Goal: Task Accomplishment & Management: Complete application form

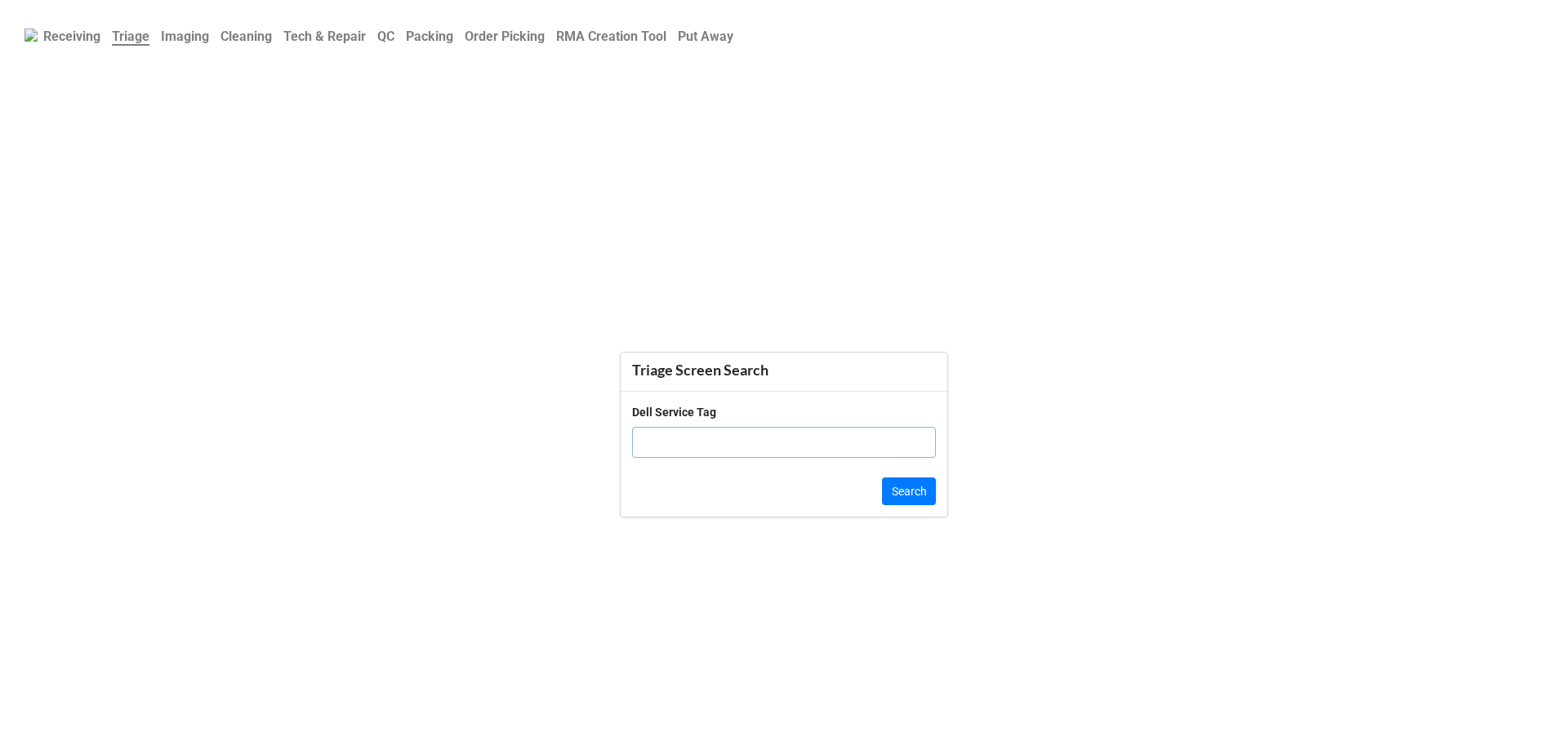
click at [748, 431] on input "text" at bounding box center [784, 442] width 304 height 31
type input "8yv94z2"
click button "Search" at bounding box center [908, 492] width 54 height 27
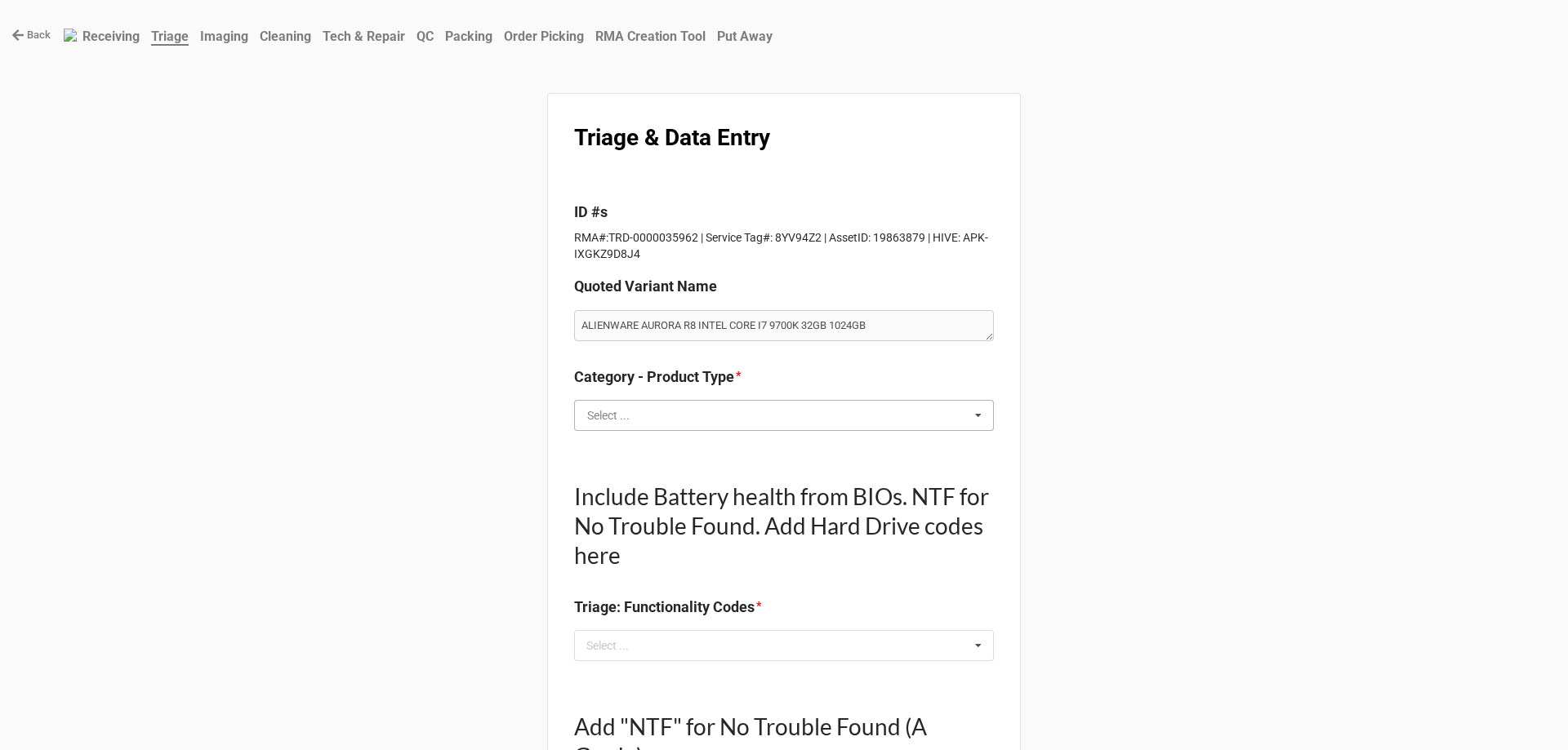
click at [746, 422] on input "text" at bounding box center [784, 415] width 418 height 29
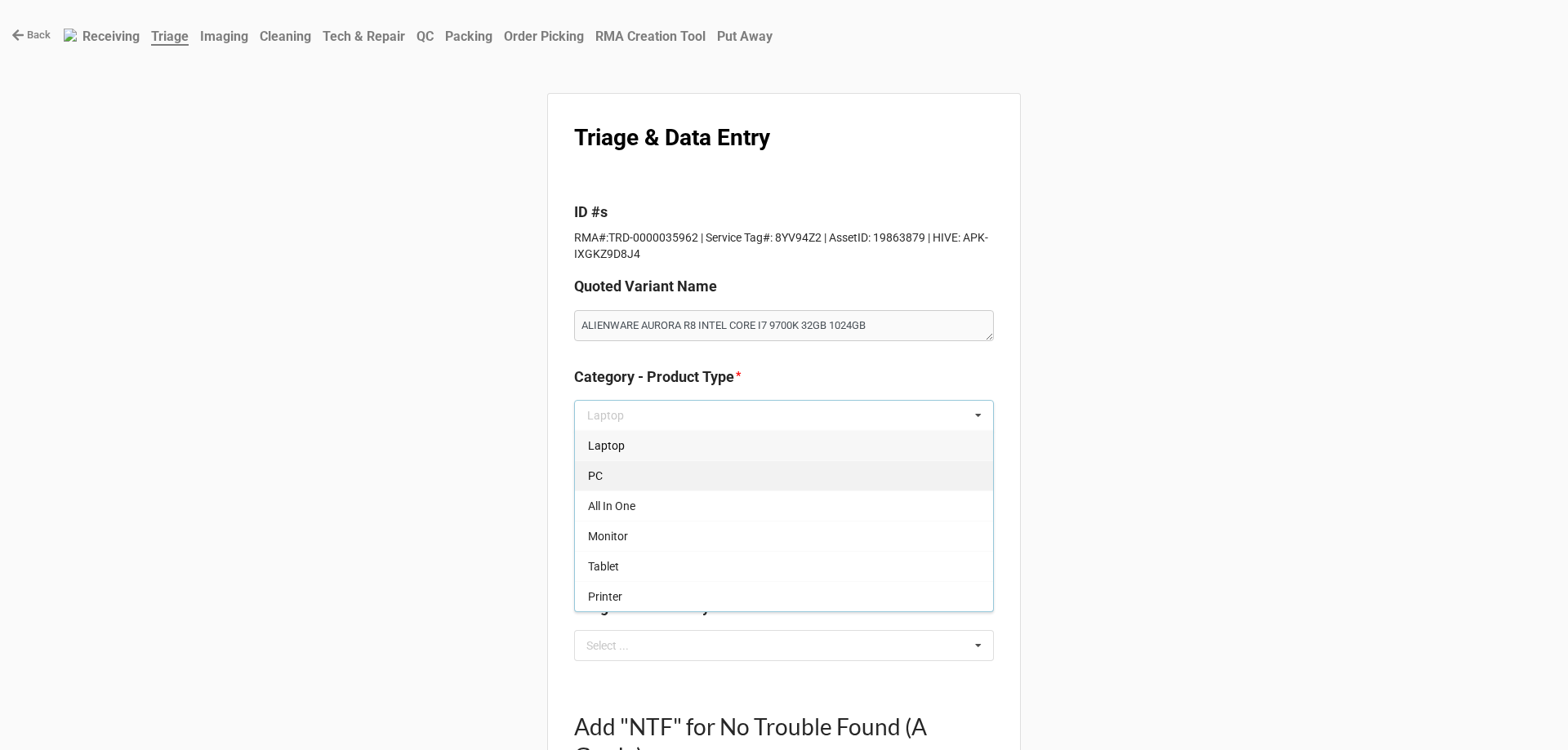
click at [755, 475] on div "PC" at bounding box center [783, 475] width 418 height 30
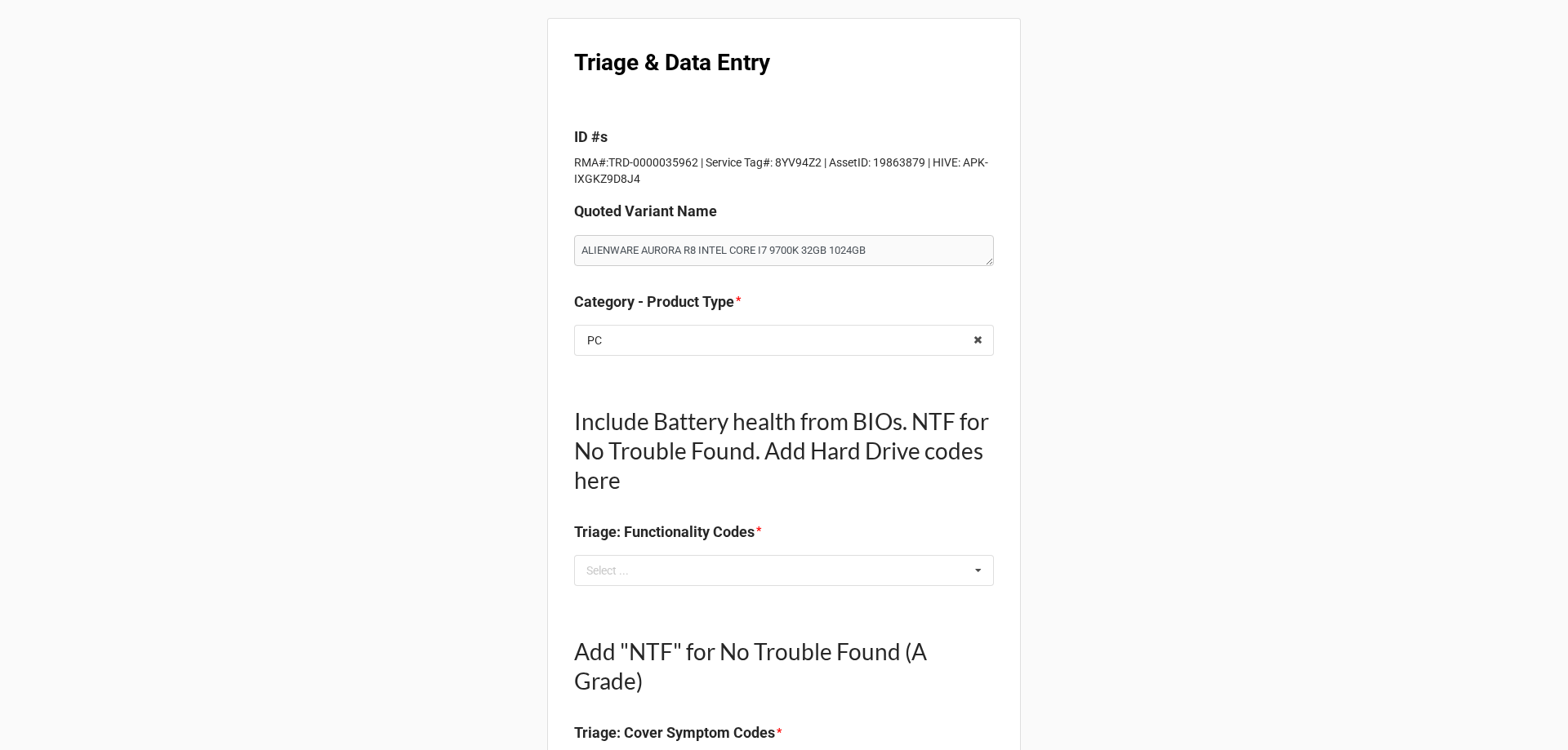
scroll to position [163, 0]
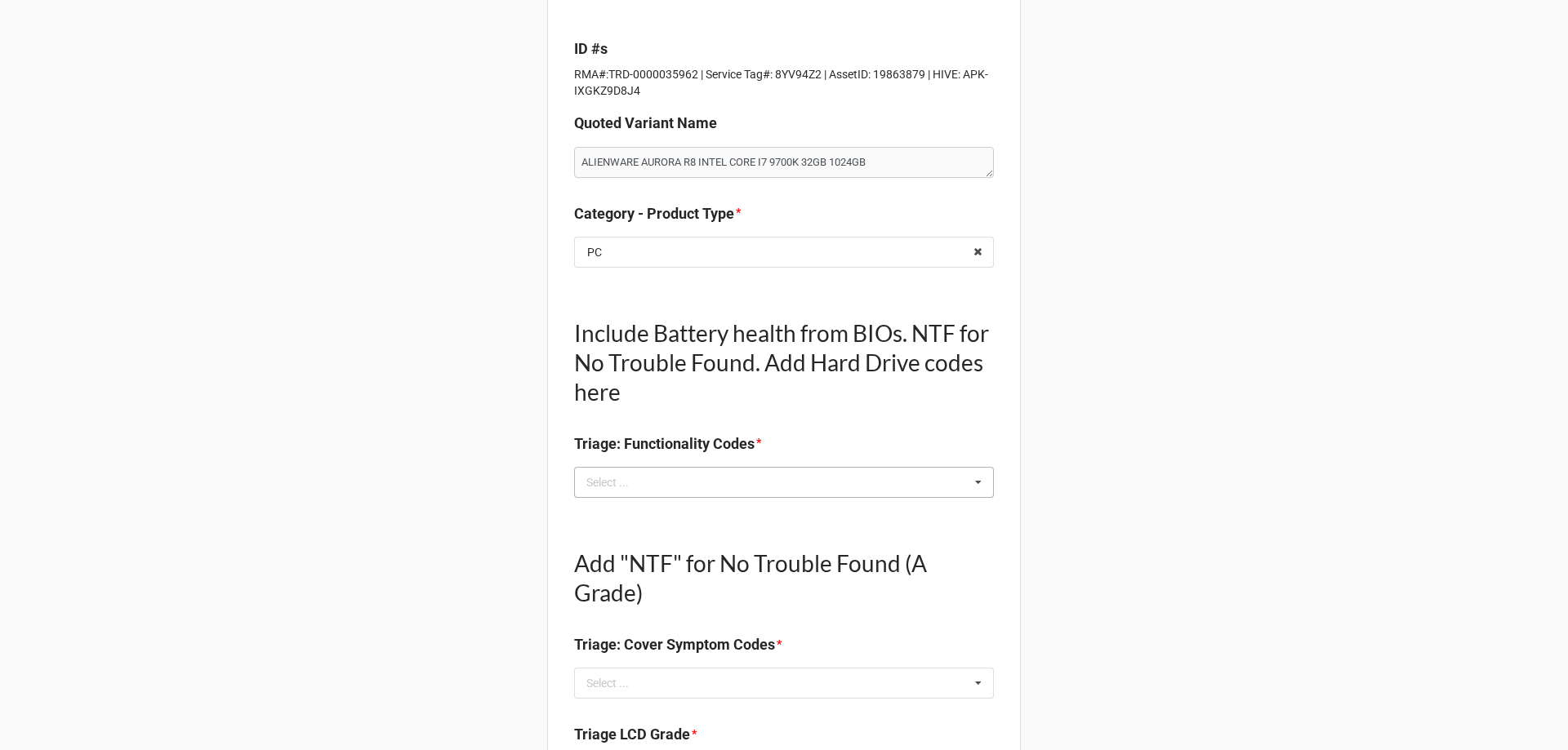
click at [653, 497] on div "Select ... No results found." at bounding box center [783, 482] width 420 height 31
type textarea "x"
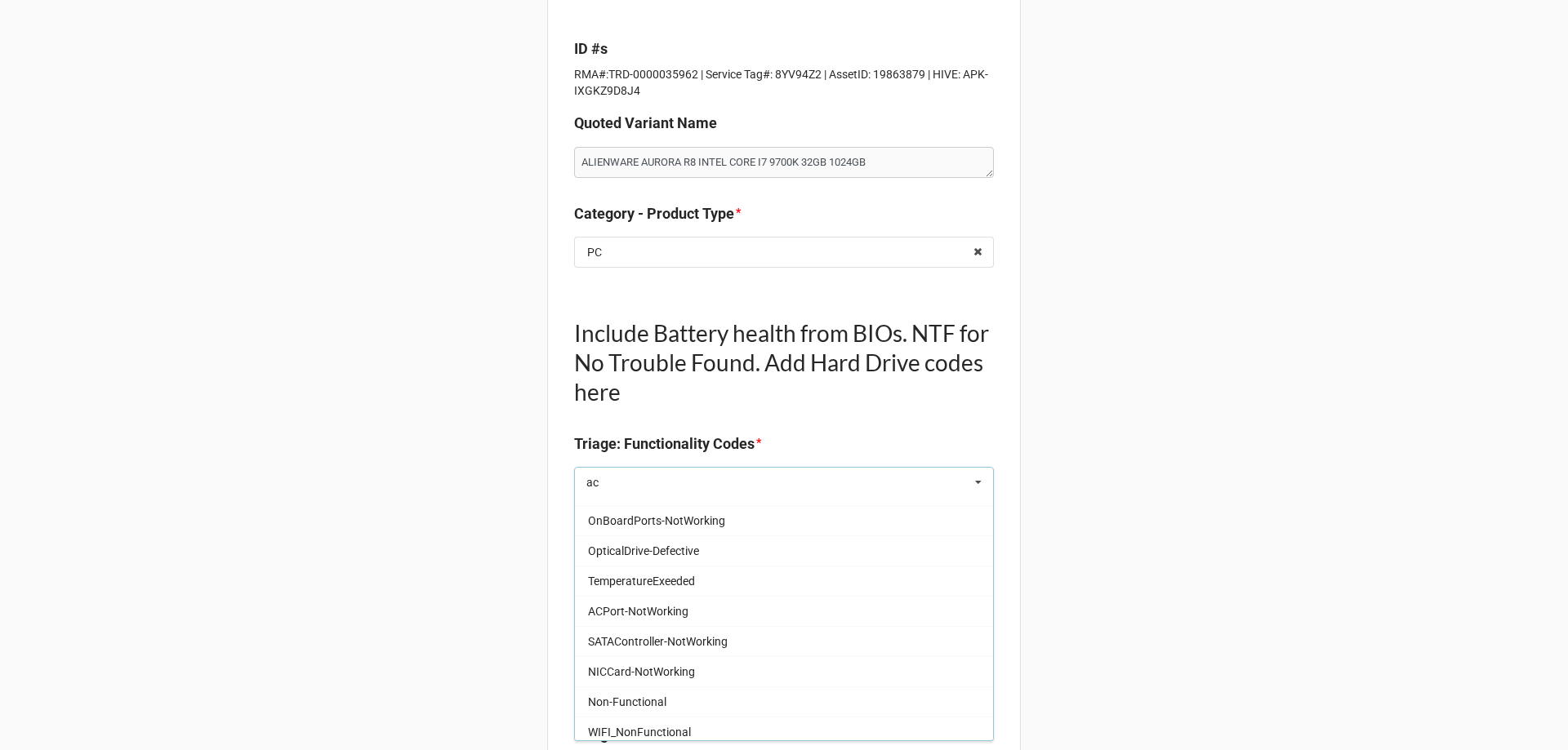
scroll to position [0, 0]
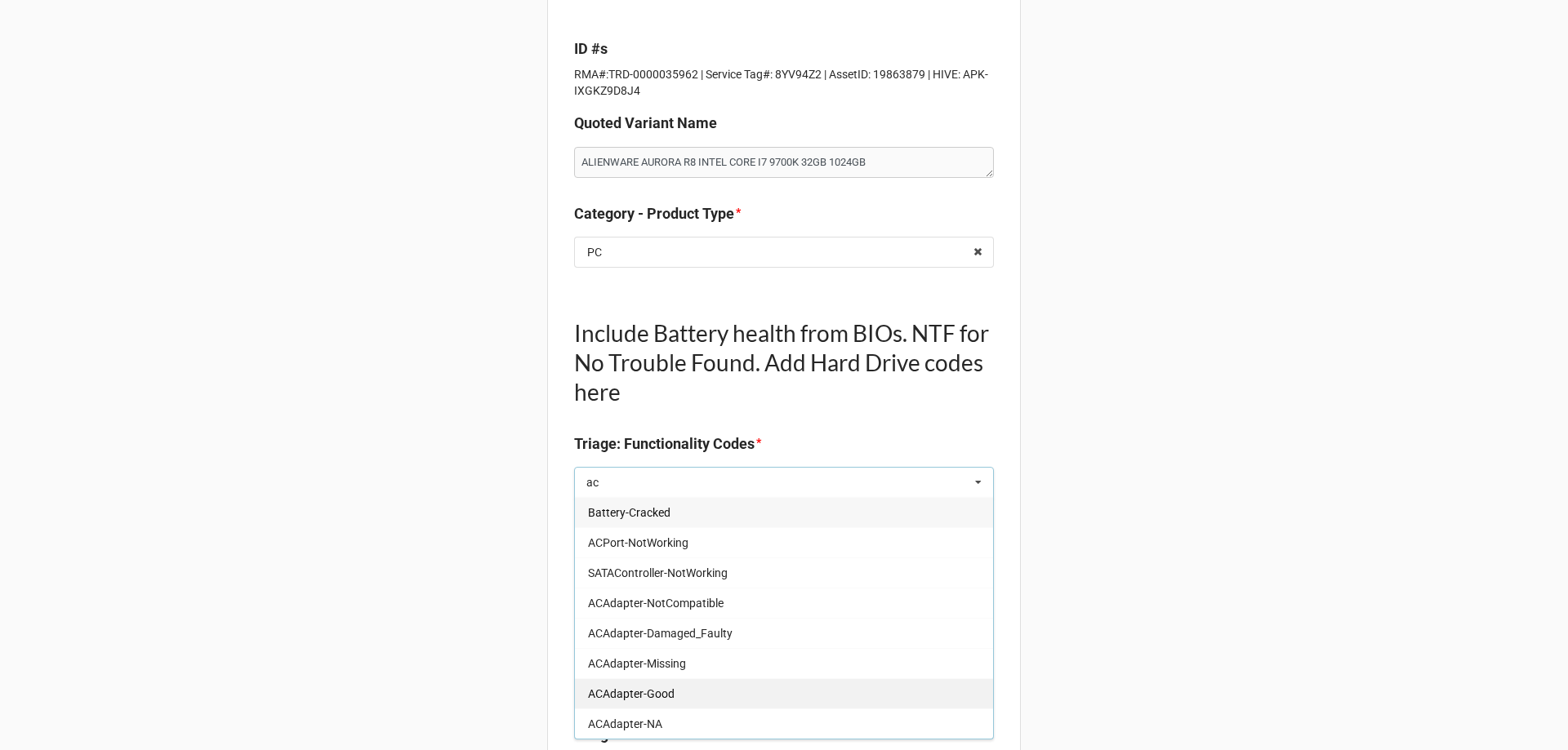
type input "ac"
click at [851, 687] on div "ACAdapter-Good" at bounding box center [783, 693] width 418 height 30
type textarea "x"
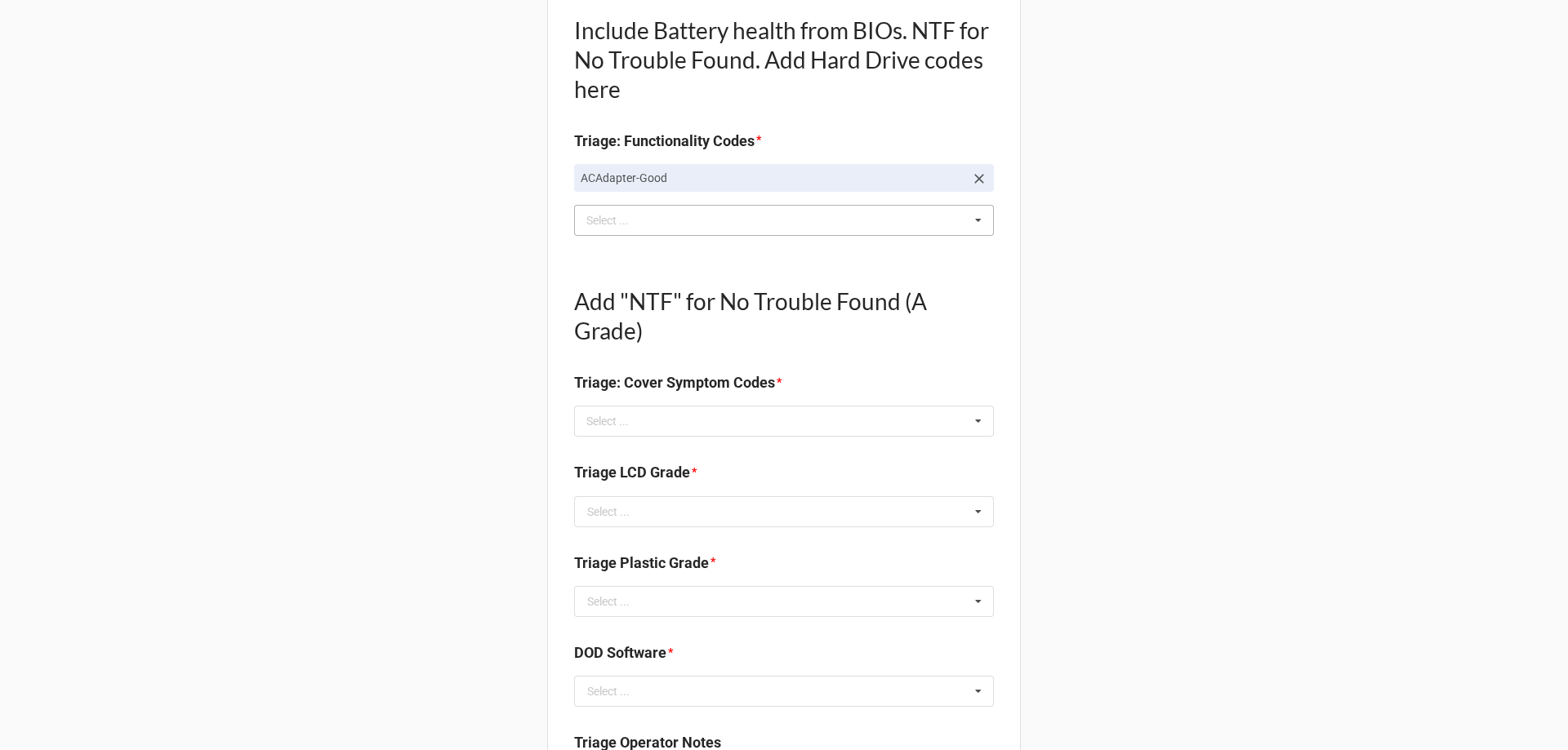
scroll to position [572, 0]
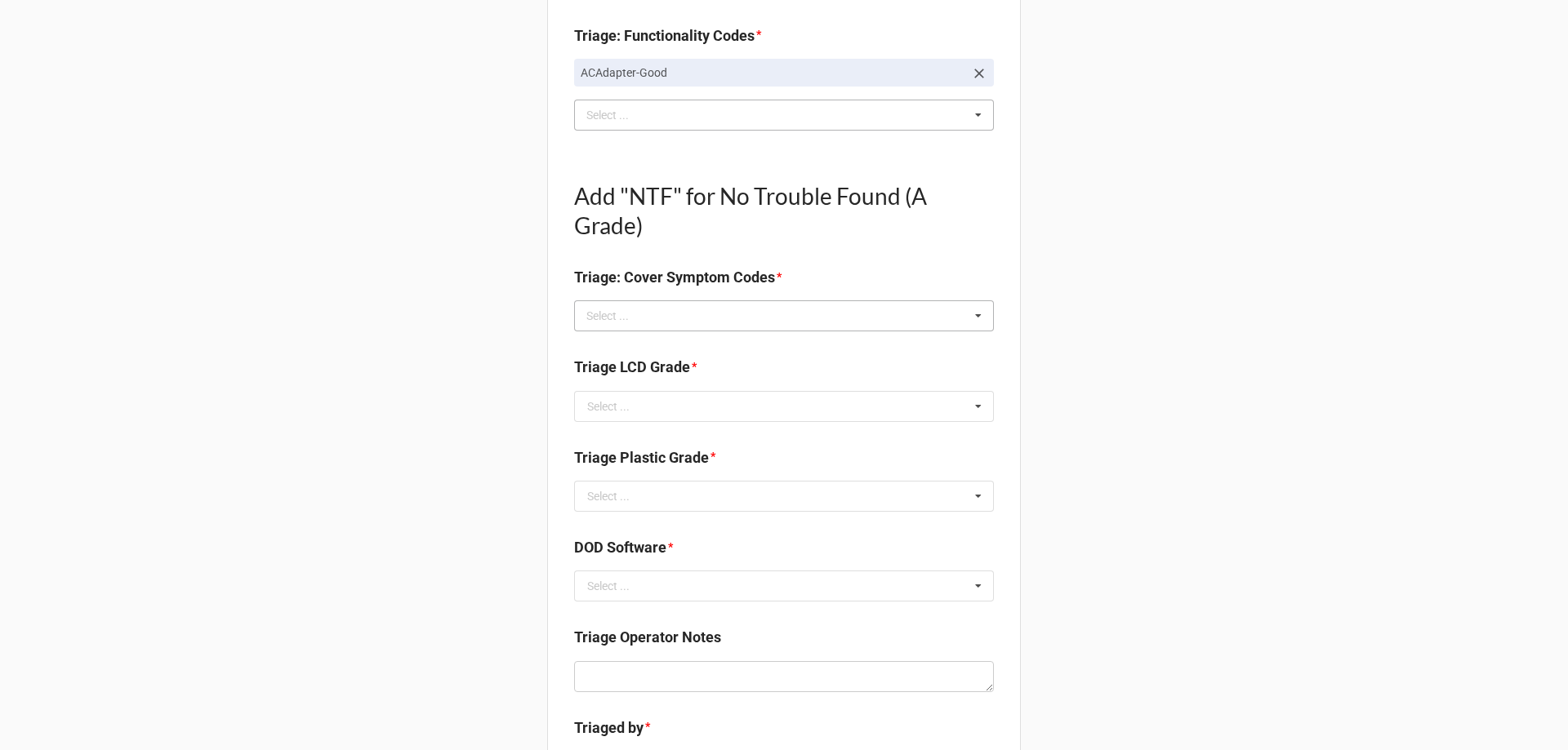
click at [693, 310] on div "Select ... No results found." at bounding box center [783, 316] width 420 height 31
type textarea "x"
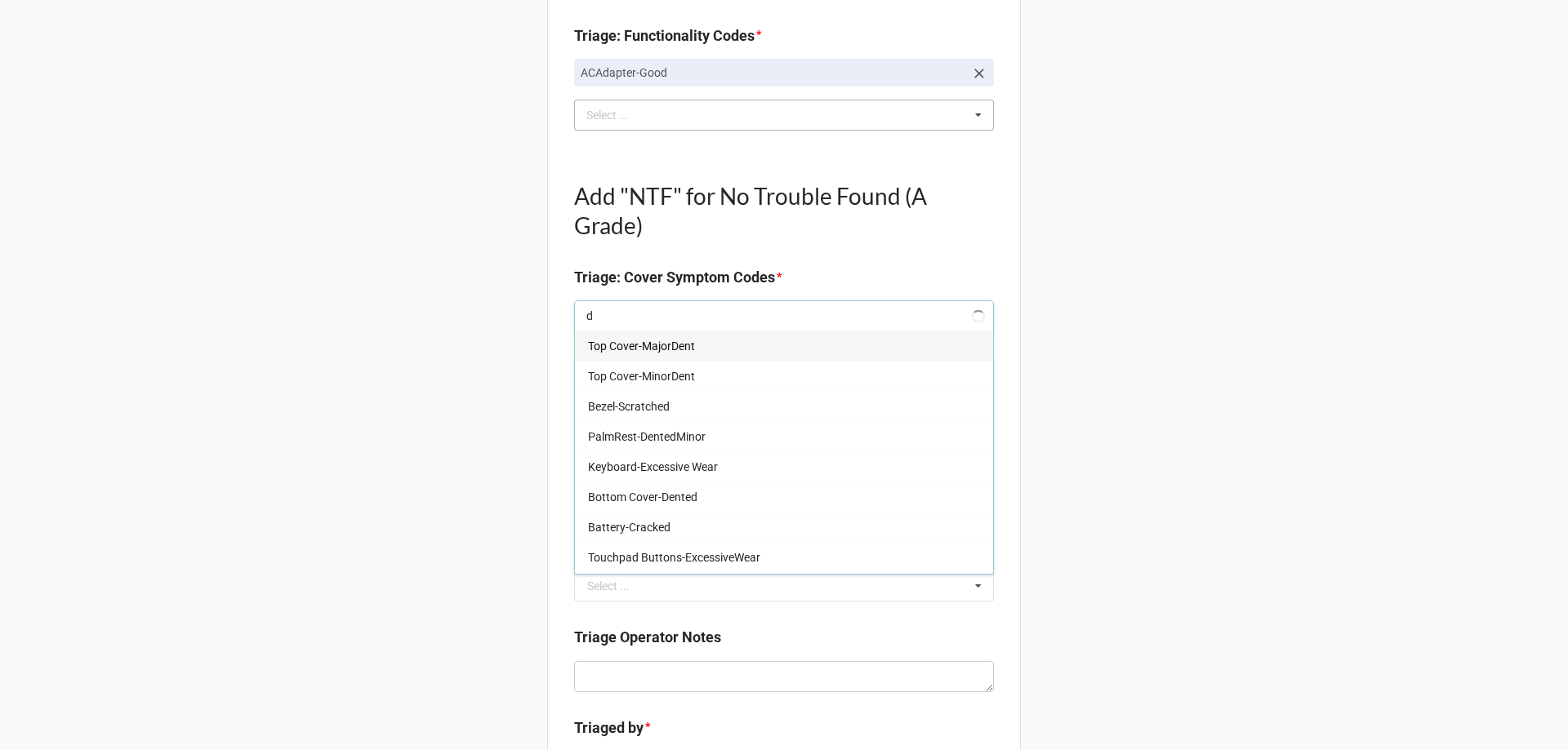
type input "dt"
type textarea "x"
type input "dt"
click at [709, 526] on span "DTSidePanel-MinorScratch(es)" at bounding box center [666, 527] width 155 height 13
type textarea "x"
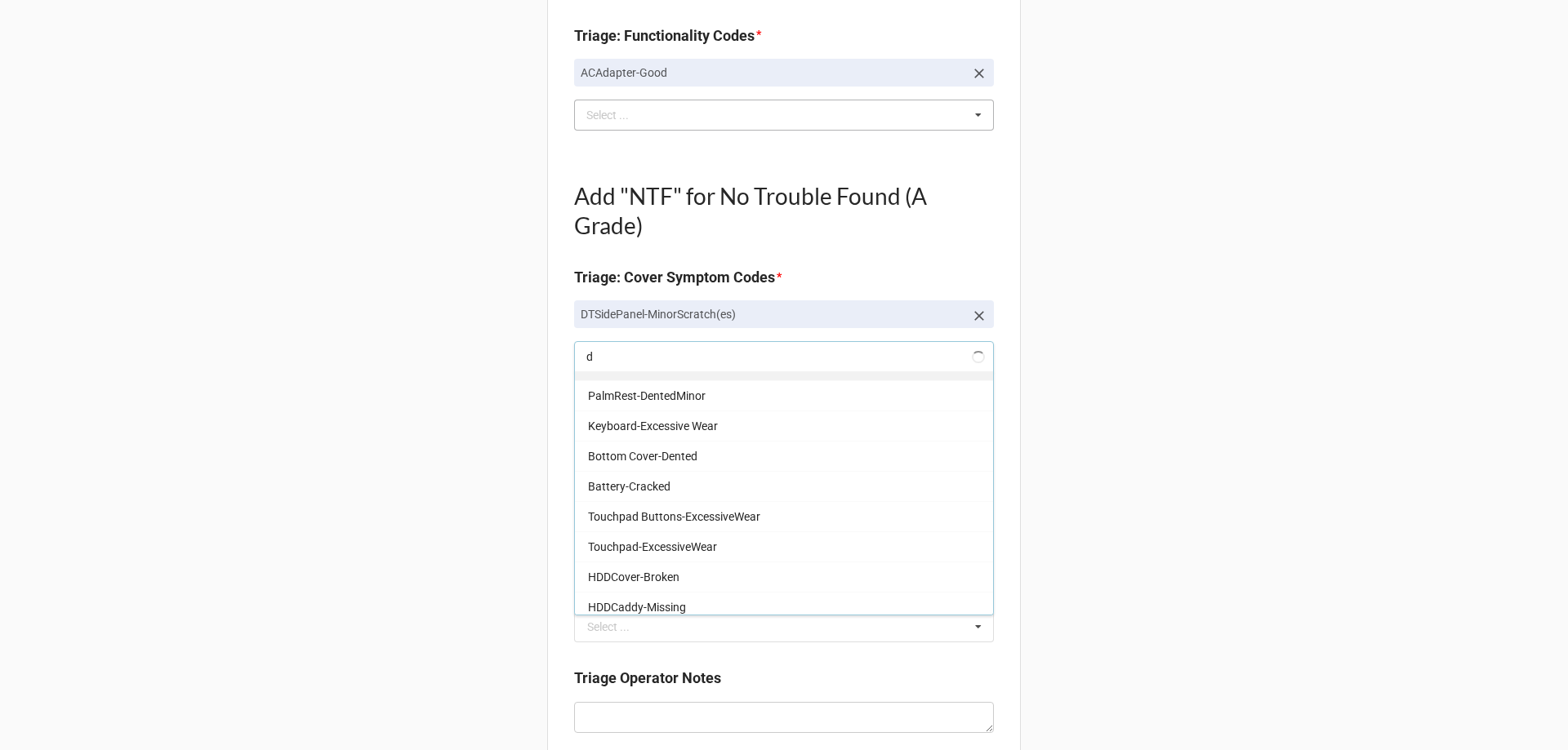
scroll to position [51, 0]
type input "dt"
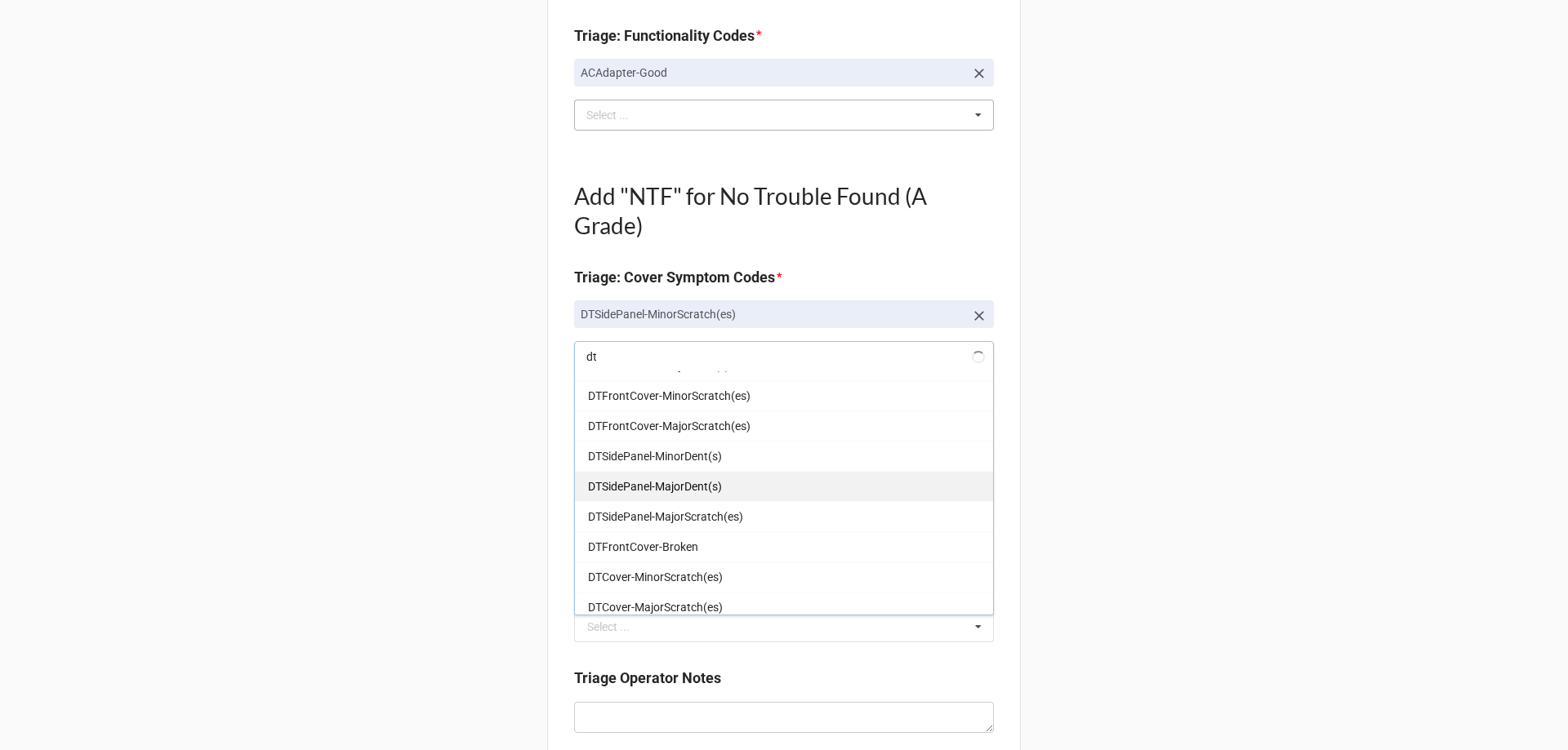
type textarea "x"
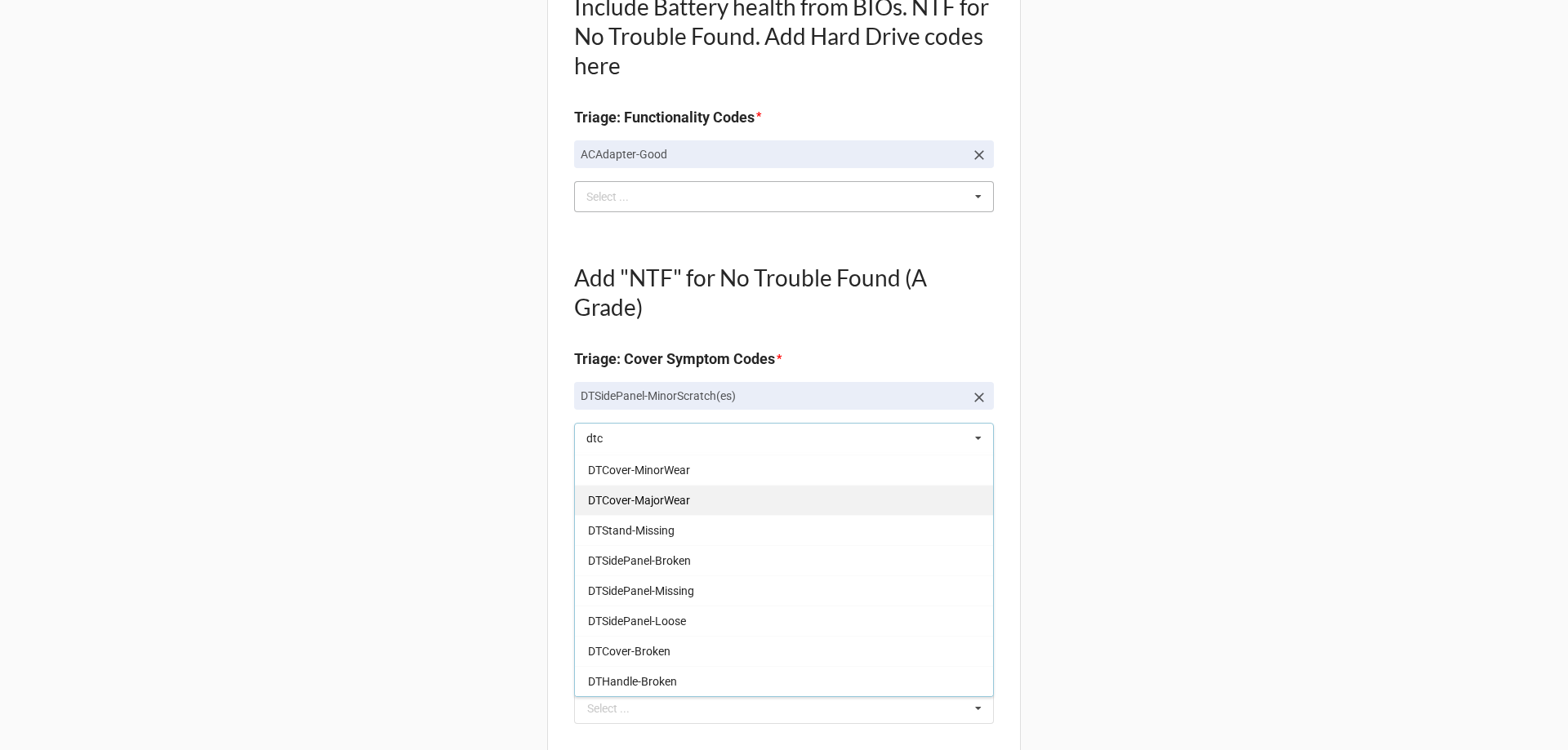
scroll to position [0, 0]
type input "dtco"
click at [660, 478] on div "DTCover-MinorScratch(es)" at bounding box center [783, 468] width 418 height 30
type textarea "x"
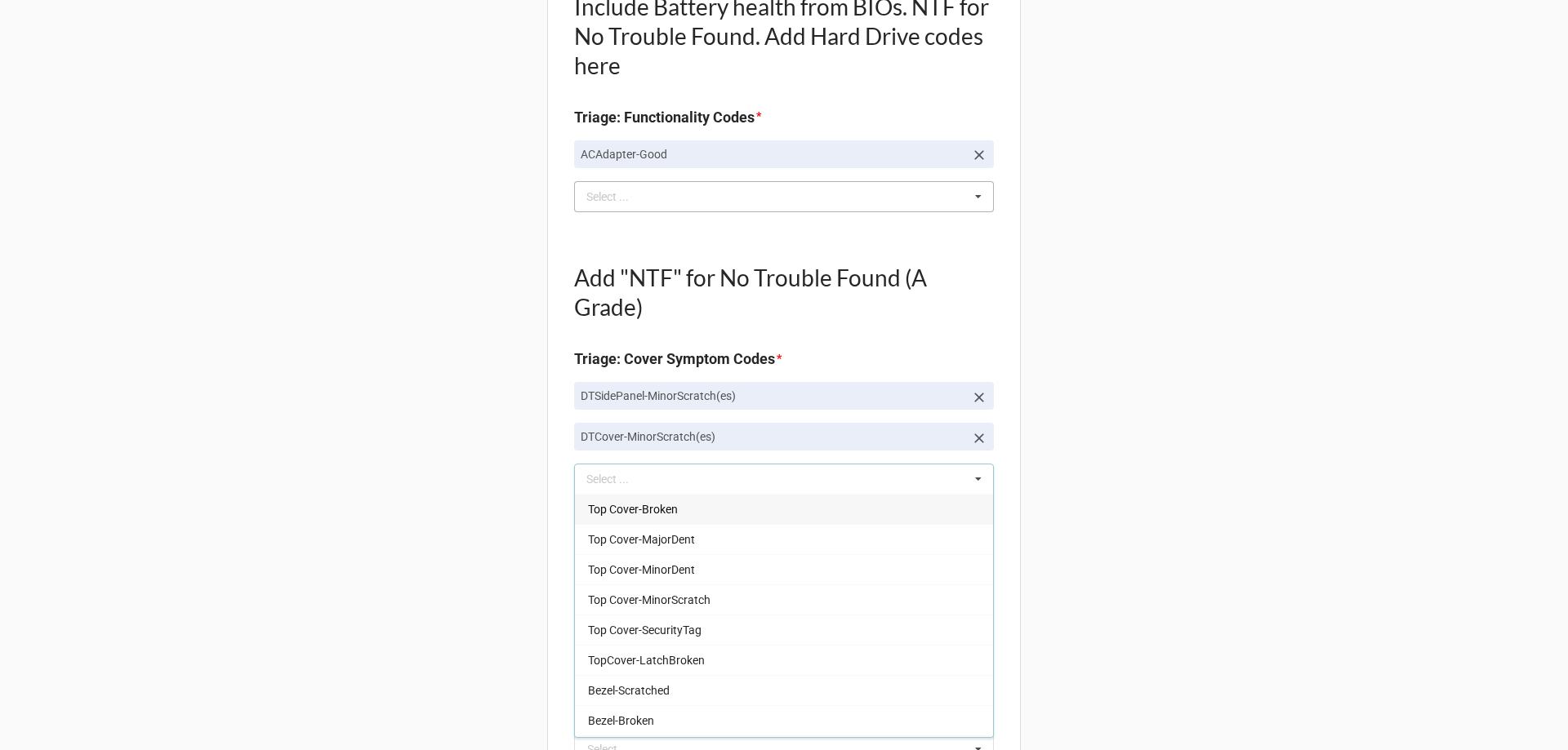
click at [373, 463] on div "Back Receiving Triage Imaging Cleaning Tech & Repair QC Packing Order Picking R…" at bounding box center [784, 563] width 1568 height 2106
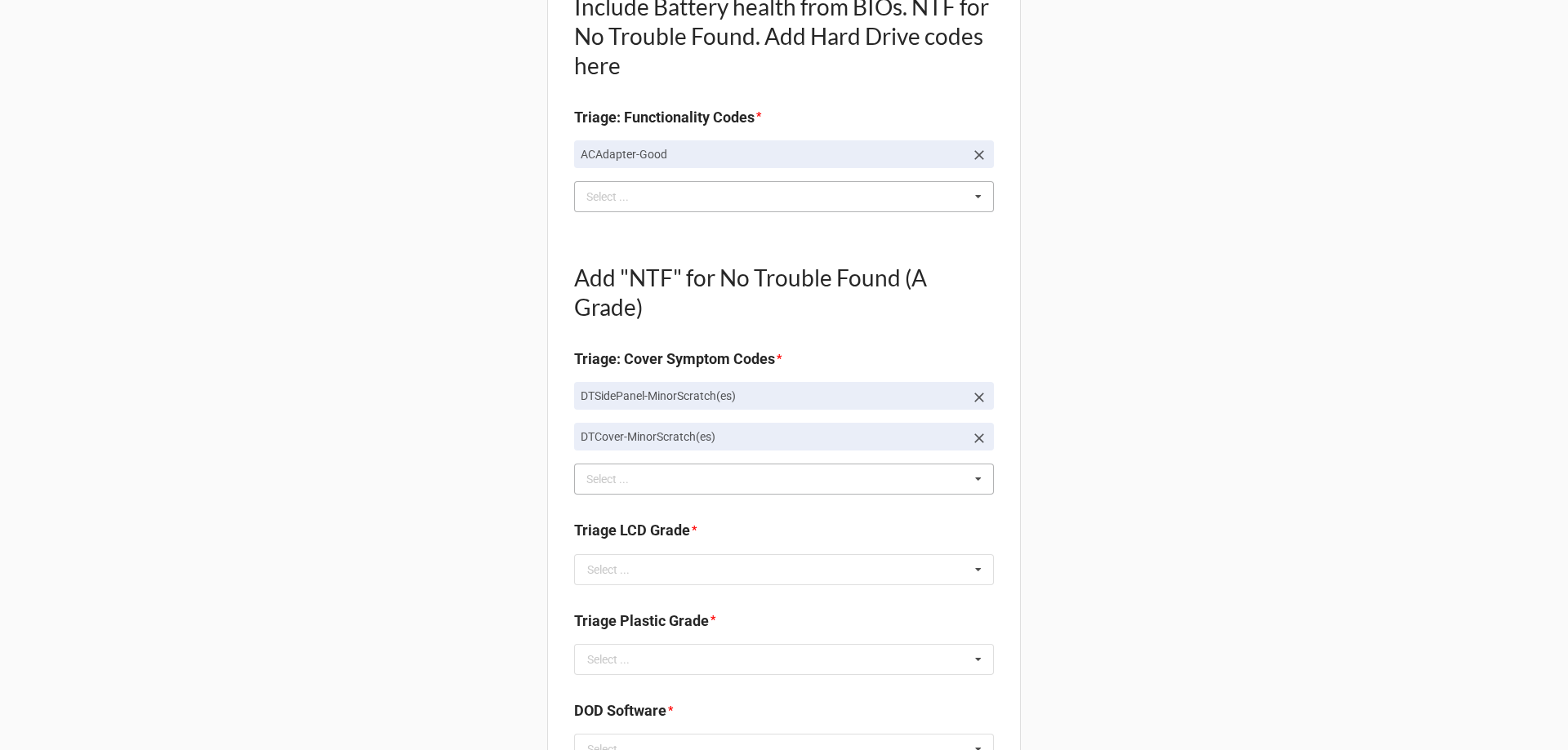
click at [688, 491] on div "dtco Select ... Top Cover-Broken Top Cover-MajorDent Top Cover-MinorDent Top Co…" at bounding box center [783, 479] width 420 height 31
type input "cli"
click at [707, 516] on div "Clips-Broken" at bounding box center [783, 509] width 418 height 30
type textarea "x"
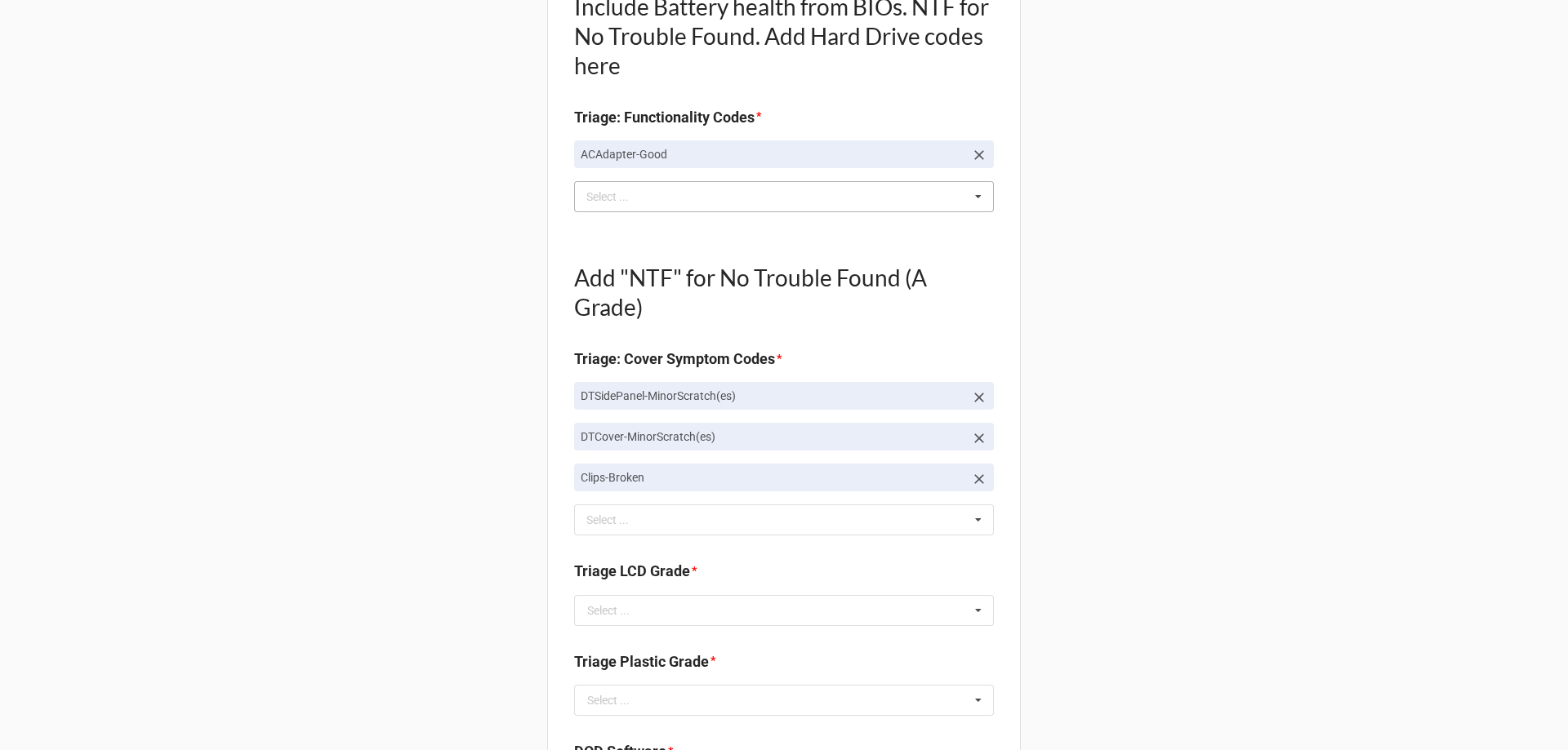
click at [1097, 525] on div "Back Receiving Triage Imaging Cleaning Tech & Repair QC Packing Order Picking R…" at bounding box center [784, 583] width 1568 height 2146
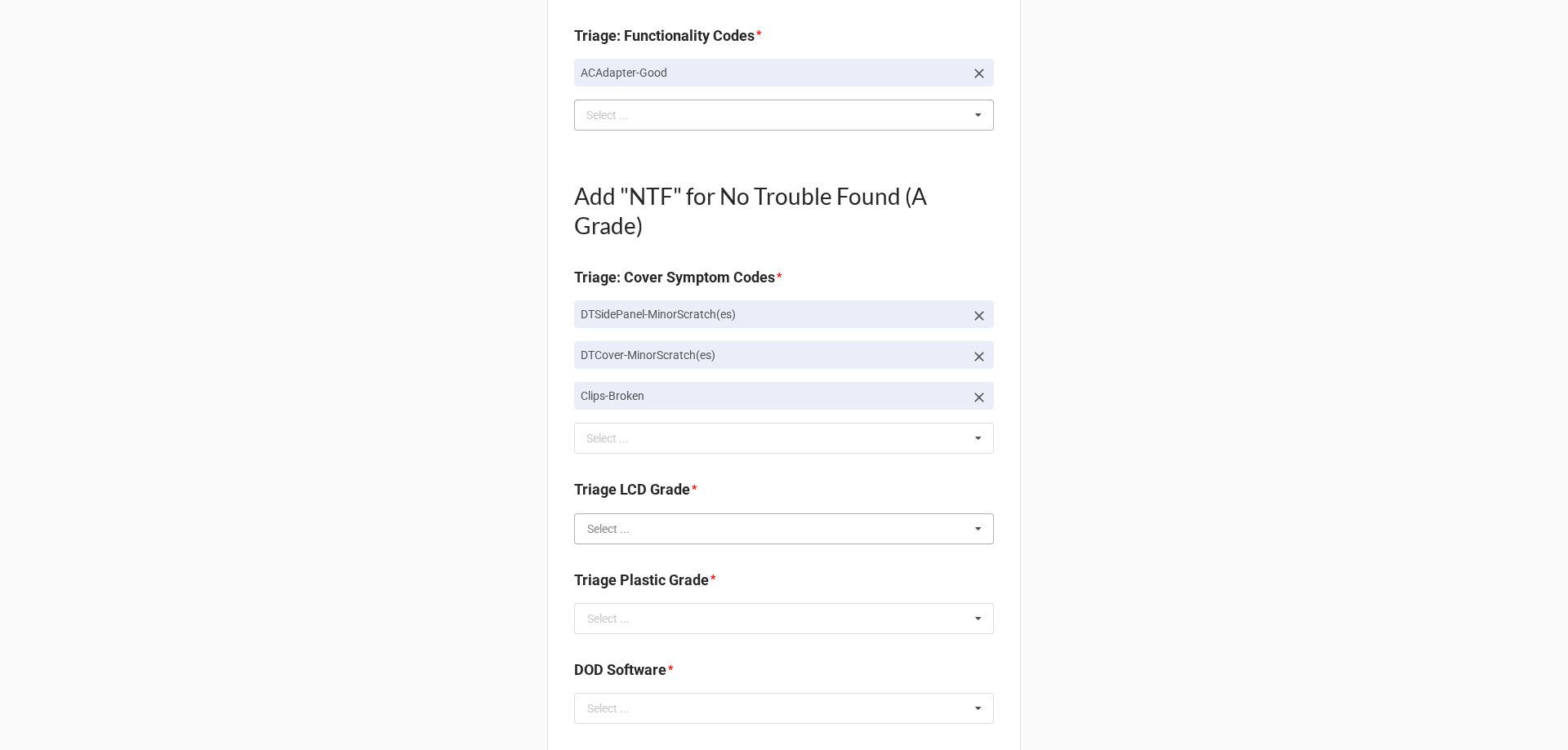
click at [729, 539] on input "text" at bounding box center [784, 529] width 418 height 29
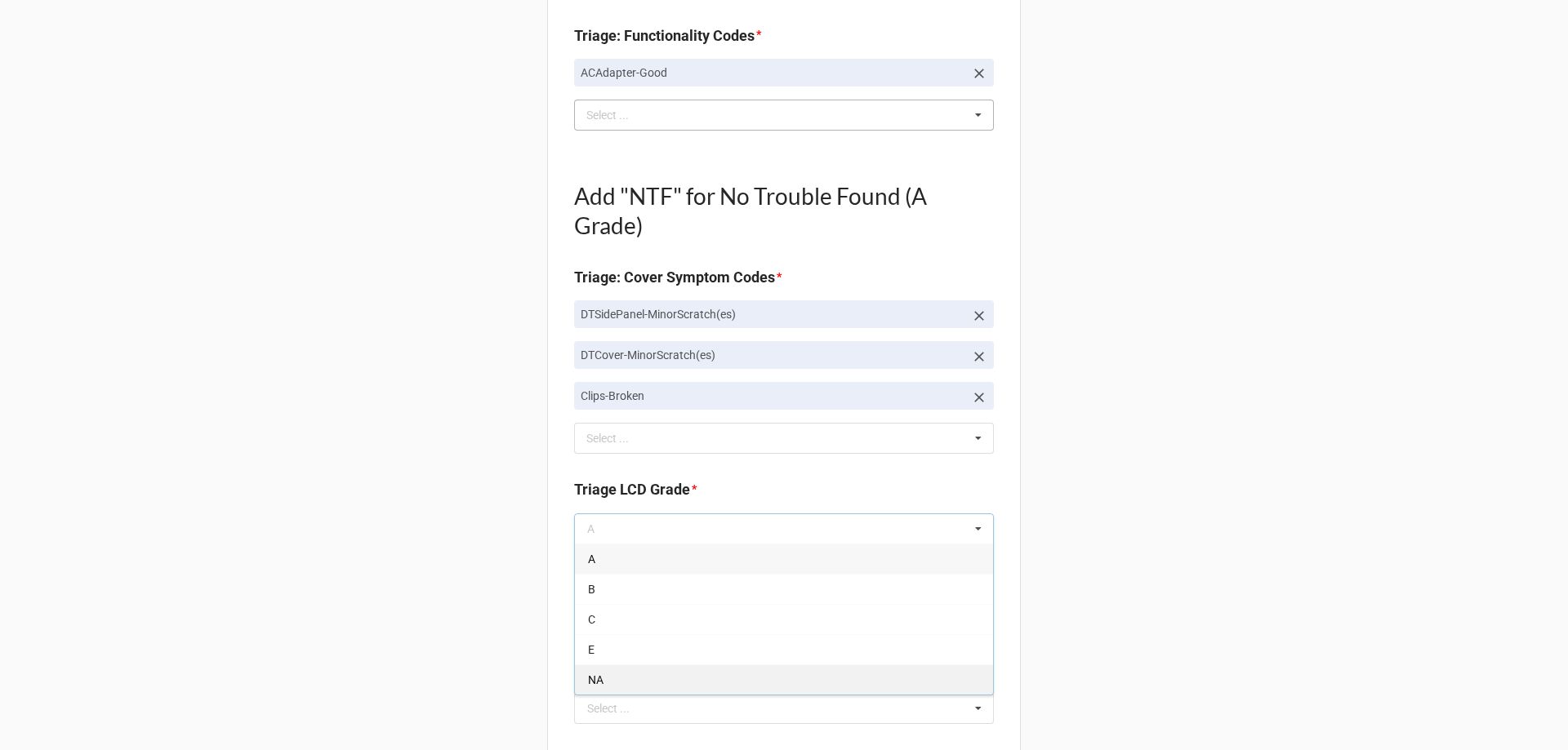
click at [631, 680] on div "NA" at bounding box center [783, 679] width 418 height 30
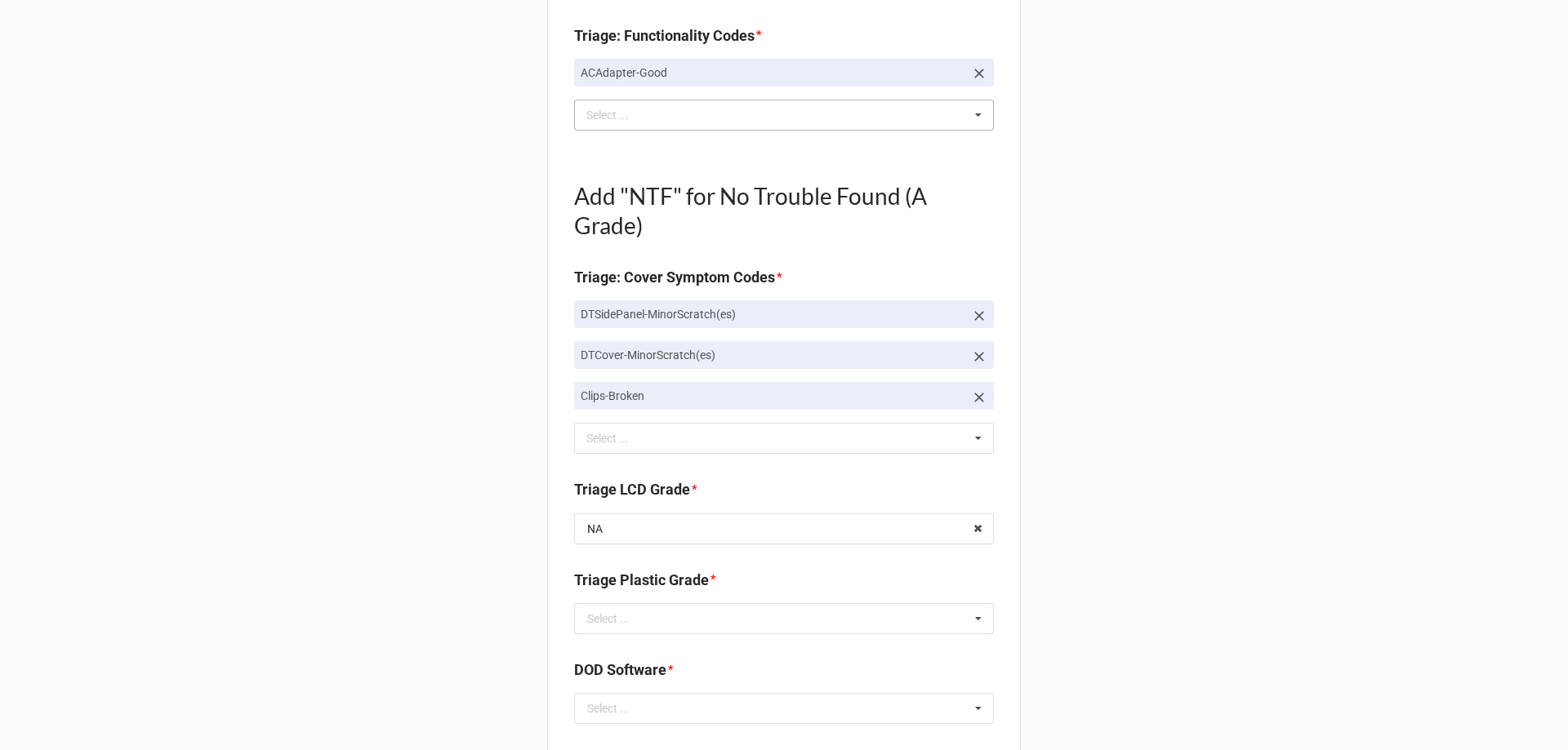
click at [705, 599] on div "Triage Plastic Grade *" at bounding box center [783, 586] width 420 height 35
click at [692, 631] on div "Triage Plastic Grade * Select ... A B C E" at bounding box center [783, 607] width 420 height 76
click at [694, 628] on input "text" at bounding box center [784, 619] width 418 height 29
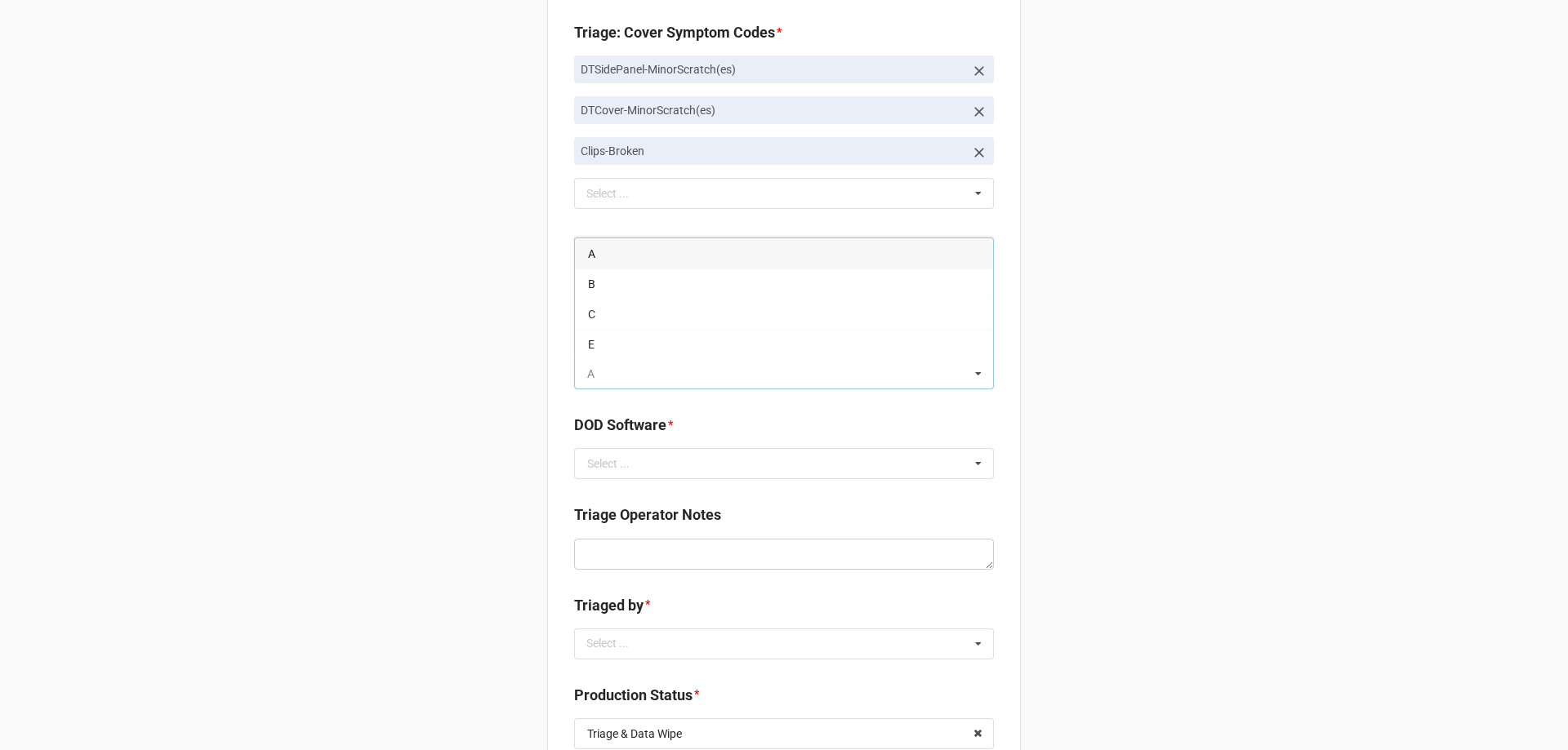
scroll to position [490, 0]
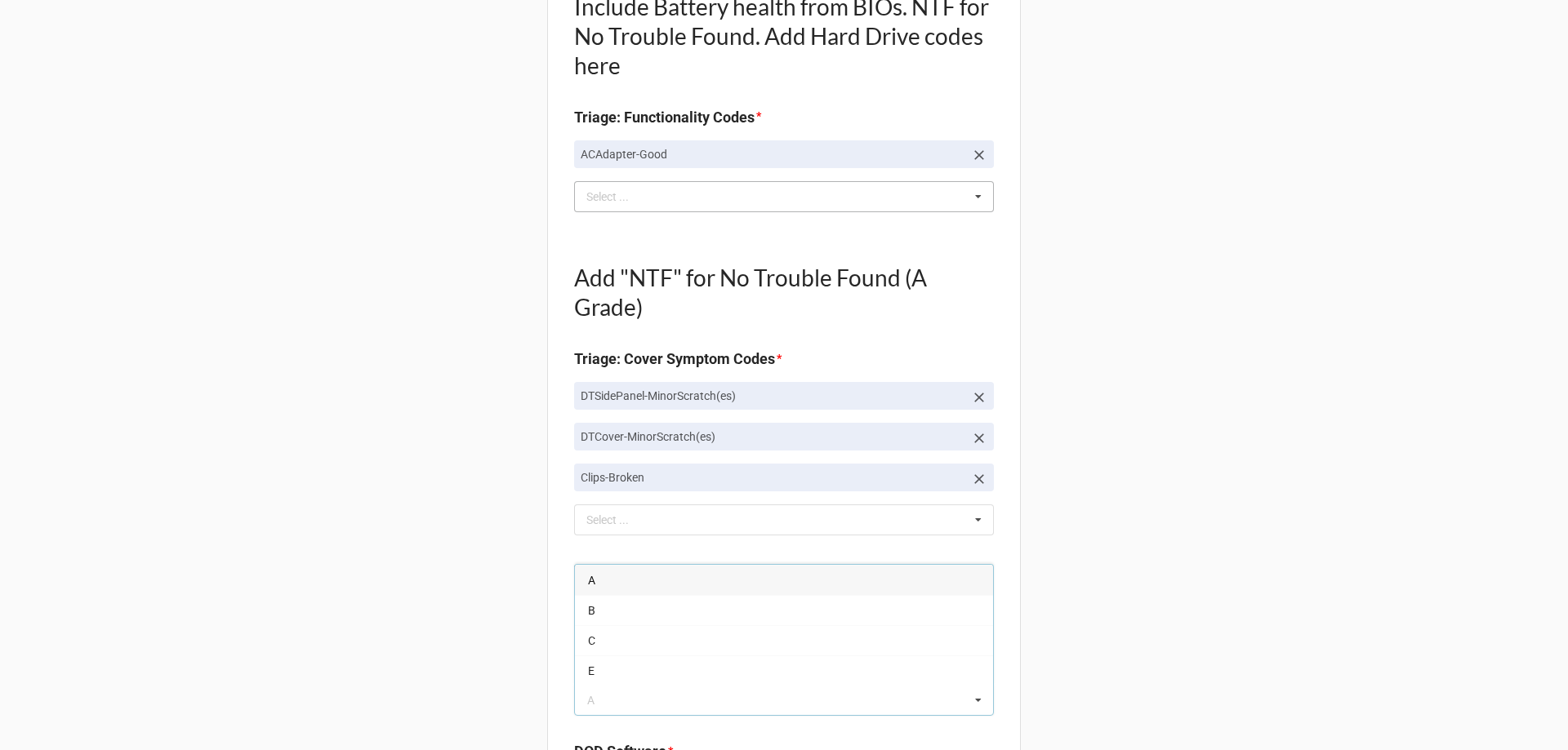
click at [347, 473] on div "Back Receiving Triage Imaging Cleaning Tech & Repair QC Packing Order Picking R…" at bounding box center [784, 583] width 1568 height 2146
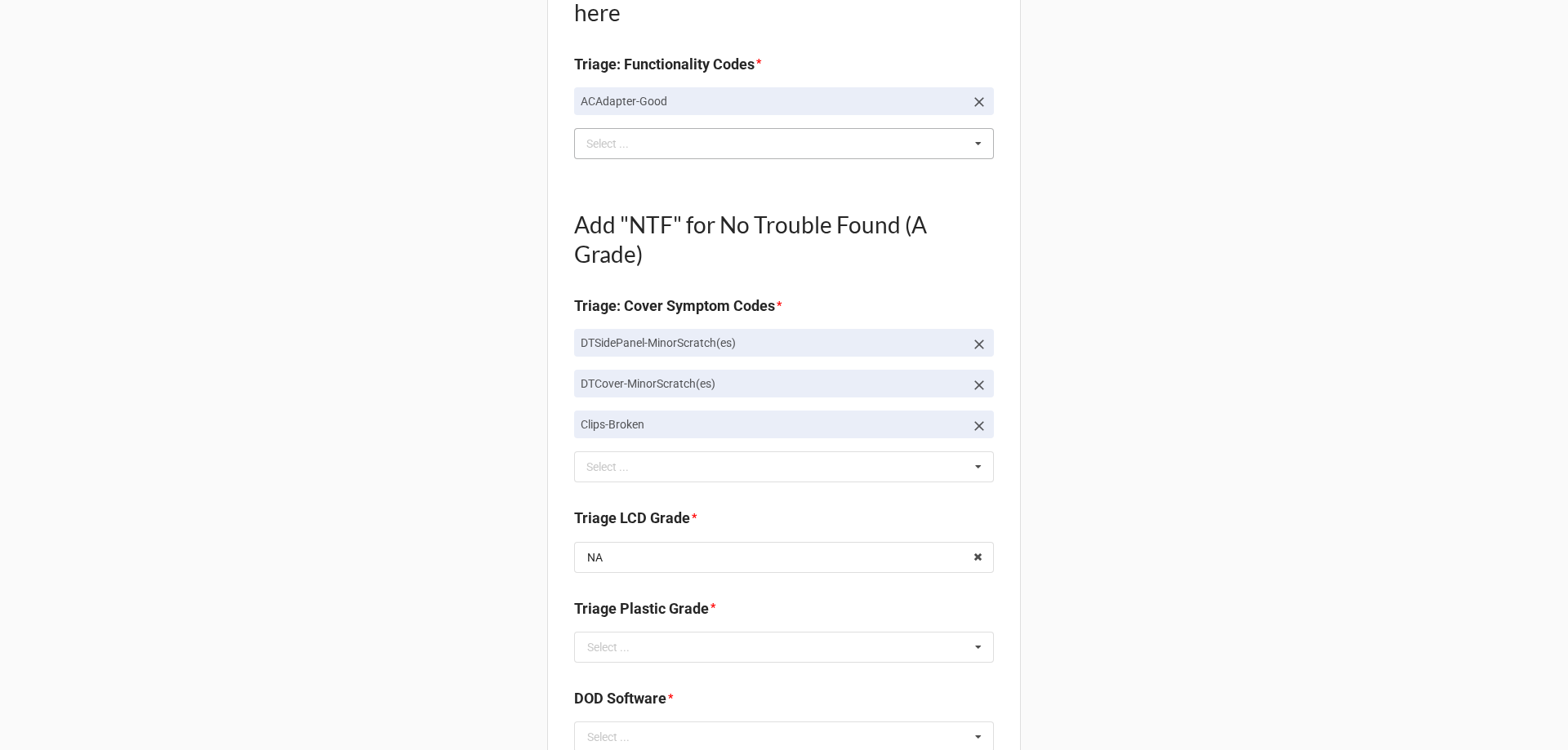
scroll to position [572, 0]
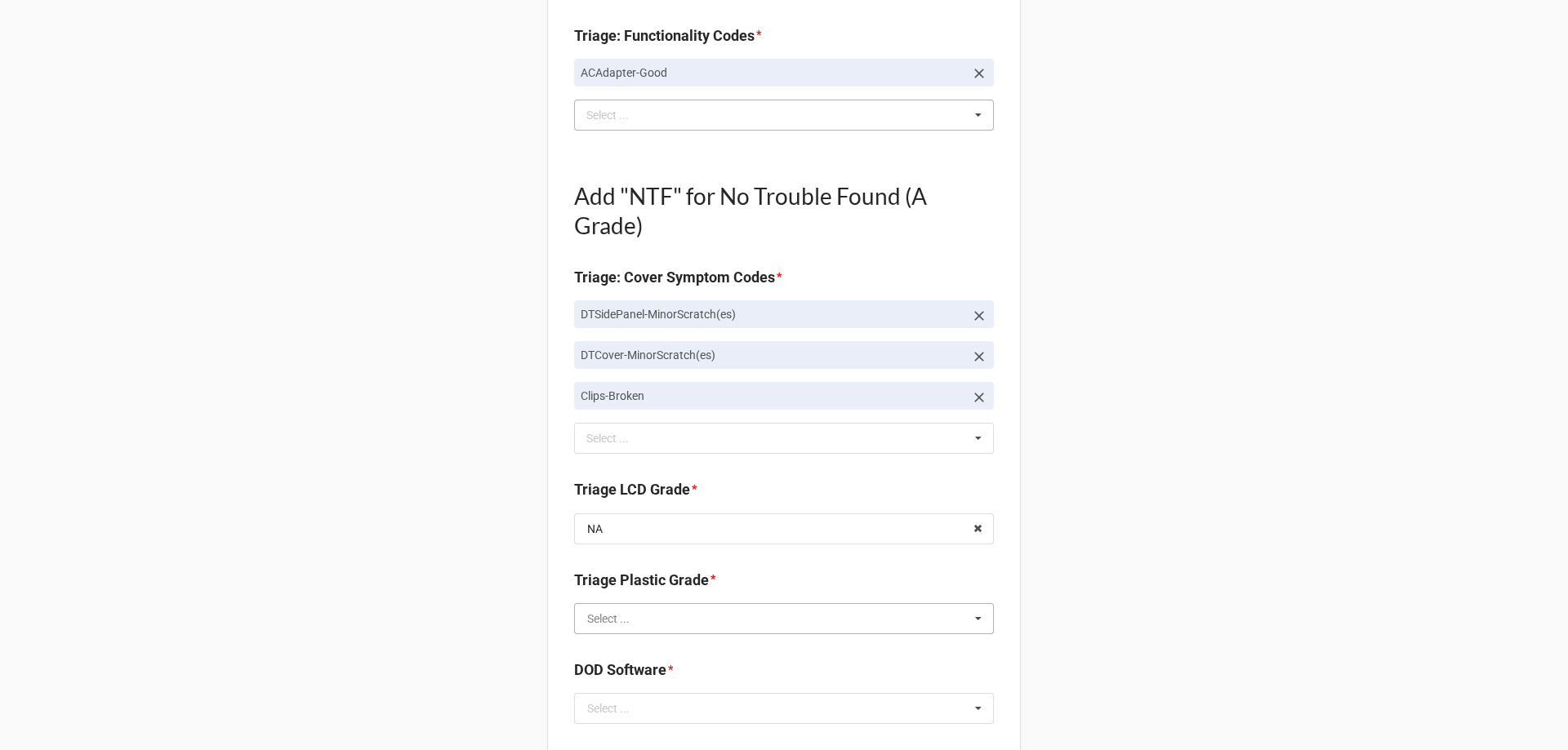
click at [705, 621] on input "text" at bounding box center [784, 619] width 418 height 29
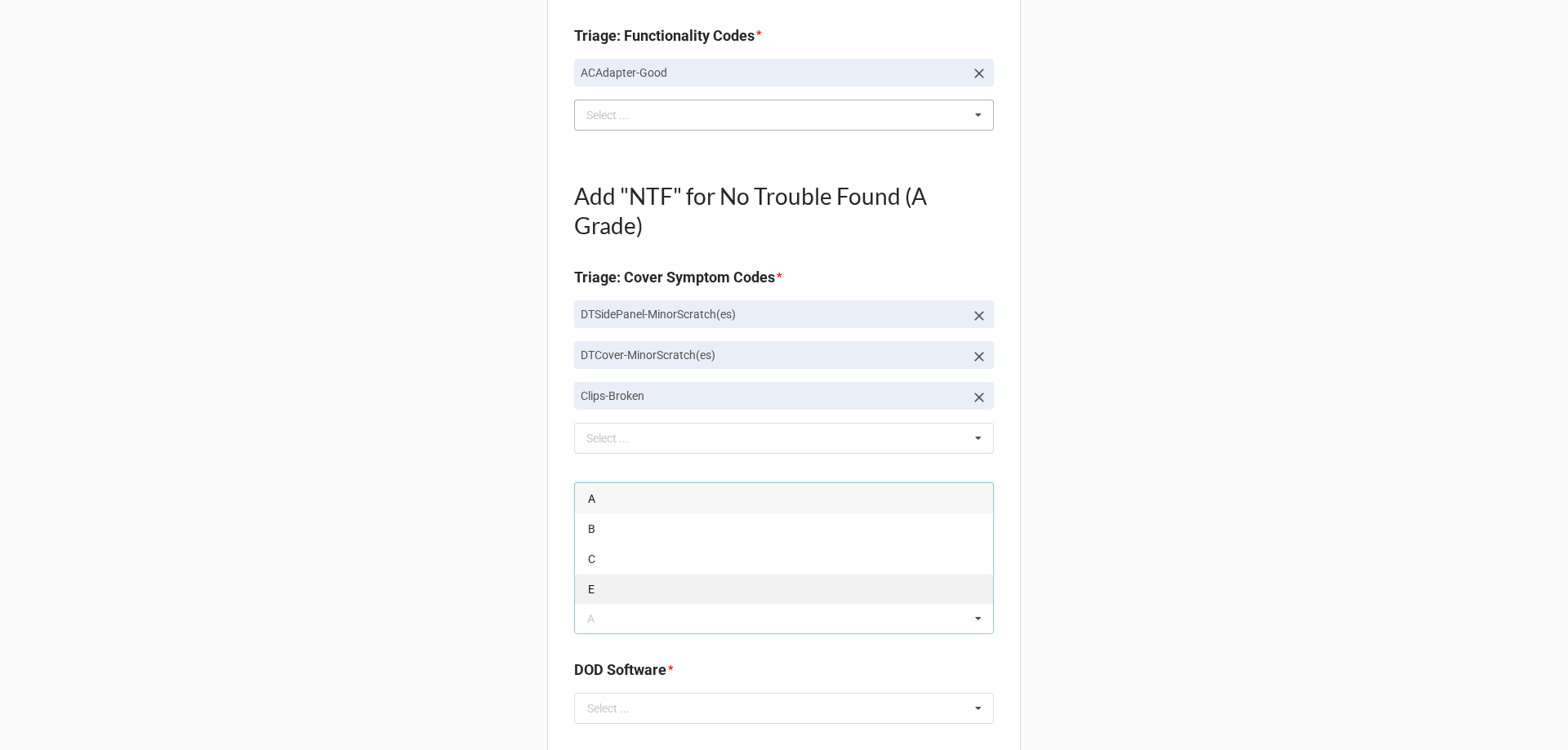
click at [636, 575] on div "E" at bounding box center [783, 588] width 418 height 30
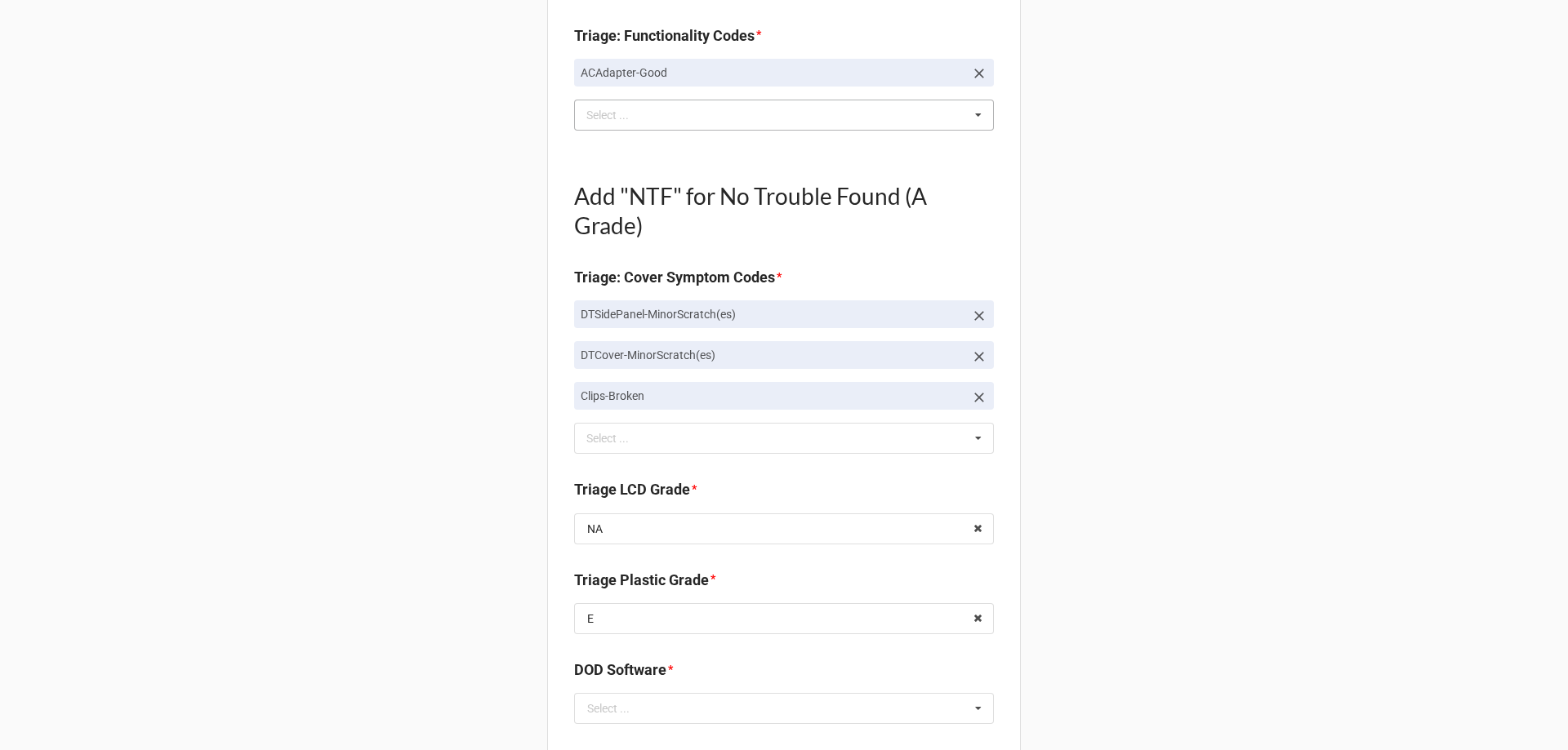
scroll to position [653, 0]
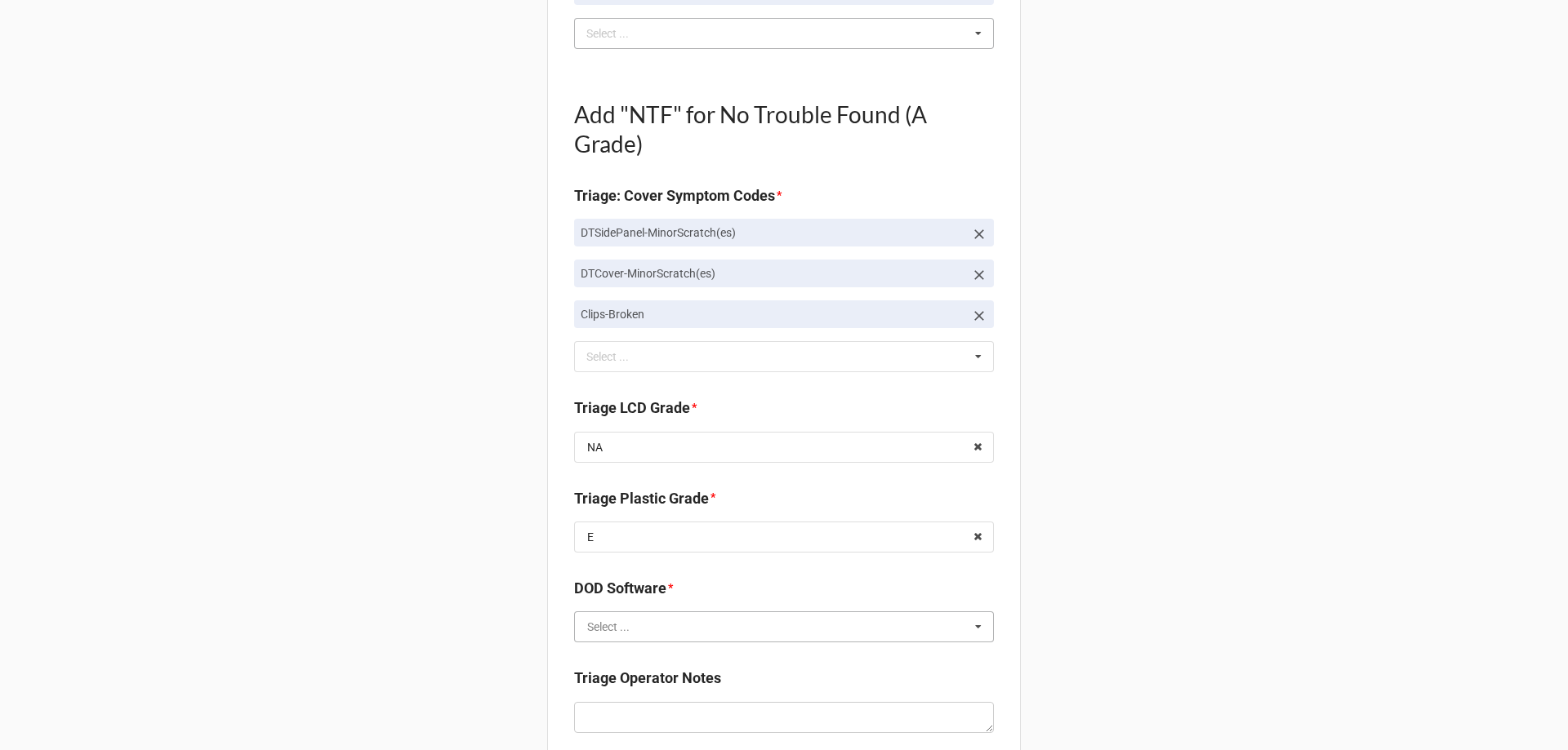
click at [638, 632] on input "text" at bounding box center [784, 627] width 418 height 29
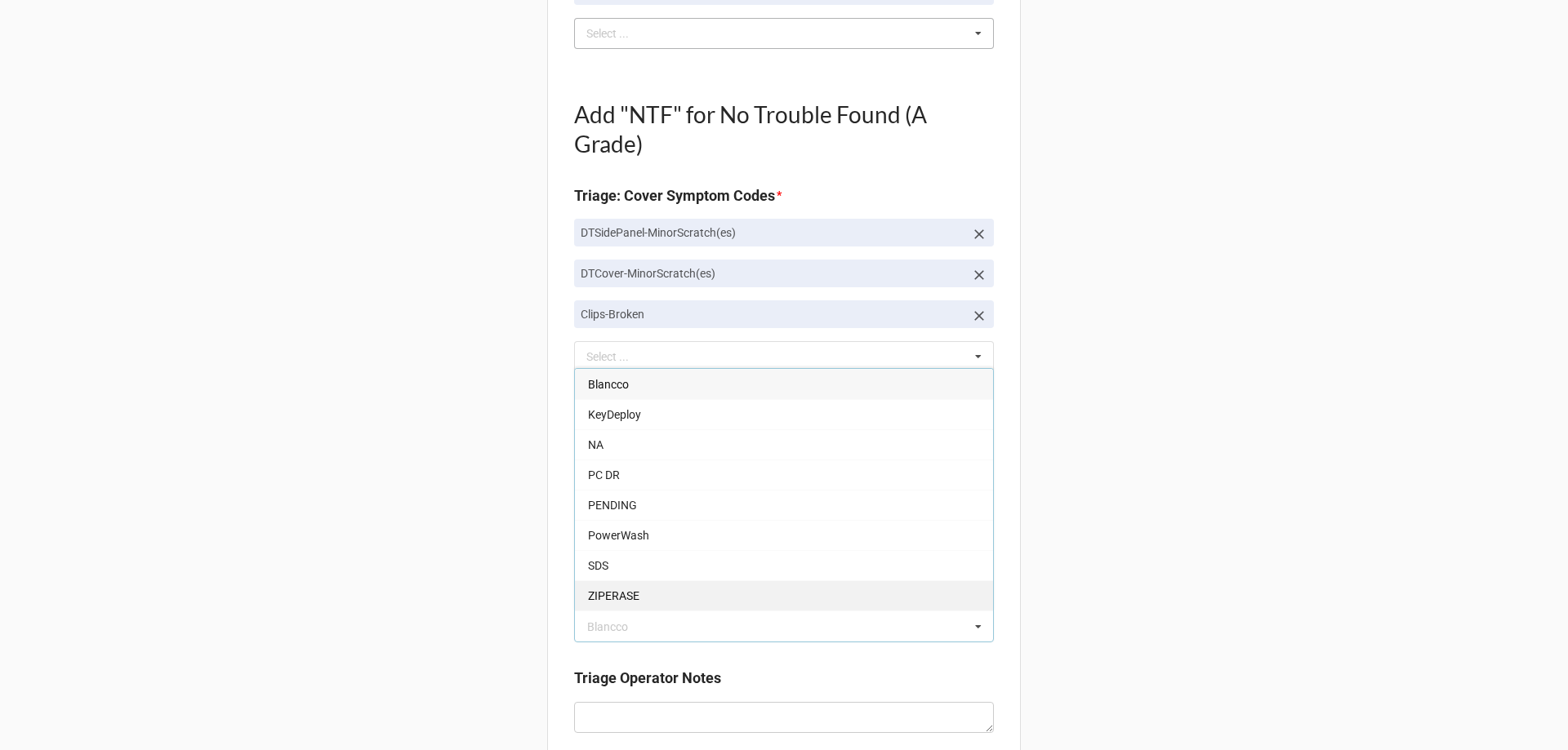
click at [621, 594] on span "ZIPERASE" at bounding box center [614, 595] width 51 height 13
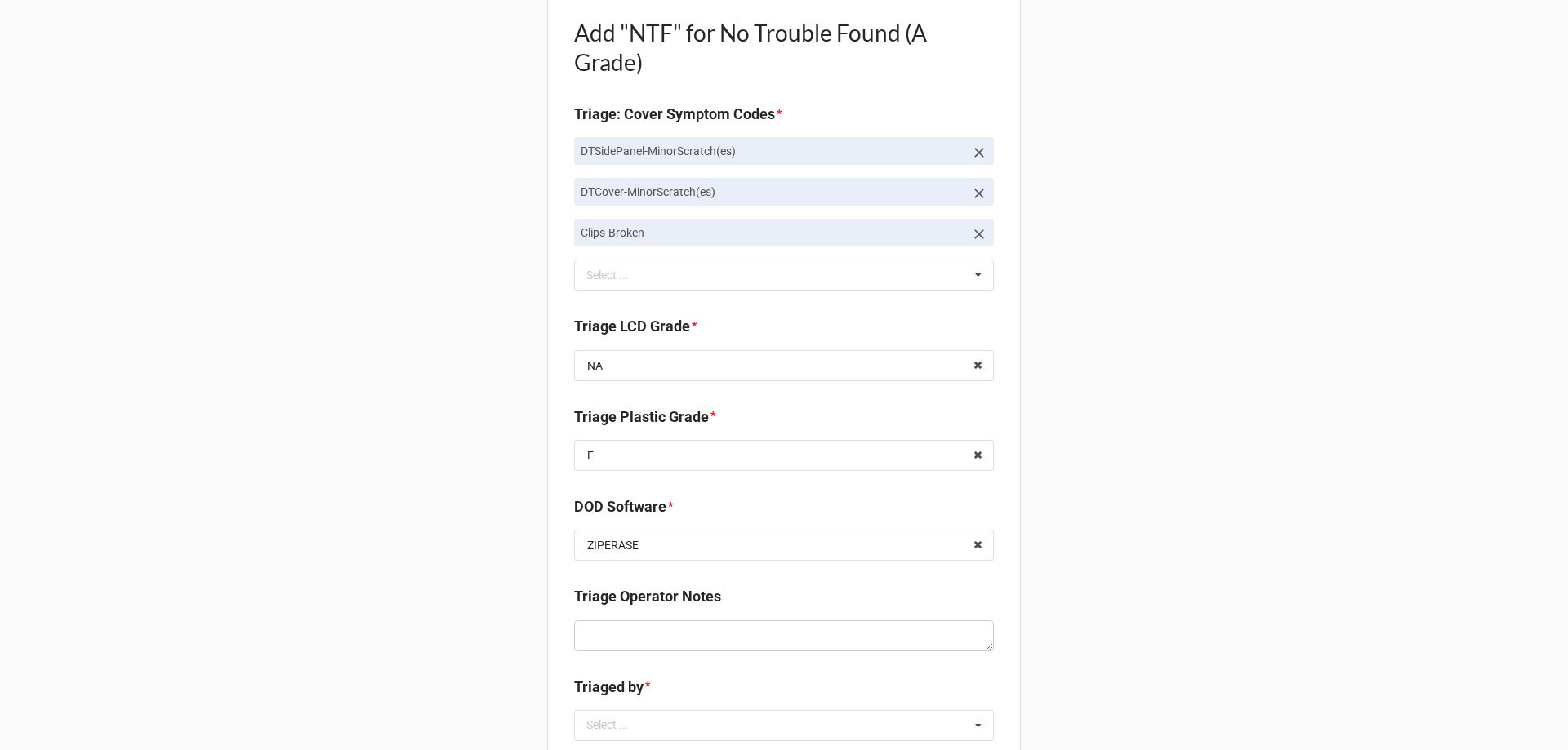
scroll to position [816, 0]
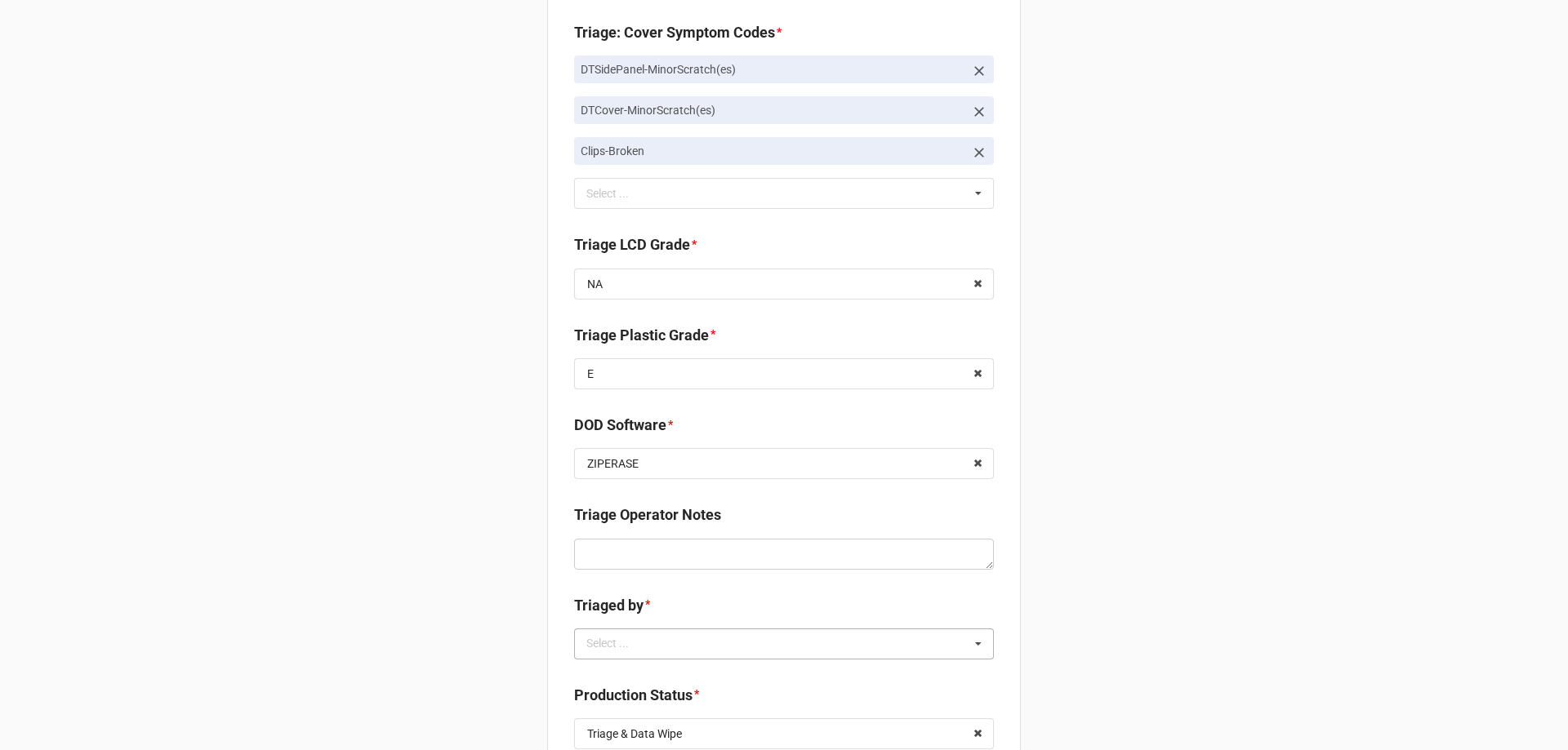
click at [650, 639] on div "Select ... No results found." at bounding box center [783, 644] width 420 height 31
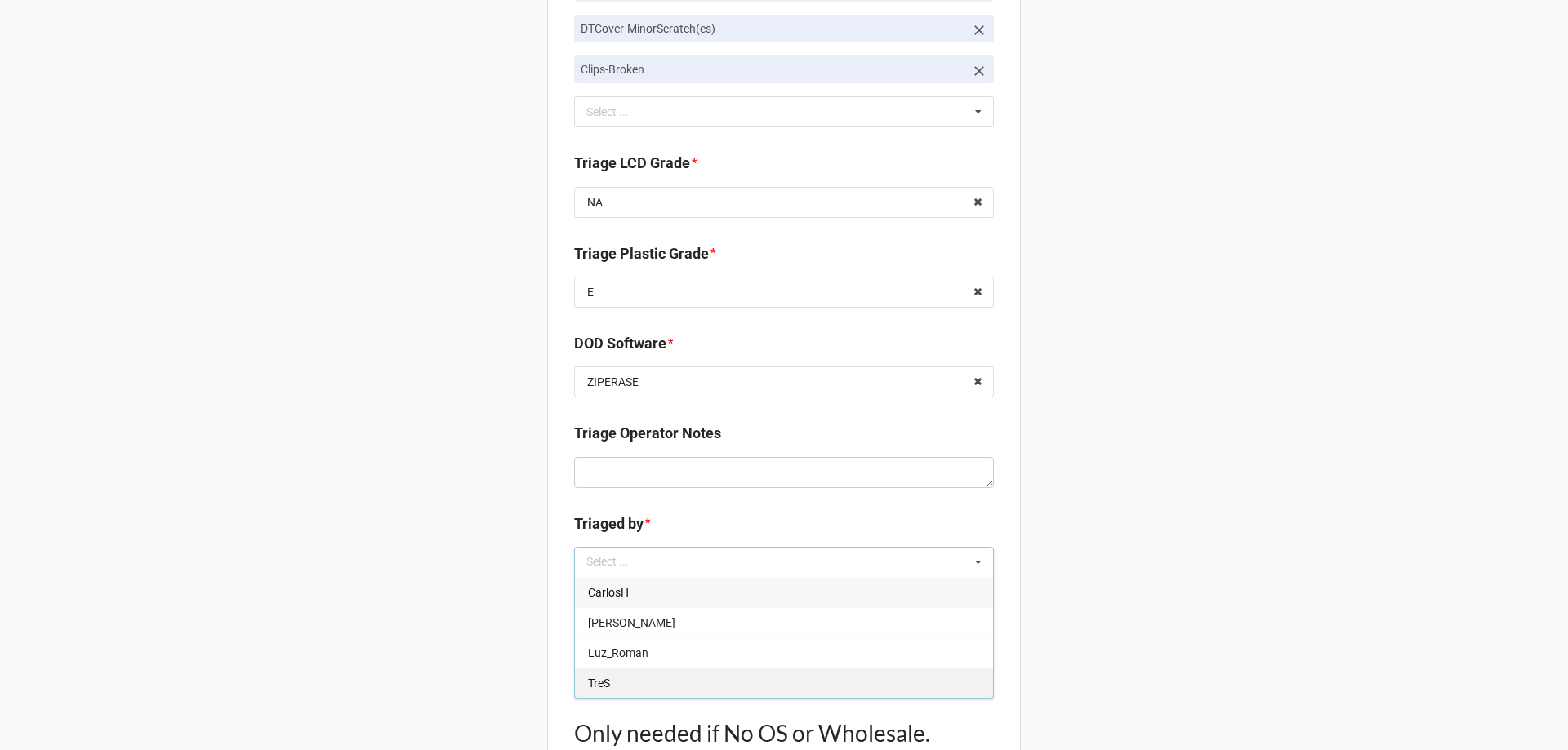
click at [660, 692] on div "TreS" at bounding box center [783, 683] width 418 height 30
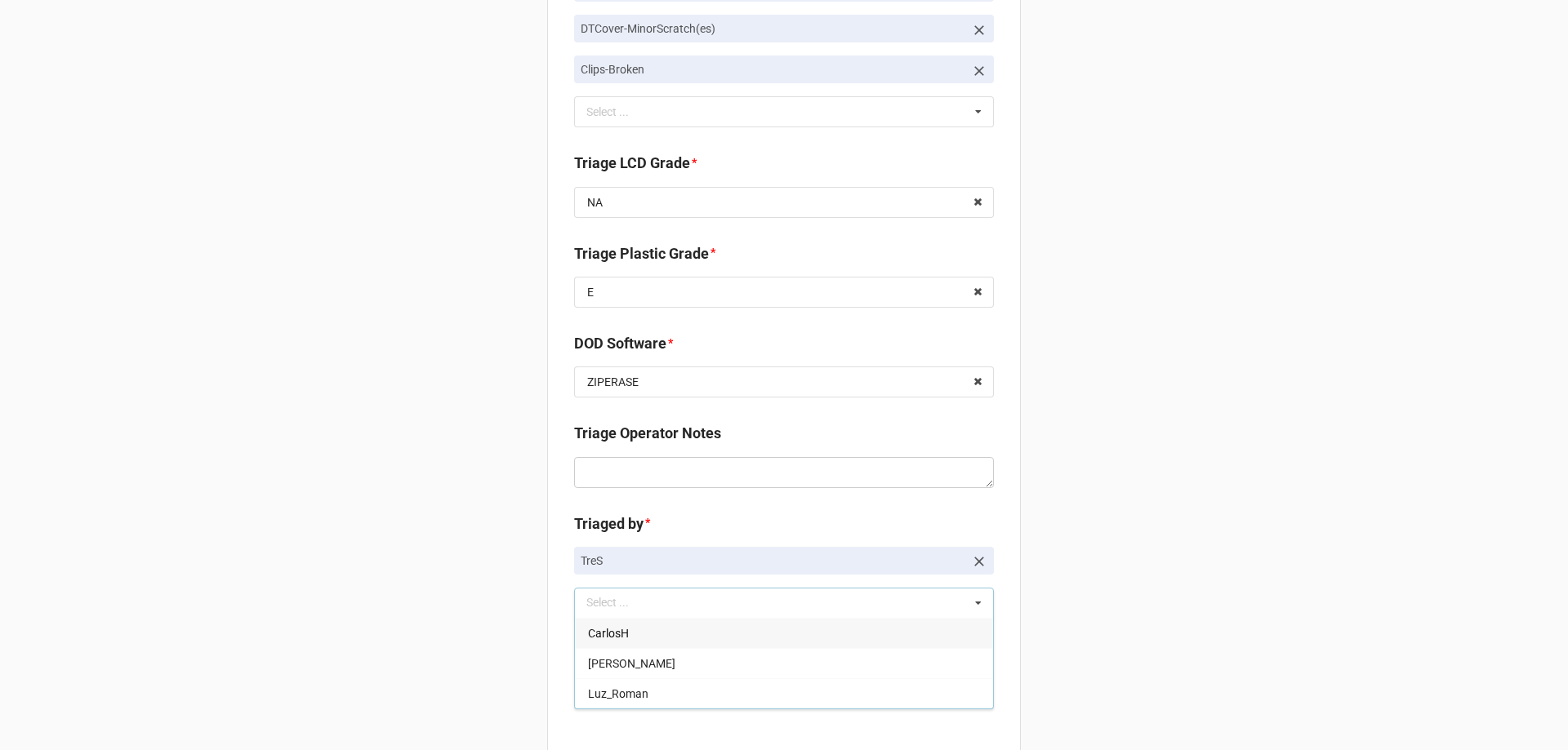
click at [497, 700] on div "Back Receiving Triage Imaging Cleaning Tech & Repair QC Packing Order Picking R…" at bounding box center [784, 196] width 1568 height 2187
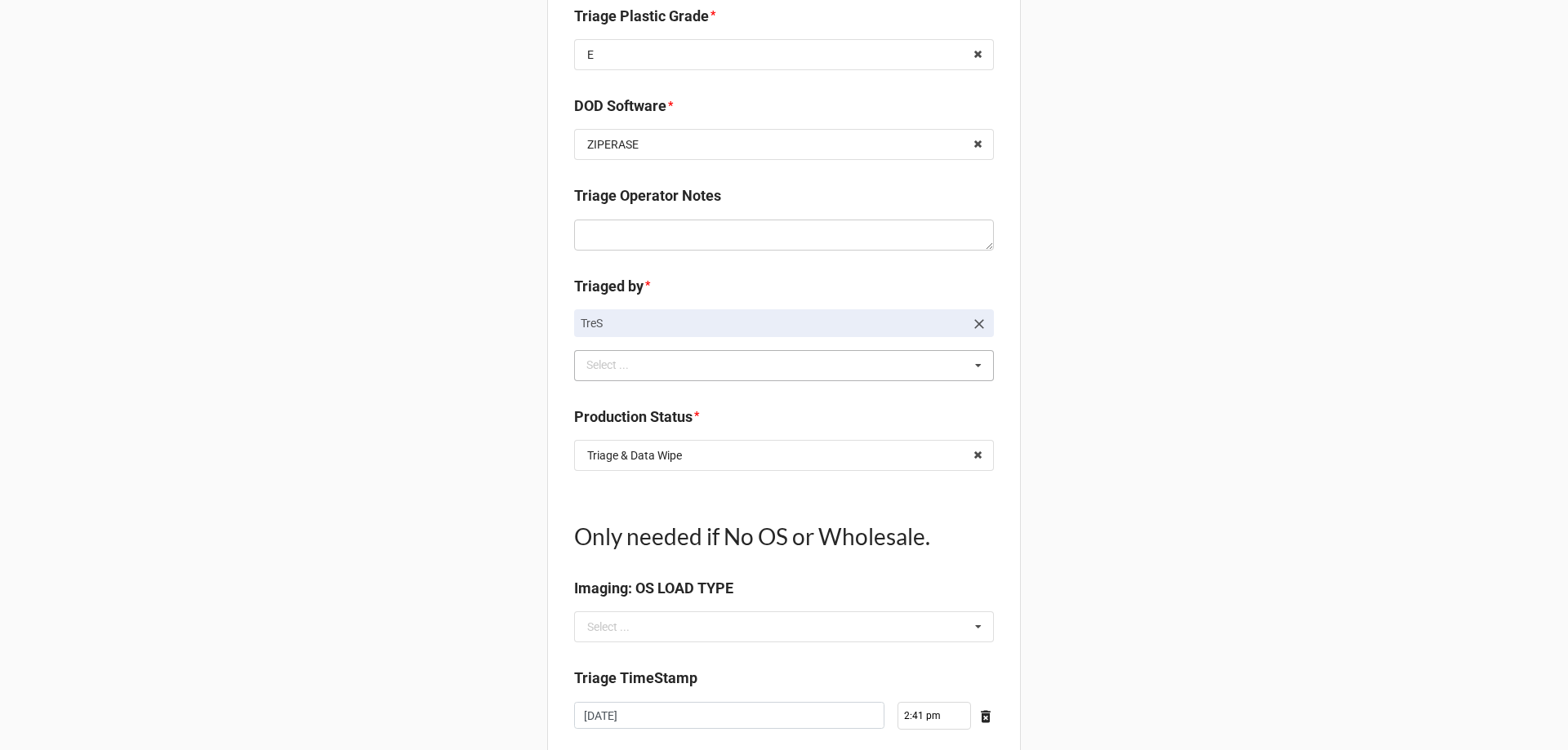
scroll to position [1142, 0]
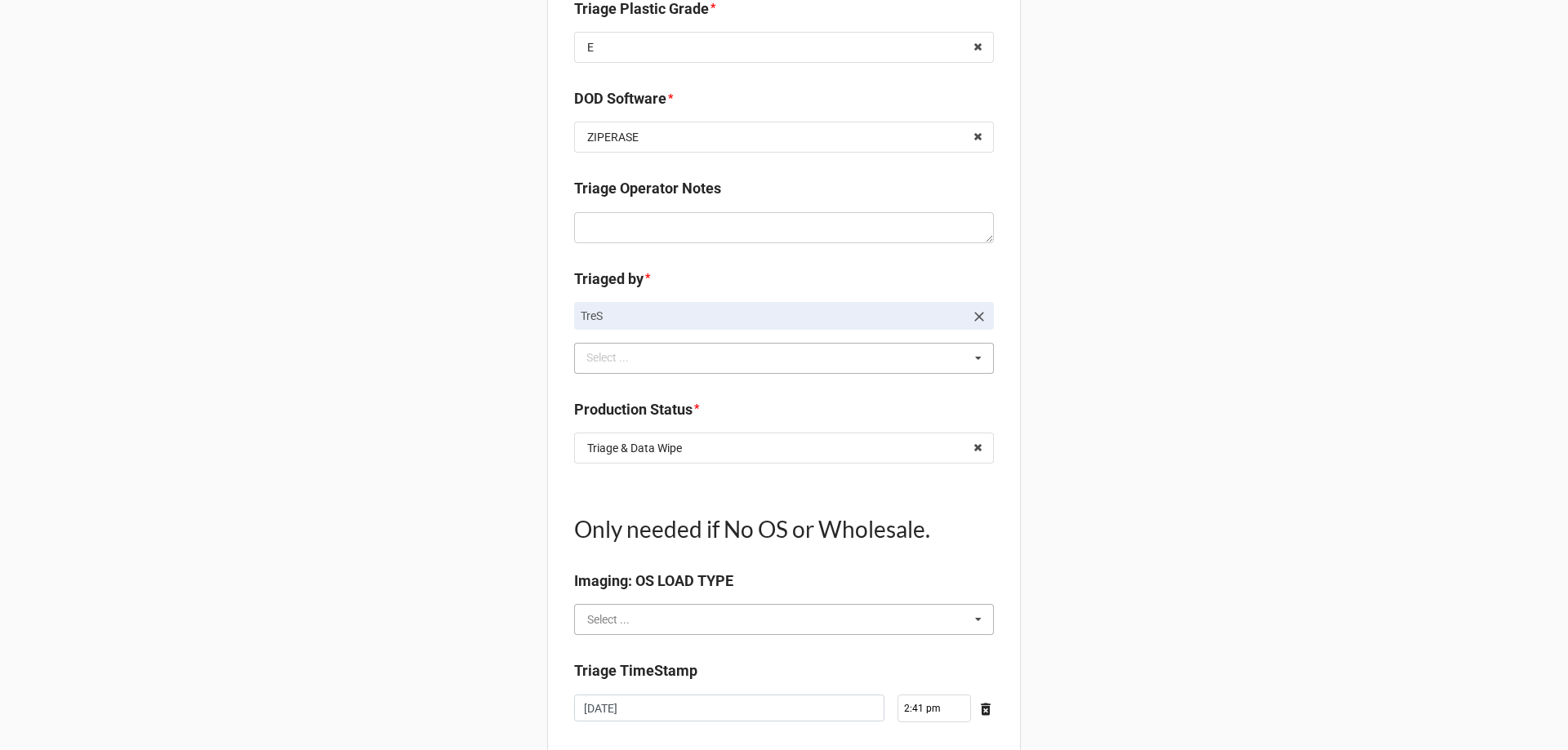
click at [638, 627] on input "text" at bounding box center [784, 619] width 418 height 29
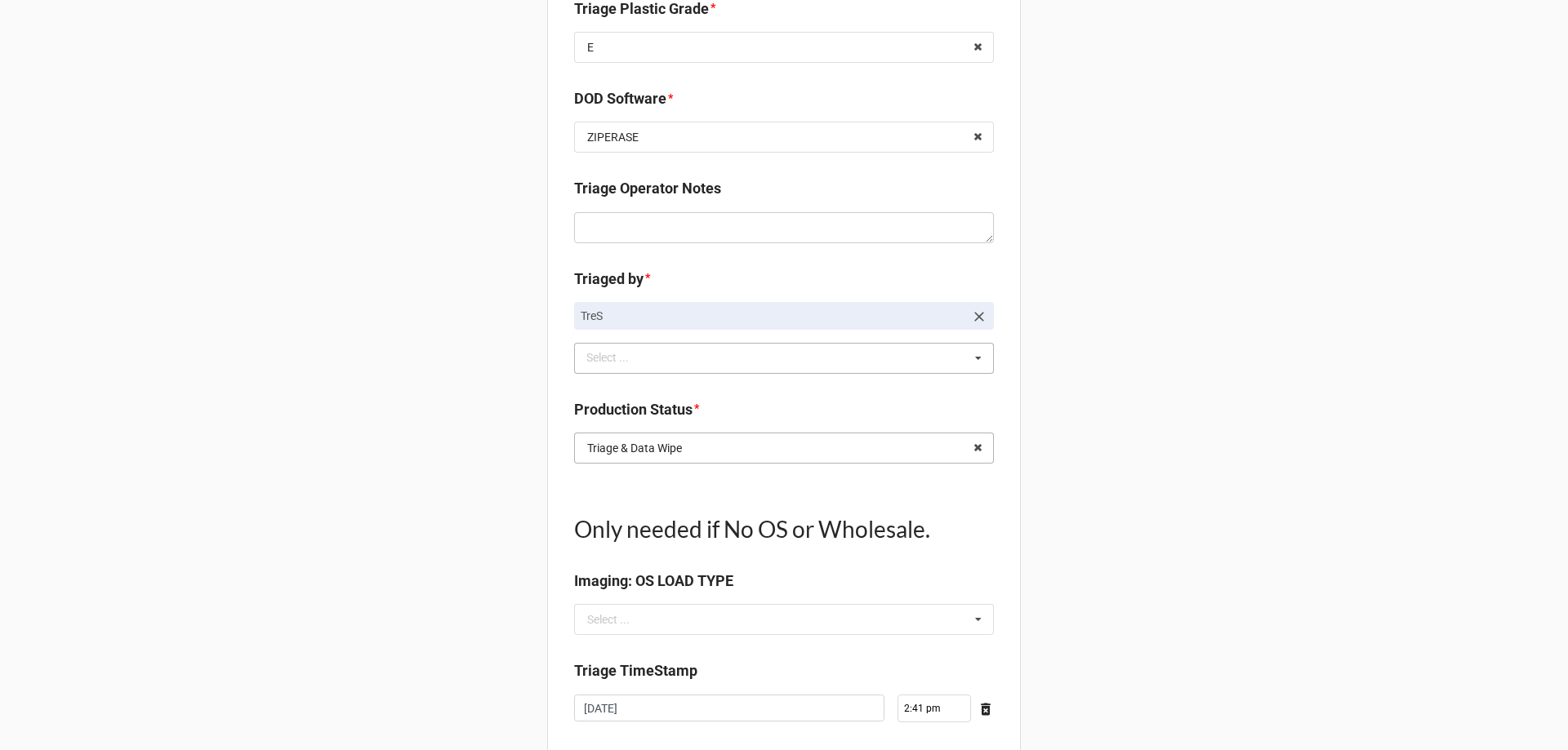
click at [745, 438] on input "text" at bounding box center [784, 448] width 418 height 29
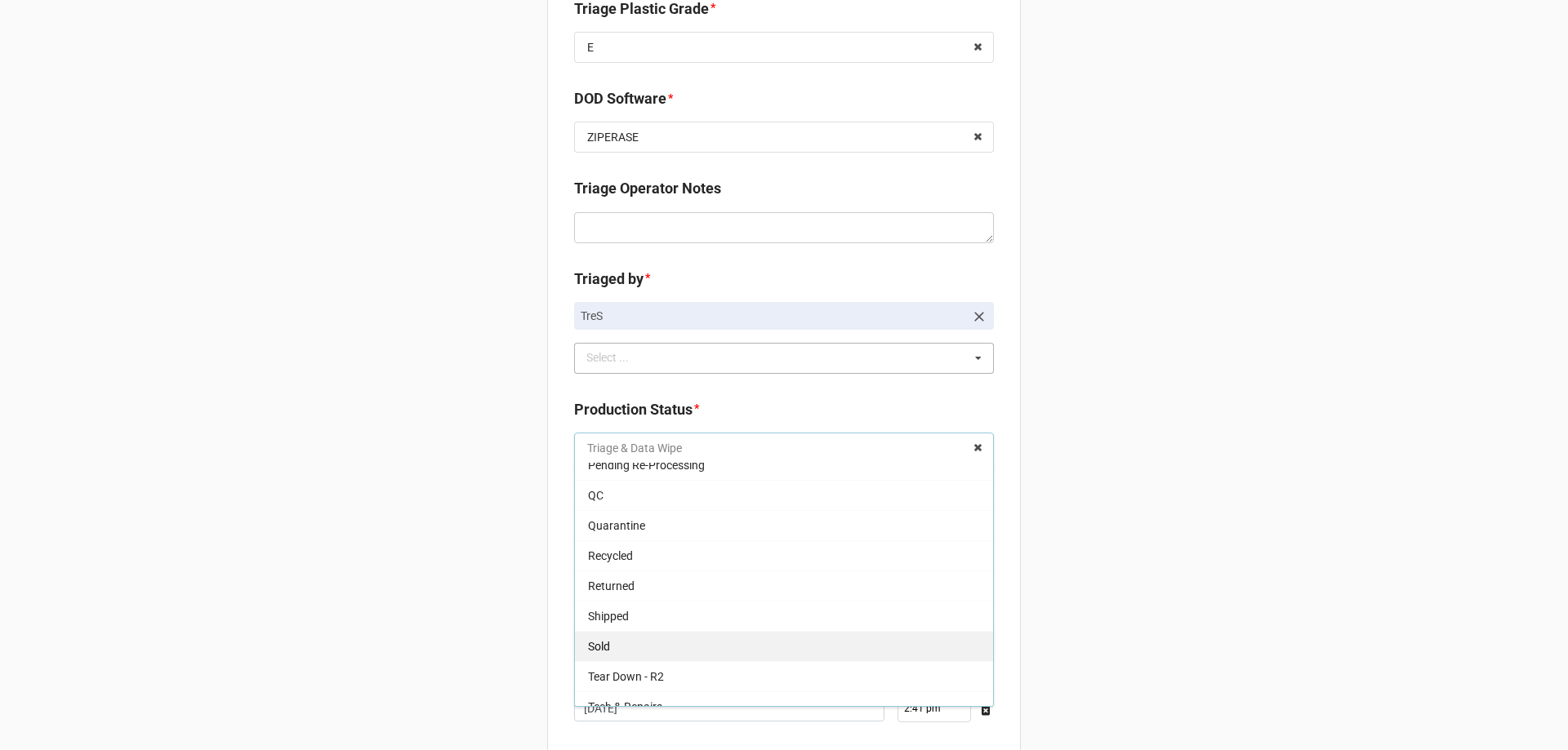
scroll to position [218, 0]
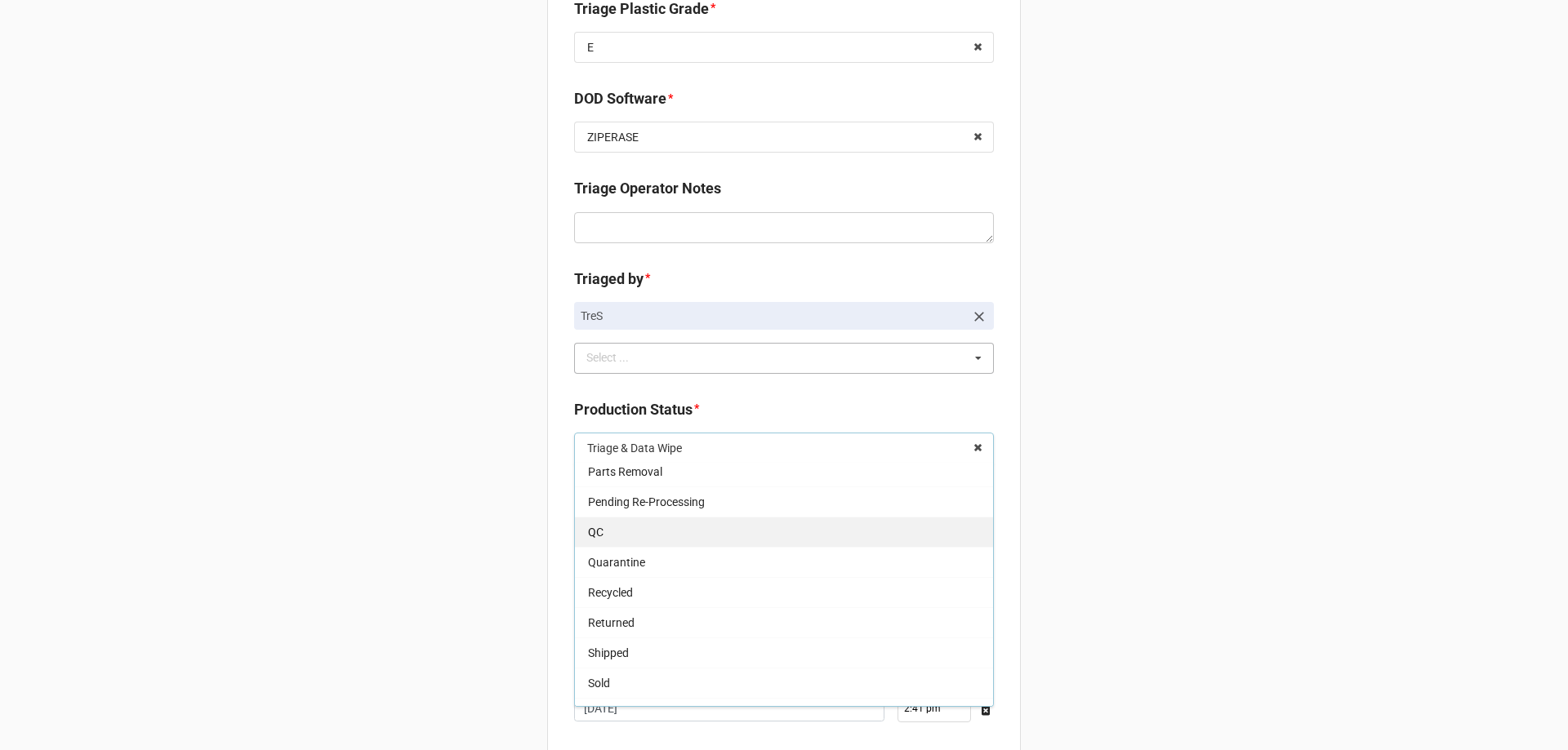
click at [646, 542] on div "QC" at bounding box center [783, 532] width 418 height 30
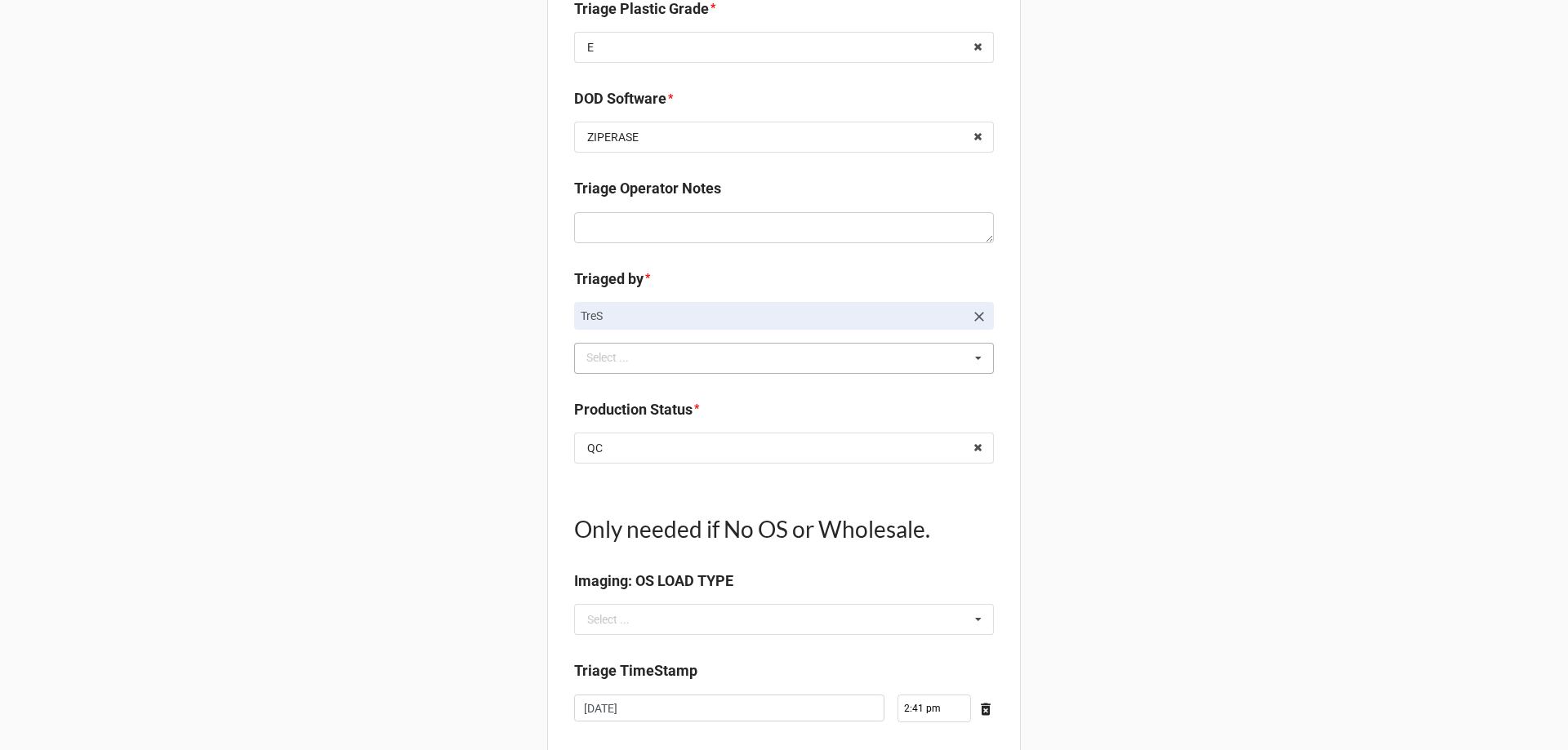
drag, startPoint x: 318, startPoint y: 555, endPoint x: 334, endPoint y: 553, distance: 16.1
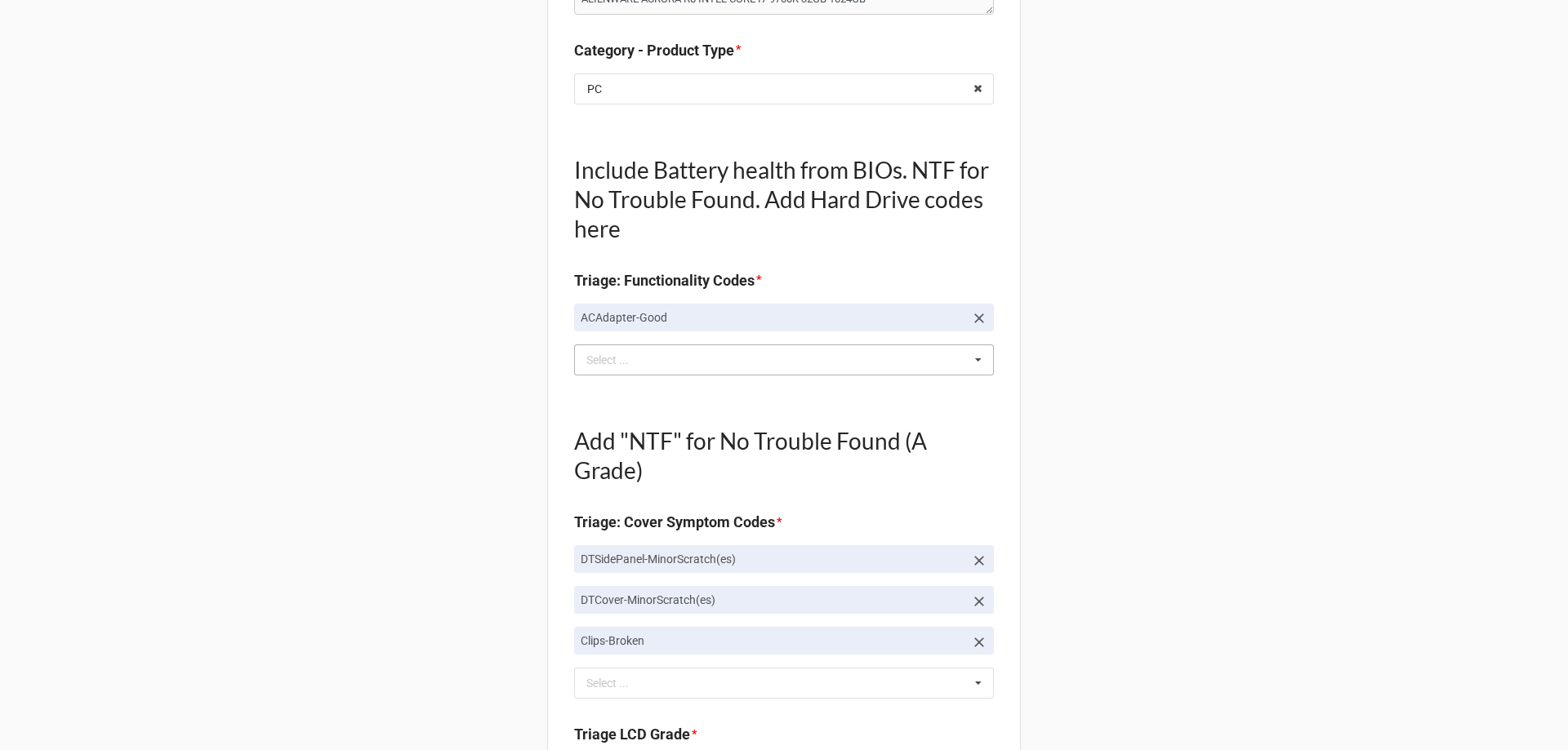
scroll to position [0, 0]
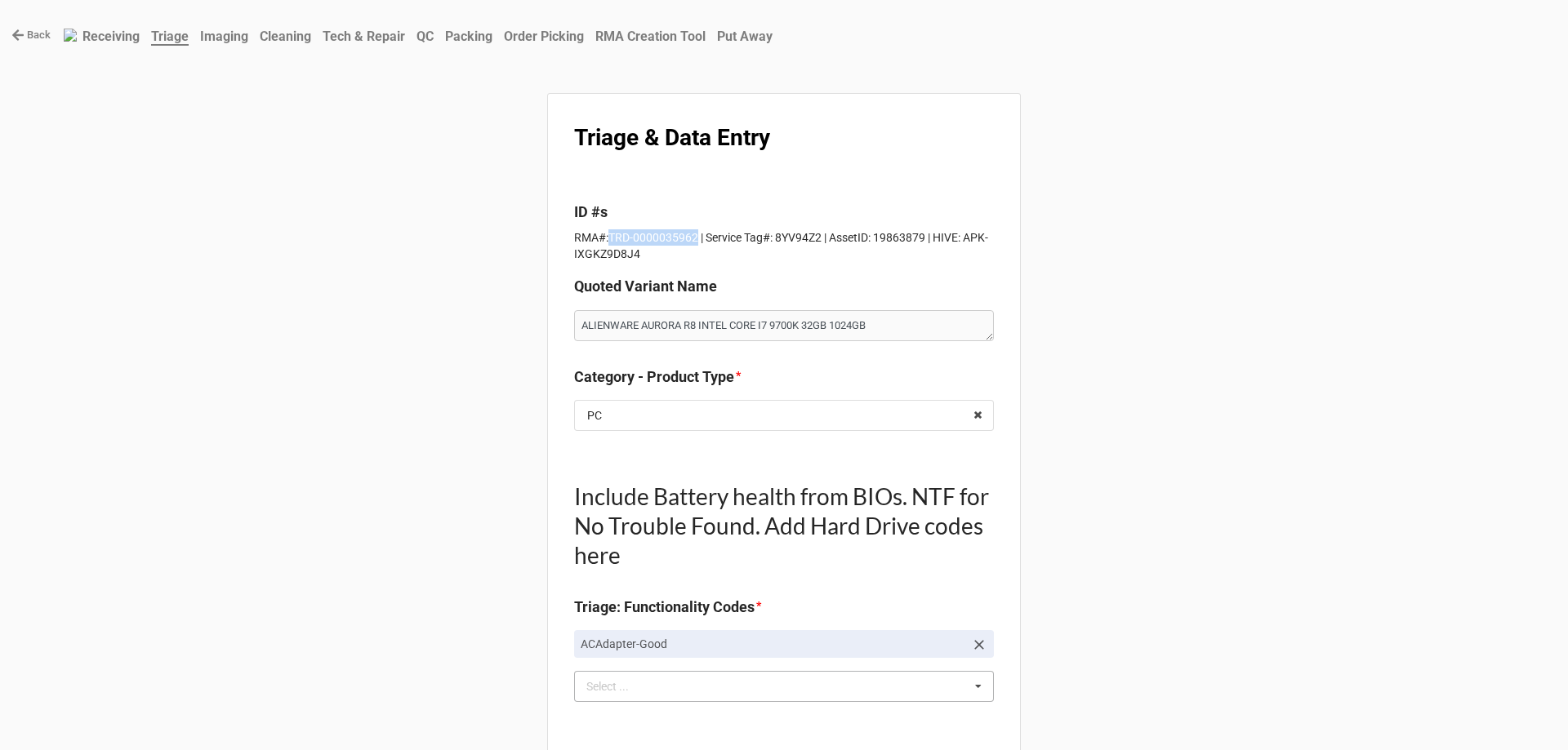
drag, startPoint x: 604, startPoint y: 242, endPoint x: 689, endPoint y: 243, distance: 85.0
click at [689, 243] on p "RMA#:TRD-0000035962 | Service Tag#: 8YV94Z2 | AssetID: 19863879 | HIVE: APK-IXG…" at bounding box center [783, 246] width 420 height 33
copy p "TRD-0000035962"
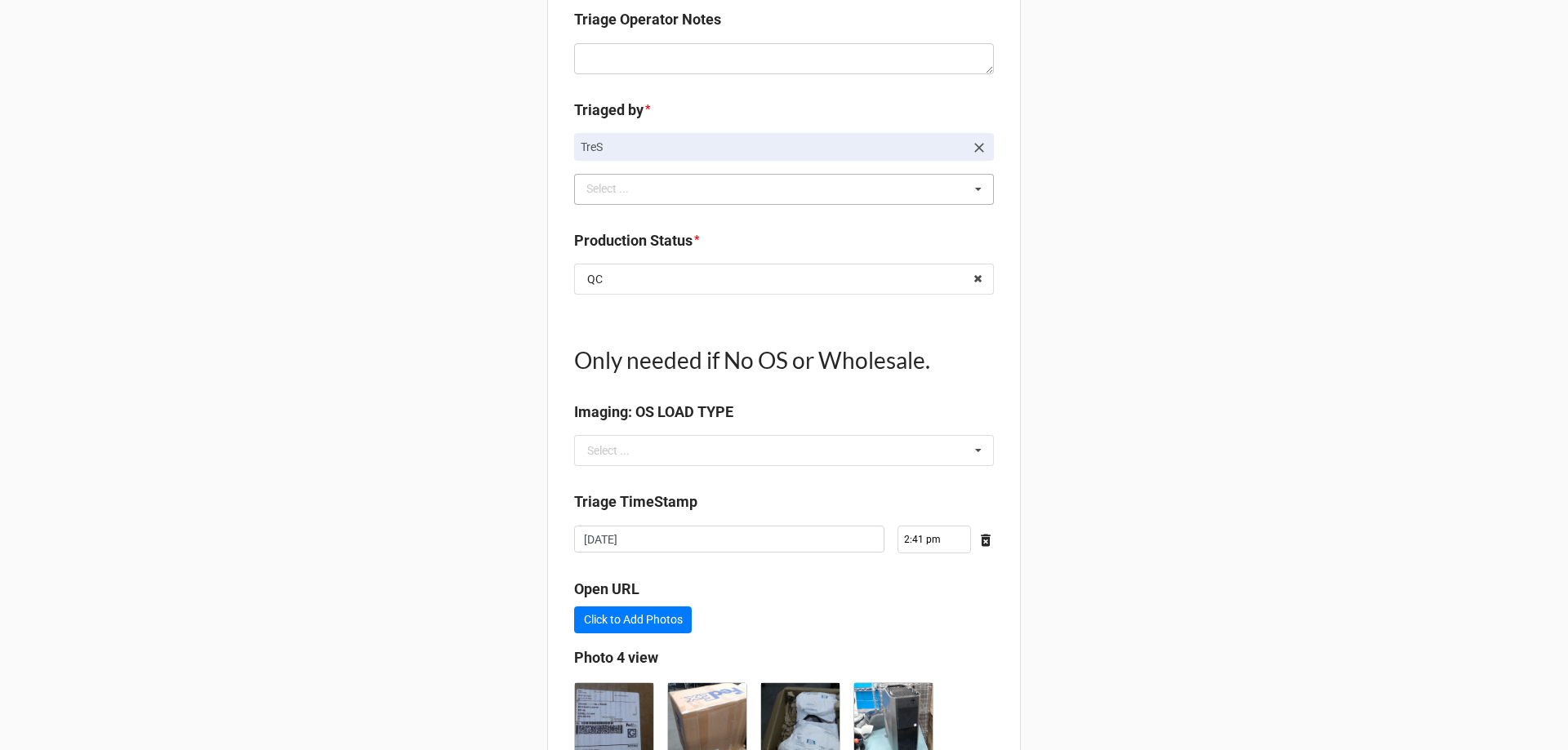
scroll to position [1437, 0]
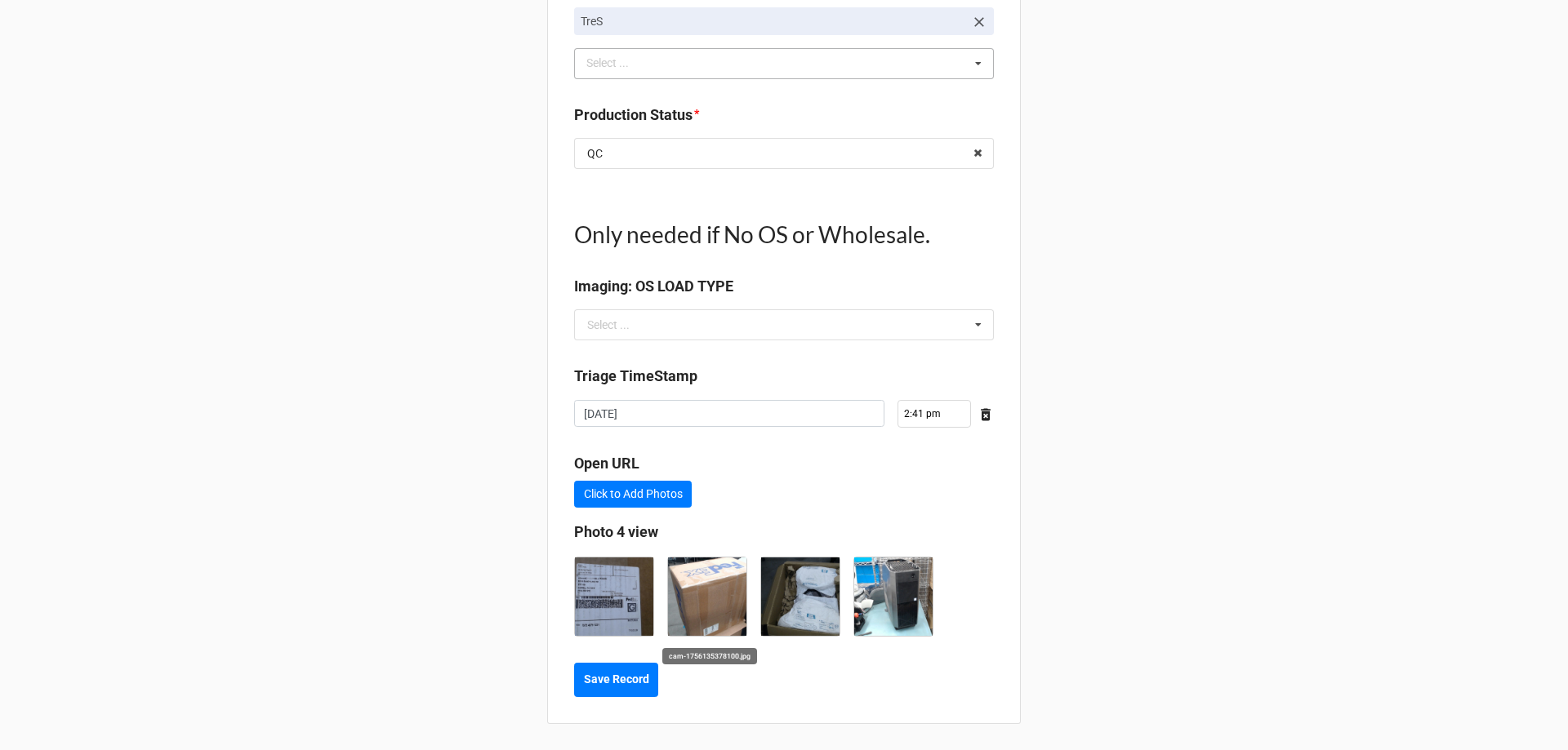
type textarea "x"
click at [630, 664] on button "Save Record" at bounding box center [616, 680] width 84 height 35
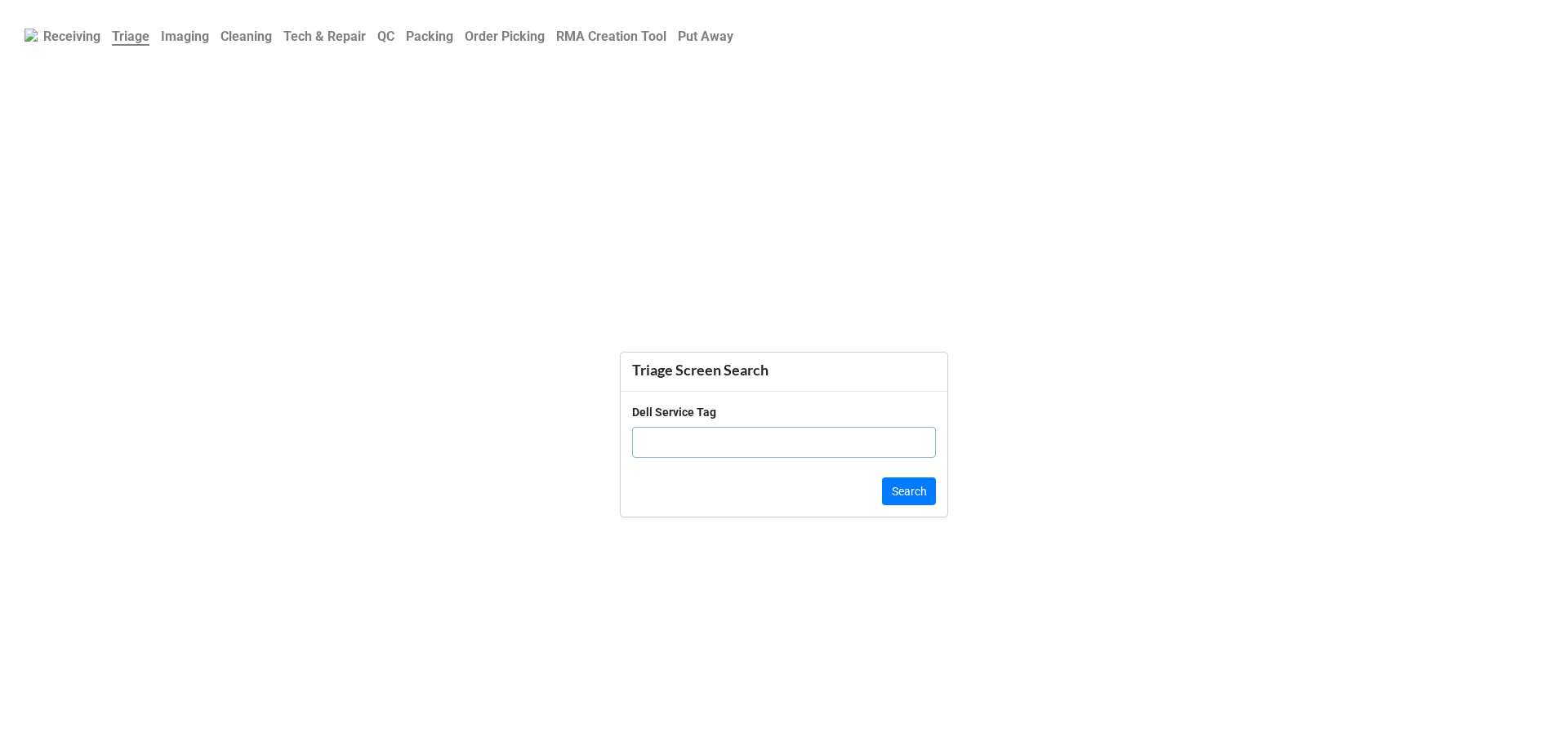
drag, startPoint x: 751, startPoint y: 291, endPoint x: 659, endPoint y: 446, distance: 180.2
click at [659, 446] on input "text" at bounding box center [784, 442] width 304 height 31
click button "Search" at bounding box center [908, 492] width 54 height 27
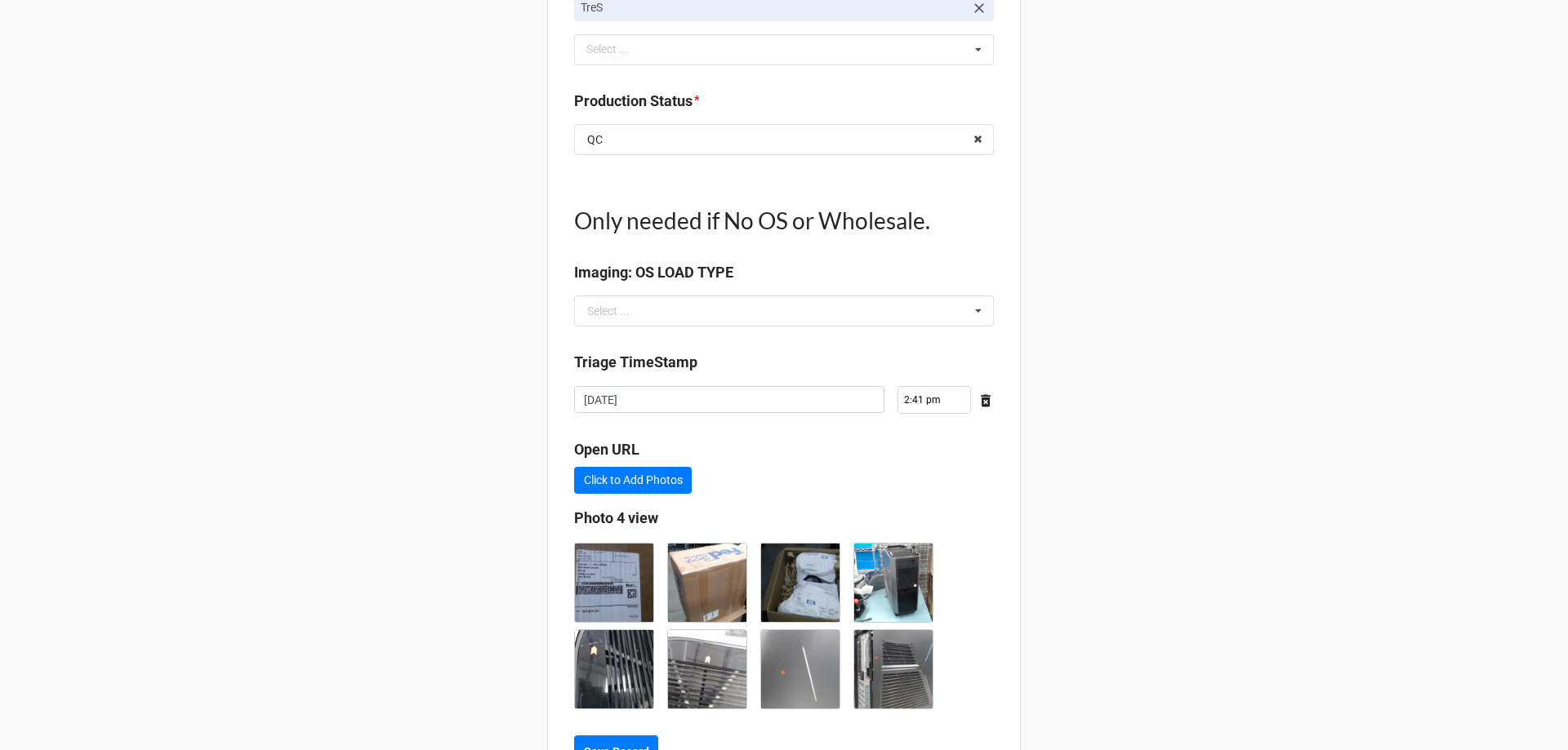
scroll to position [1524, 0]
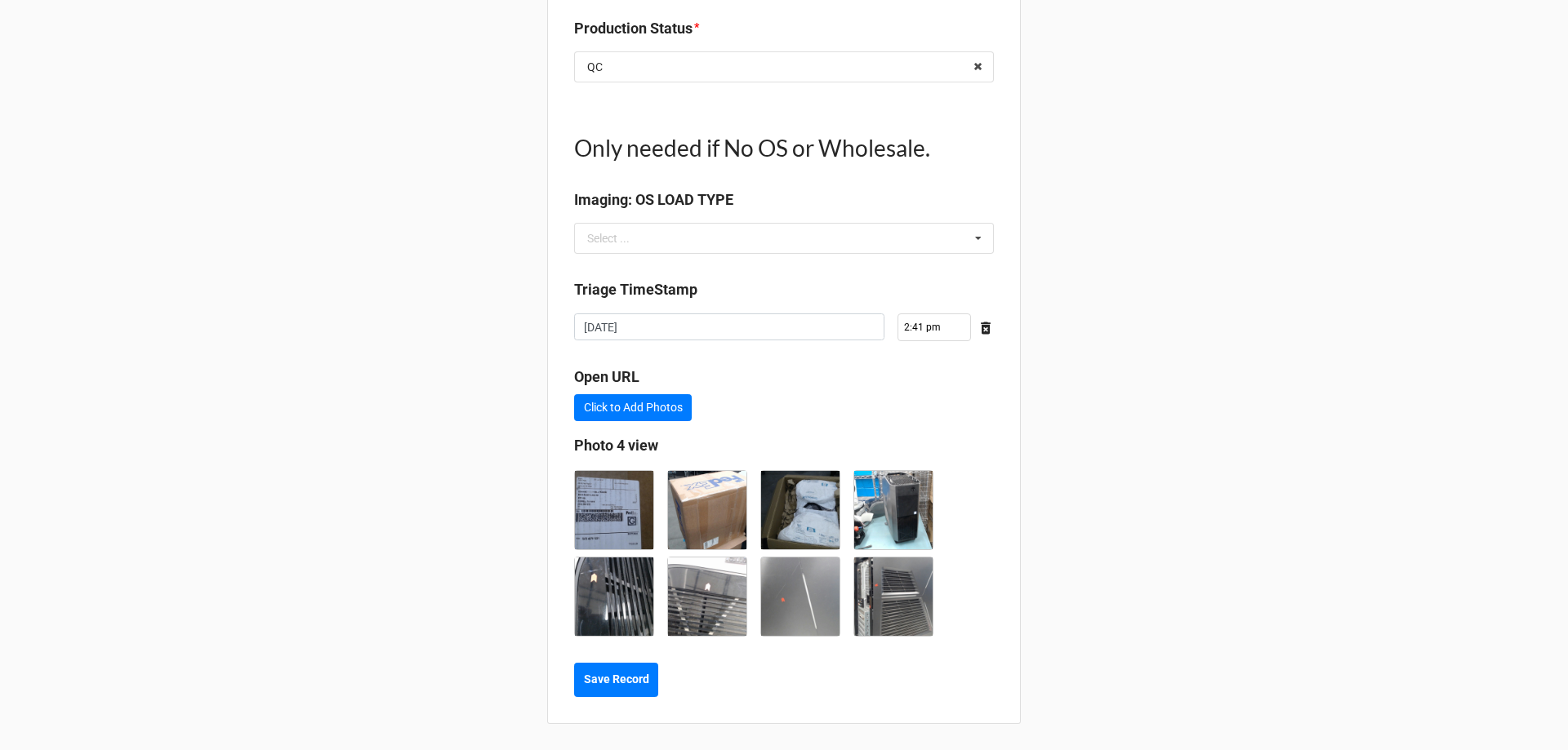
type textarea "x"
click at [618, 689] on button "Save Record" at bounding box center [616, 680] width 84 height 35
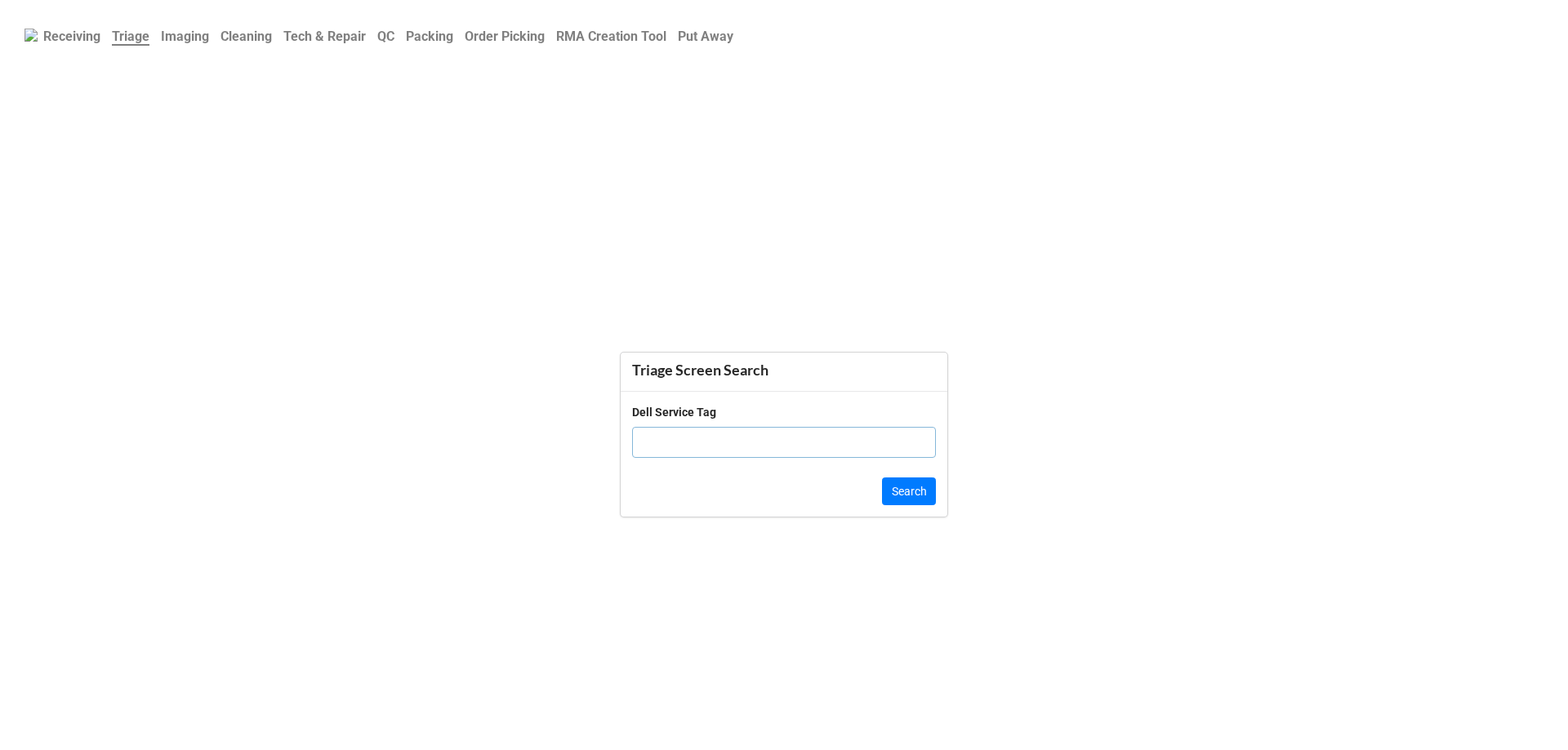
click at [662, 451] on input "text" at bounding box center [784, 442] width 304 height 31
click at [395, 46] on link "QC" at bounding box center [385, 35] width 28 height 32
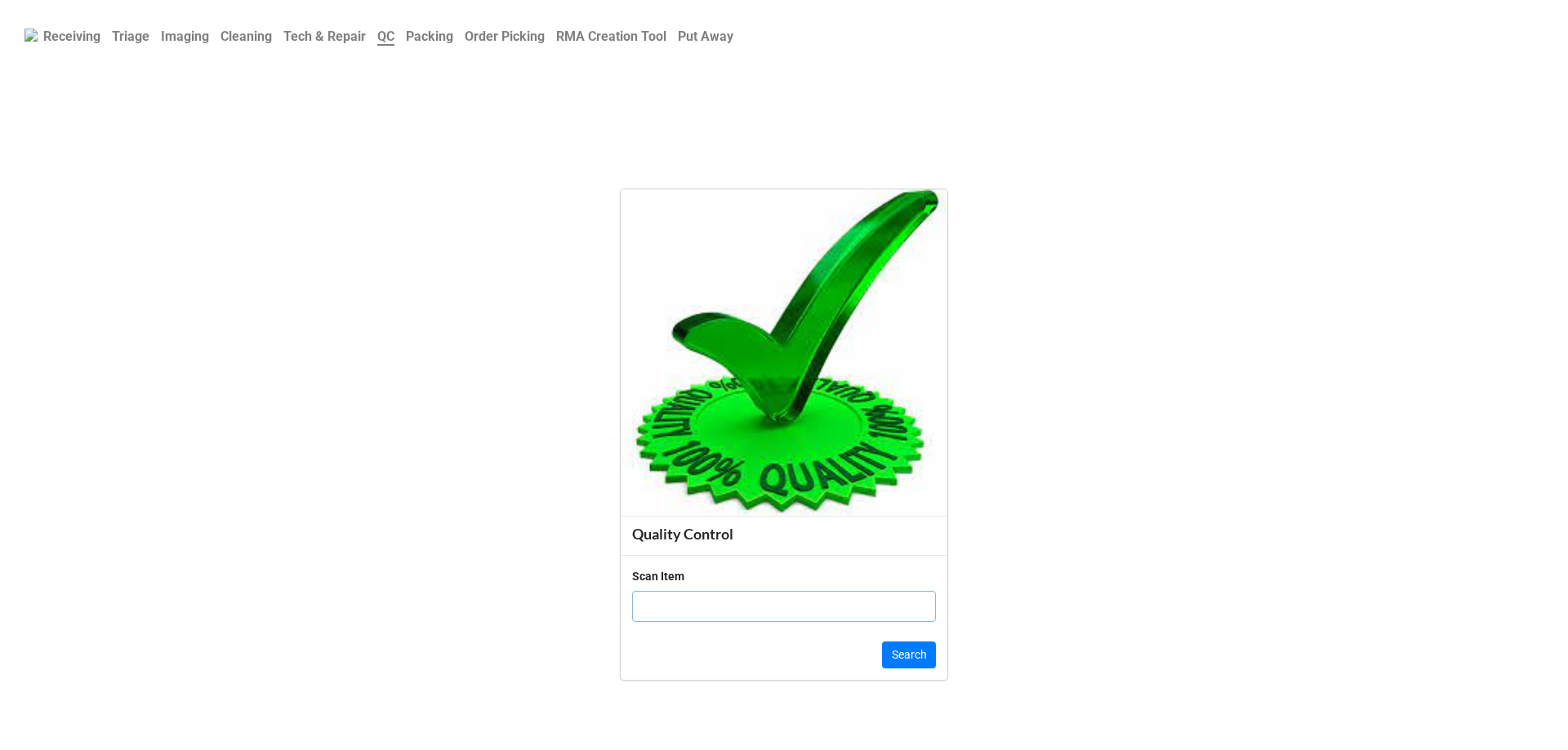
click at [652, 611] on input "text" at bounding box center [784, 606] width 304 height 31
paste input "3j8mxy2"
type input "3j8mxy2"
click button "Search" at bounding box center [908, 655] width 54 height 27
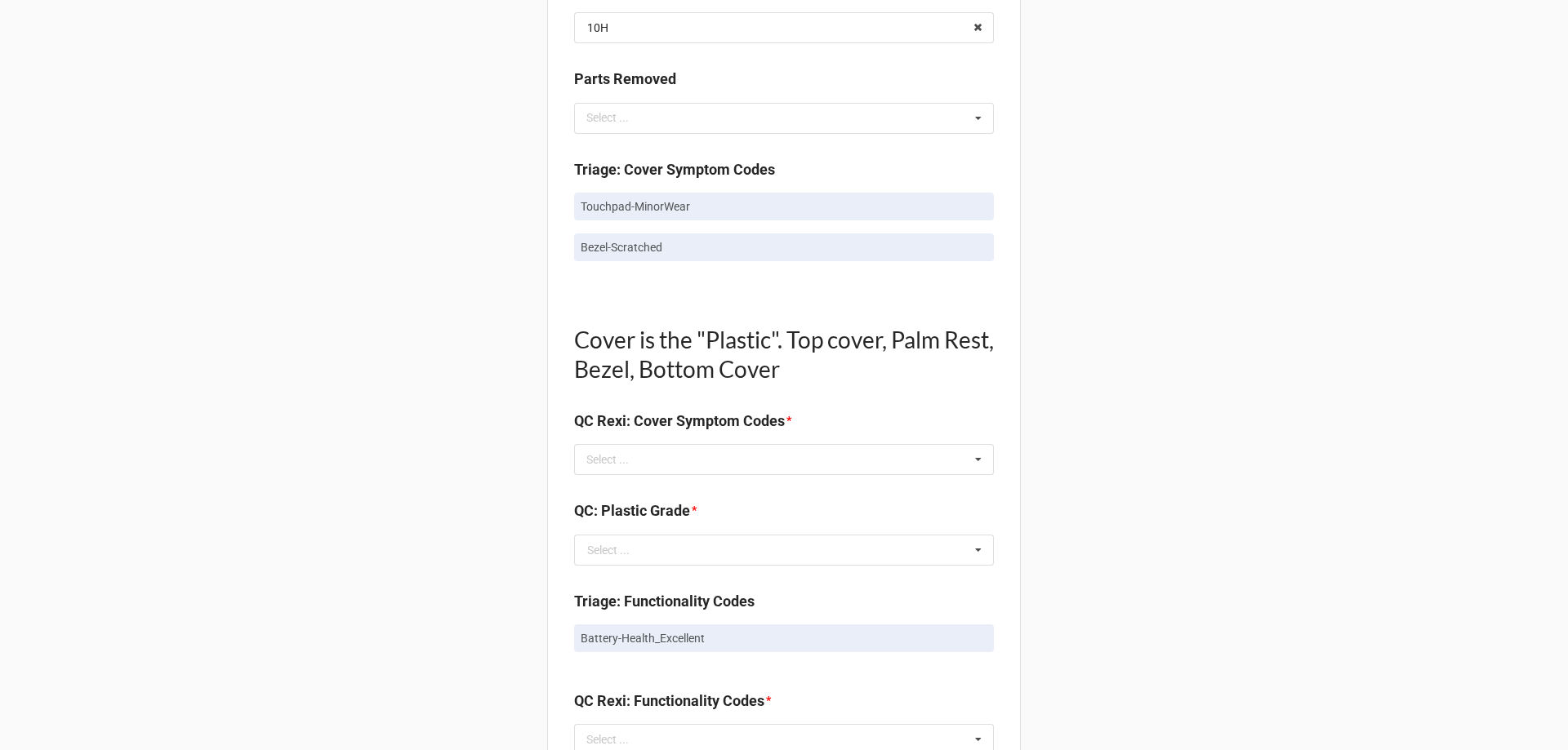
scroll to position [897, 0]
click at [613, 462] on div "Select ..." at bounding box center [616, 459] width 70 height 19
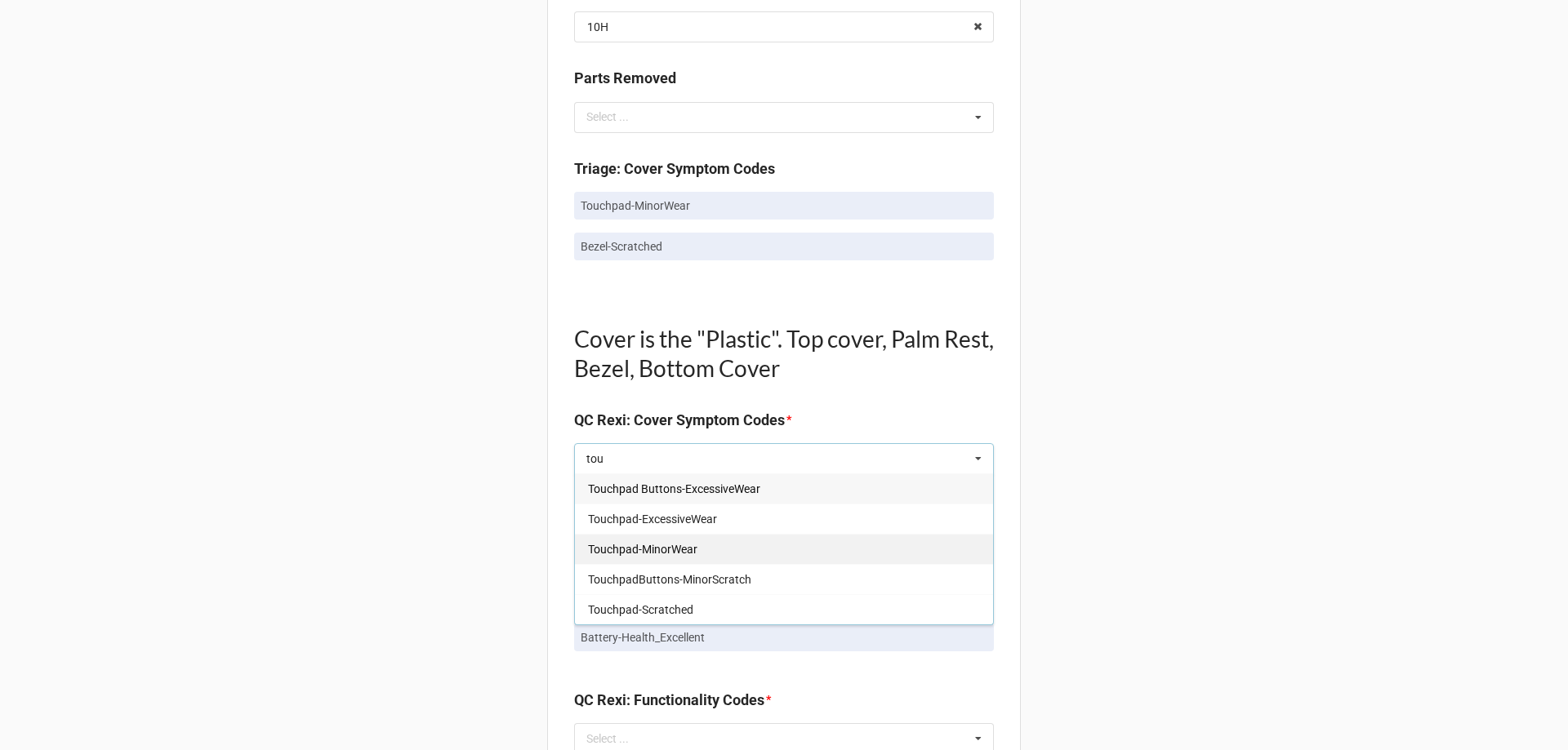
type input "tou"
click at [702, 559] on div "Touchpad-MinorWear" at bounding box center [783, 548] width 418 height 30
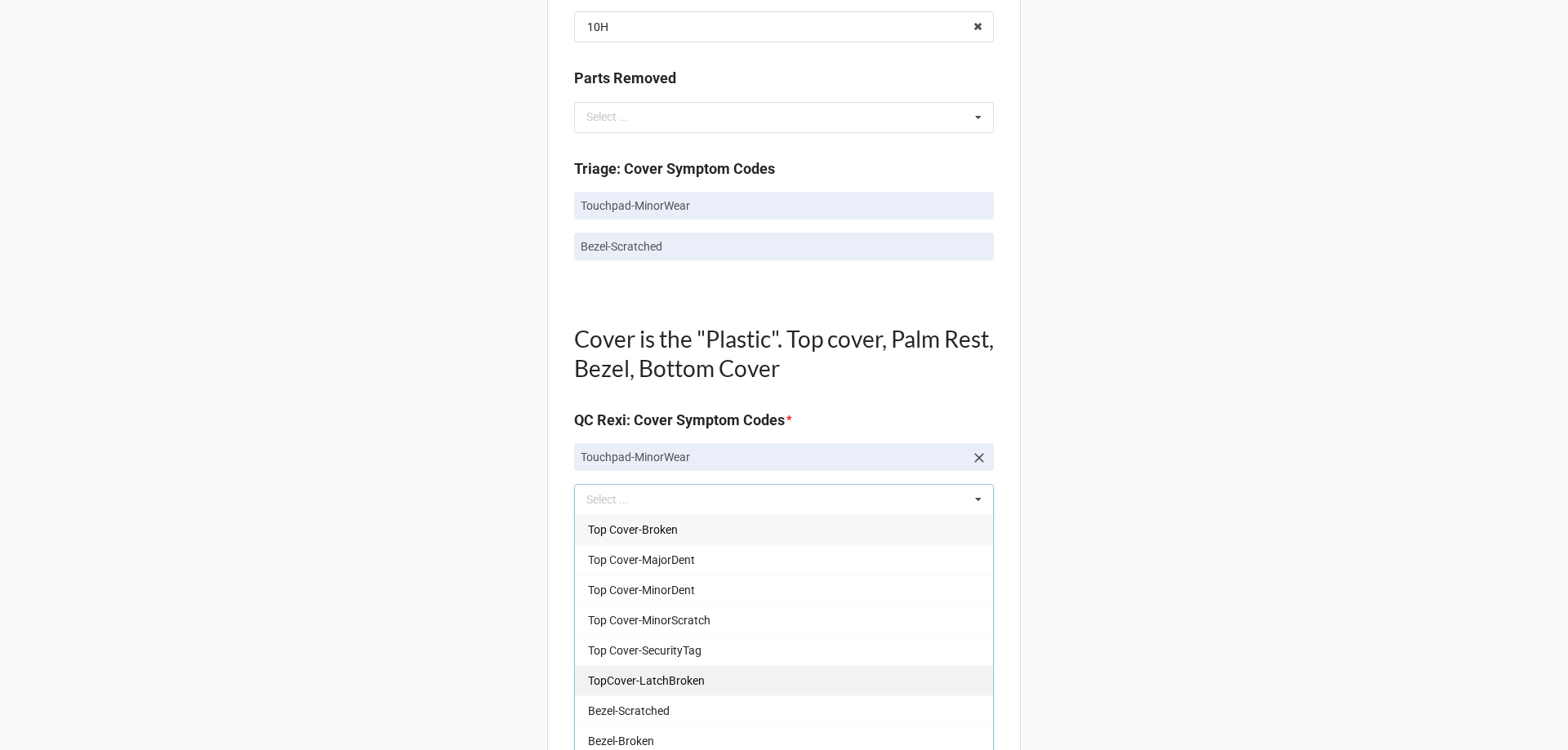
click at [668, 694] on div "TopCover-LatchBroken" at bounding box center [783, 680] width 418 height 30
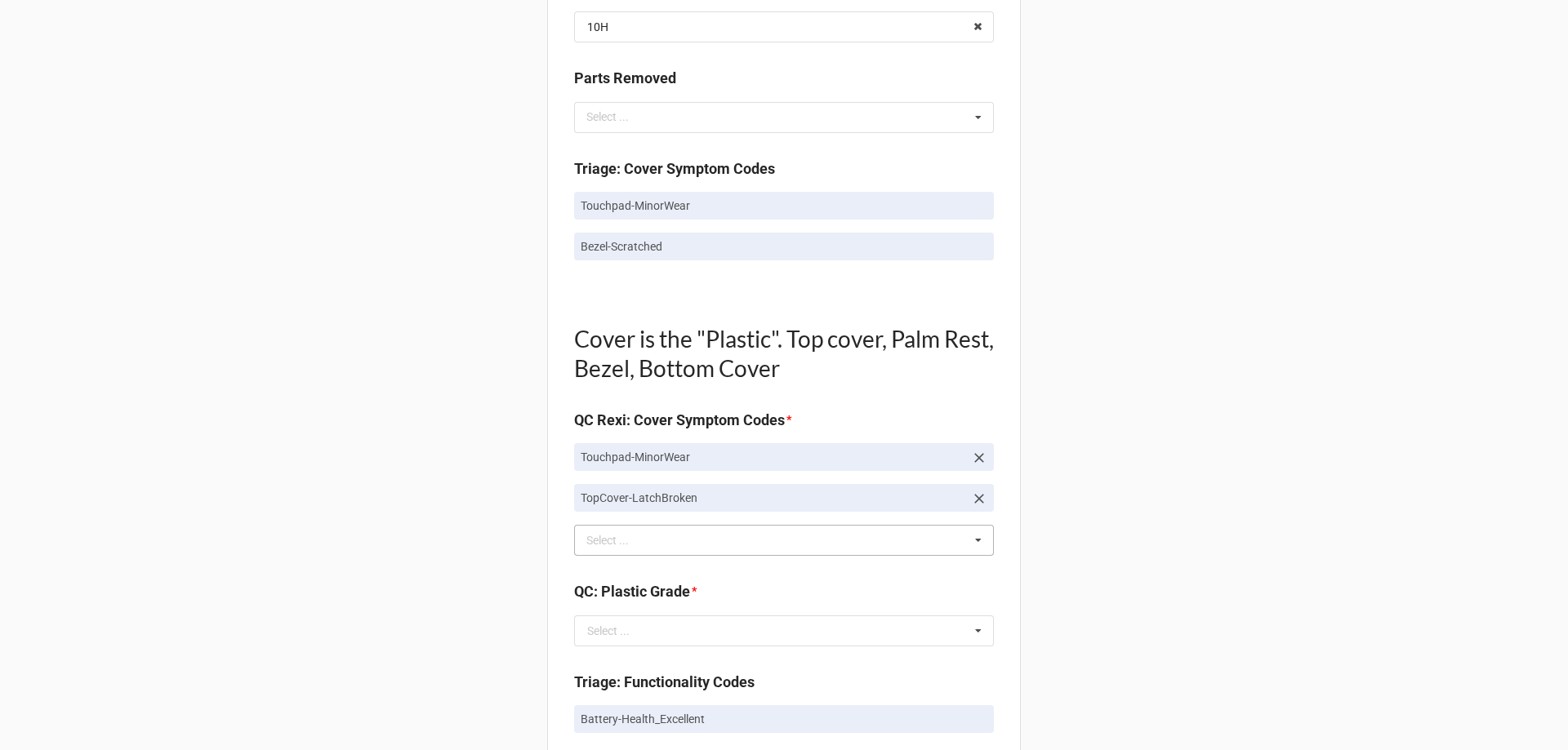
click at [974, 495] on icon at bounding box center [979, 499] width 10 height 10
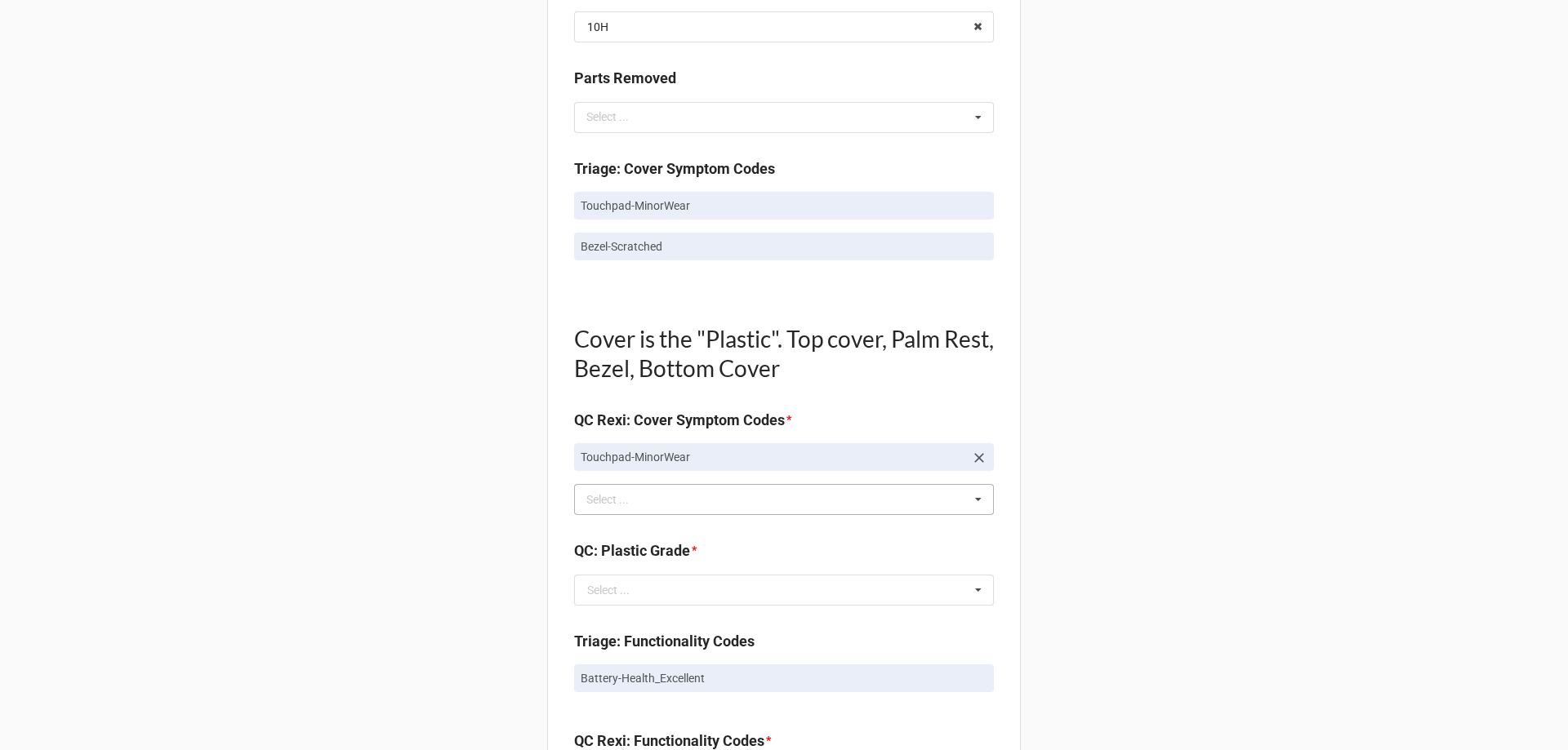
click at [850, 511] on div "tou Select ... Top Cover-Broken Top Cover-MajorDent Top Cover-MinorDent Top Cov…" at bounding box center [783, 500] width 420 height 31
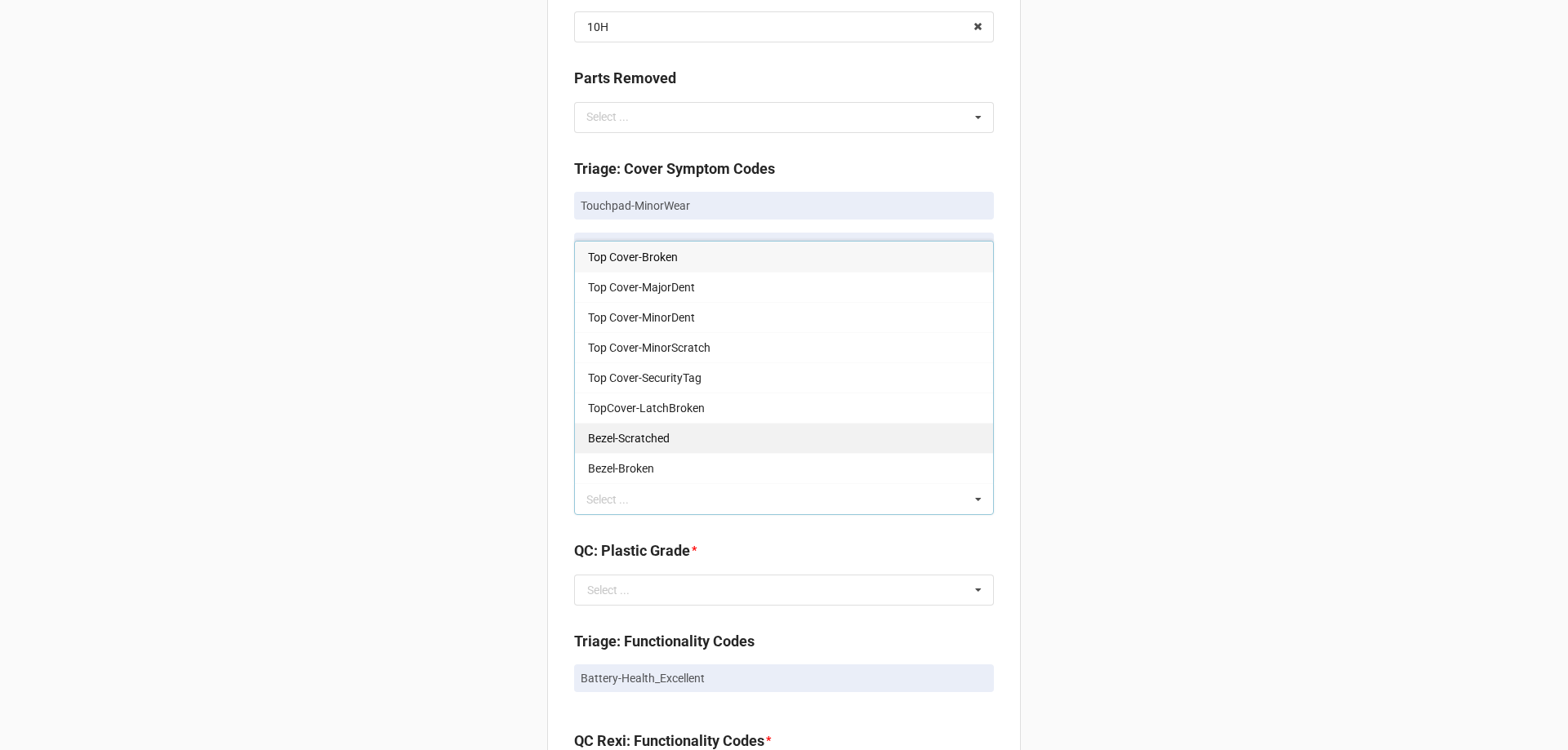
click at [693, 447] on div "Bezel-Scratched" at bounding box center [783, 438] width 418 height 30
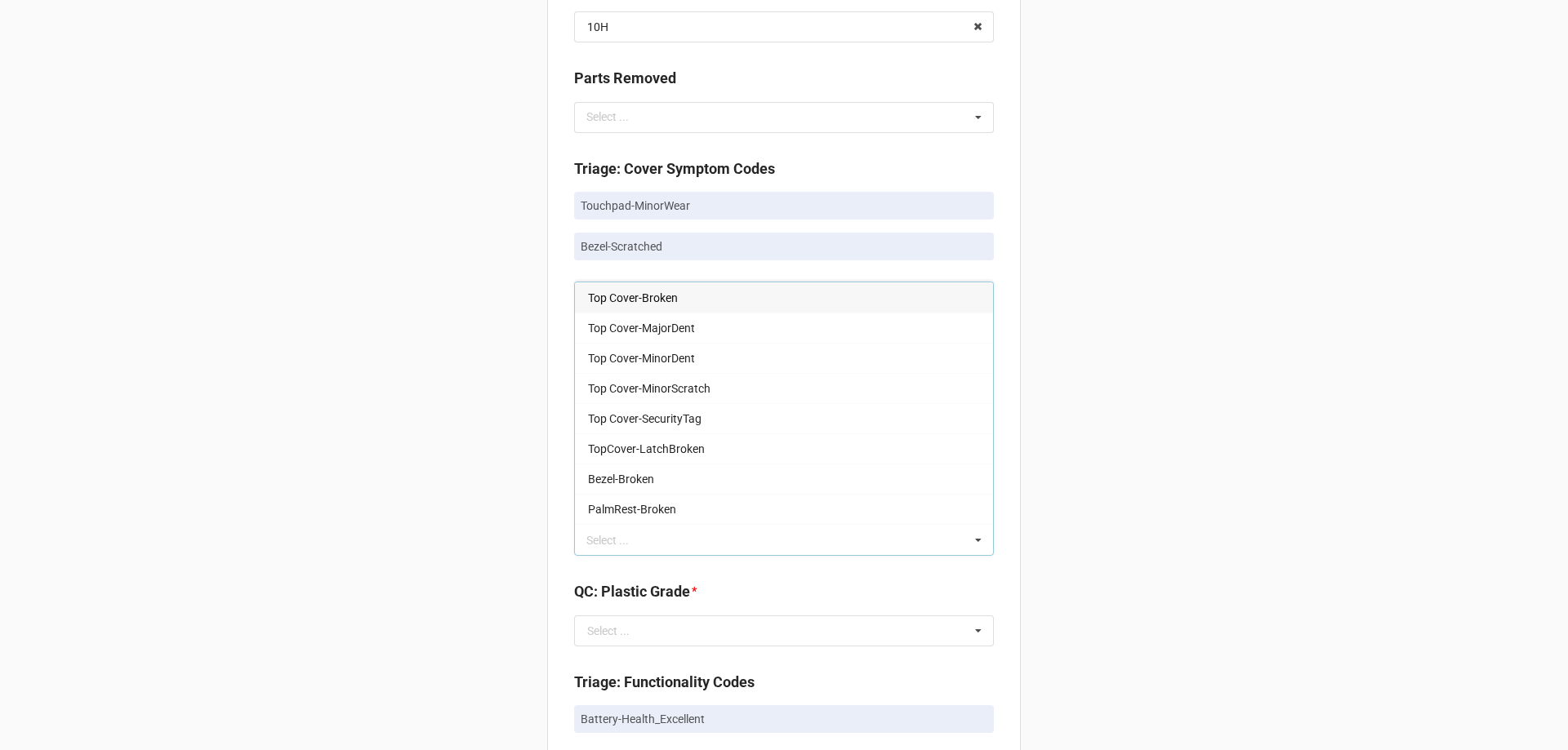
click at [506, 656] on div "Back Receiving Triage Imaging Cleaning Tech & Repair QC Packing Order Picking R…" at bounding box center [784, 550] width 1568 height 2895
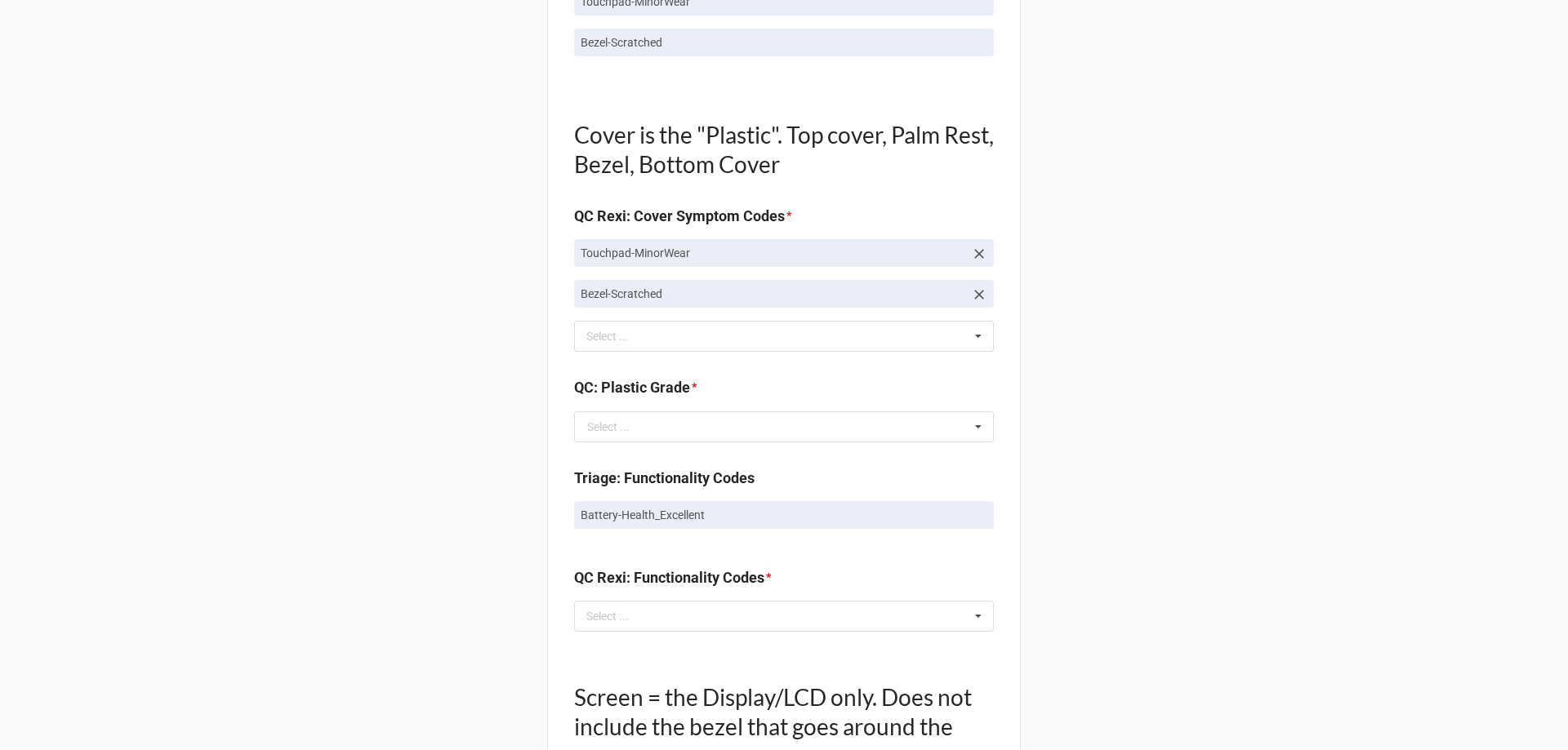
scroll to position [1306, 0]
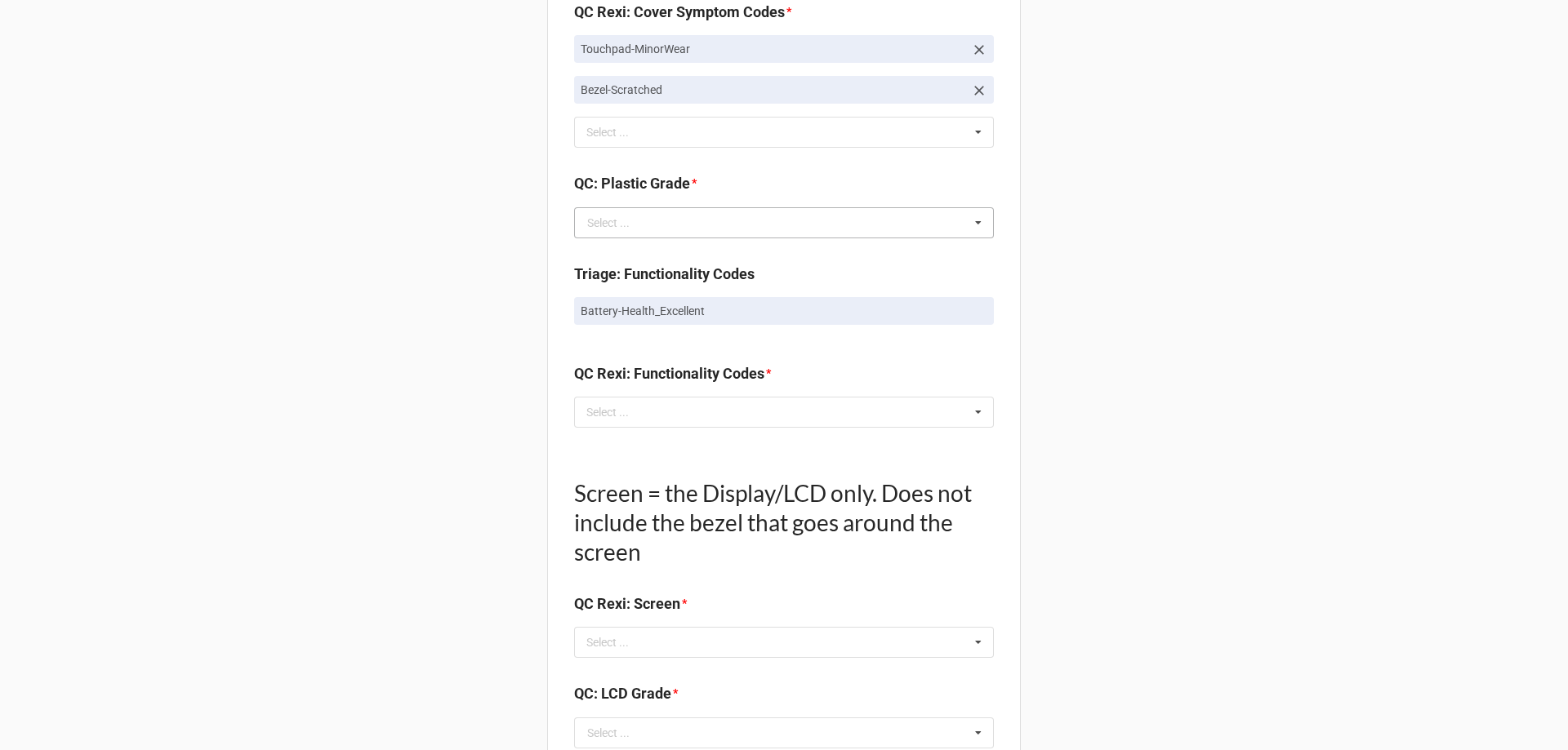
click at [623, 224] on div "Select ..." at bounding box center [608, 223] width 43 height 12
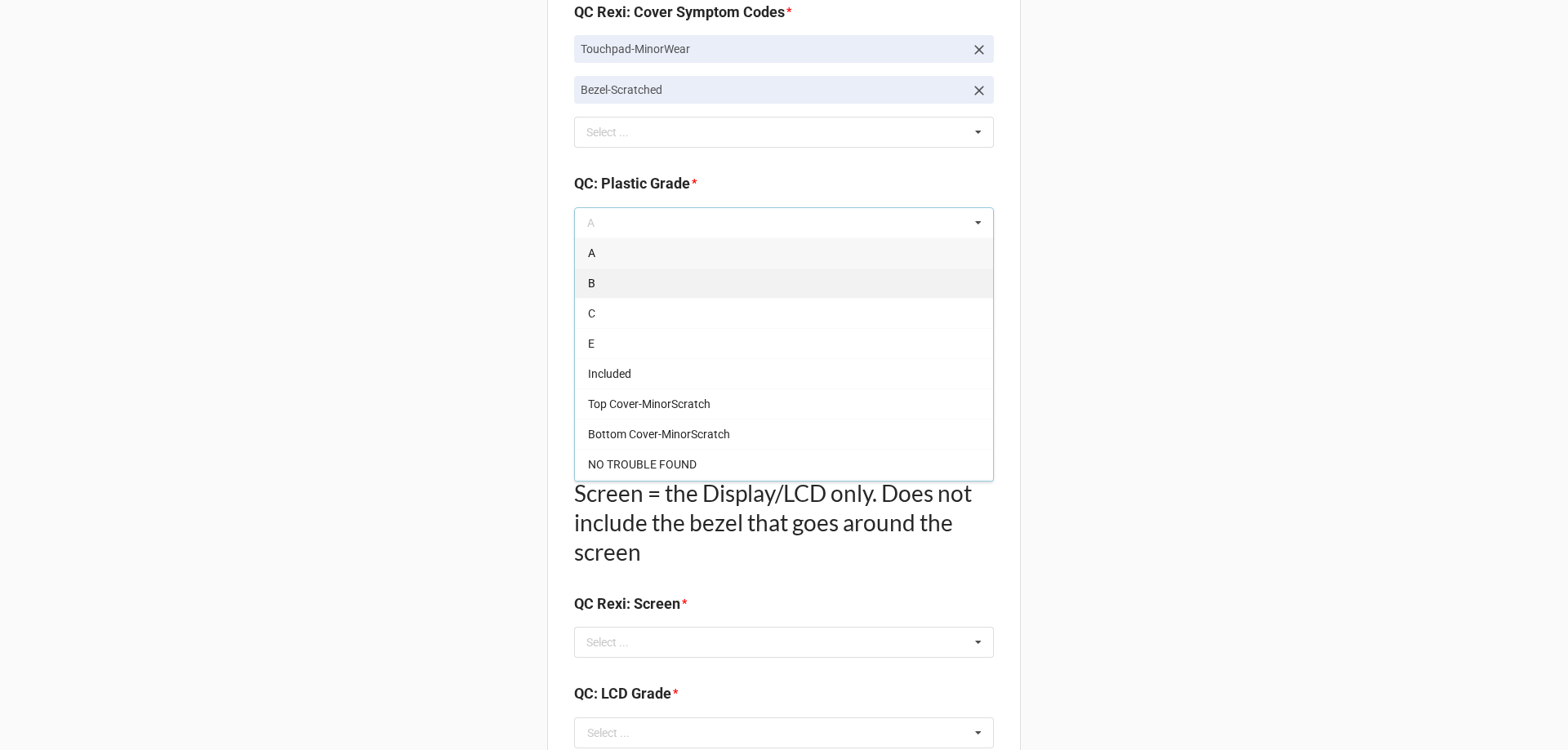
click at [620, 297] on div "B" at bounding box center [783, 282] width 418 height 30
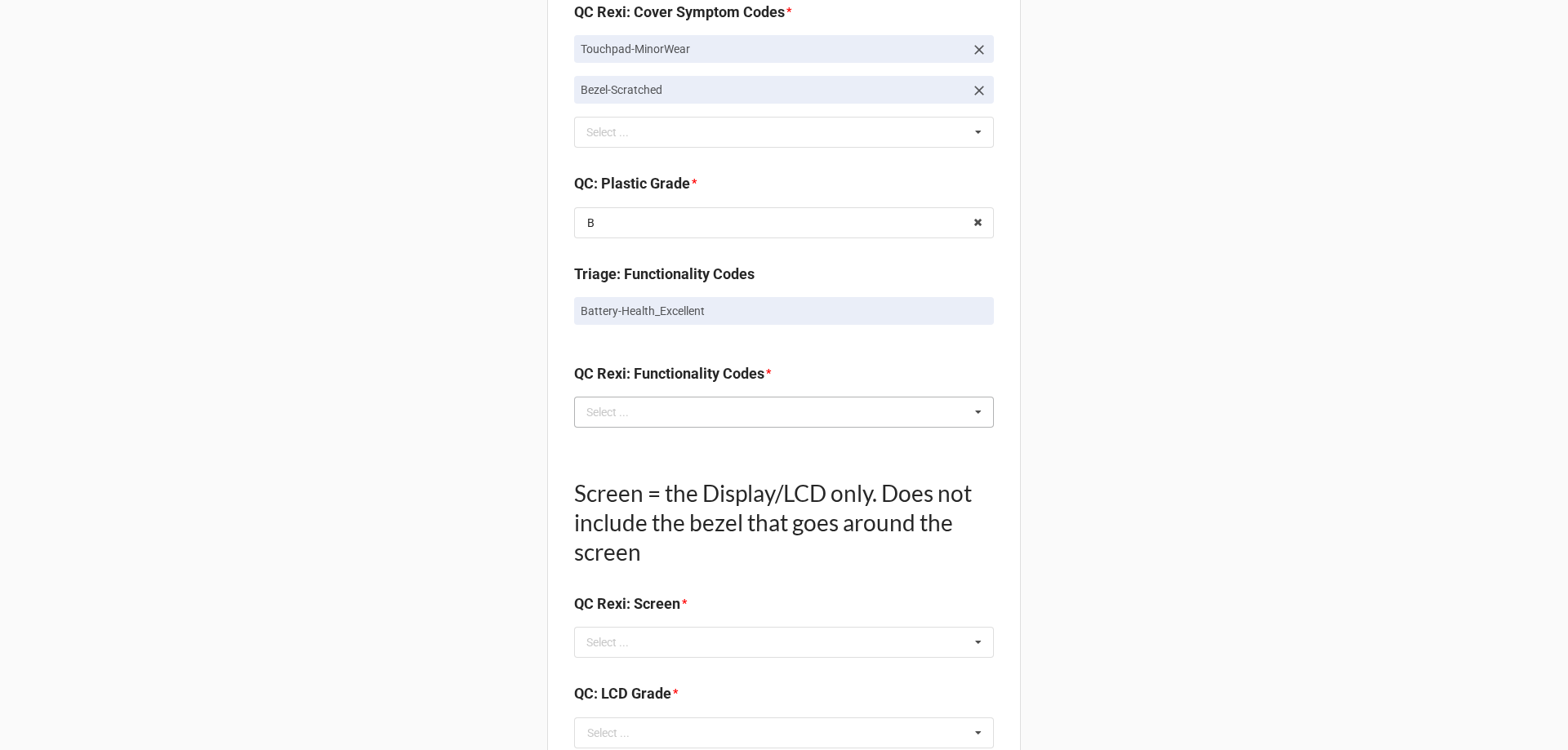
click at [664, 417] on div "Select ... No results found." at bounding box center [783, 412] width 420 height 31
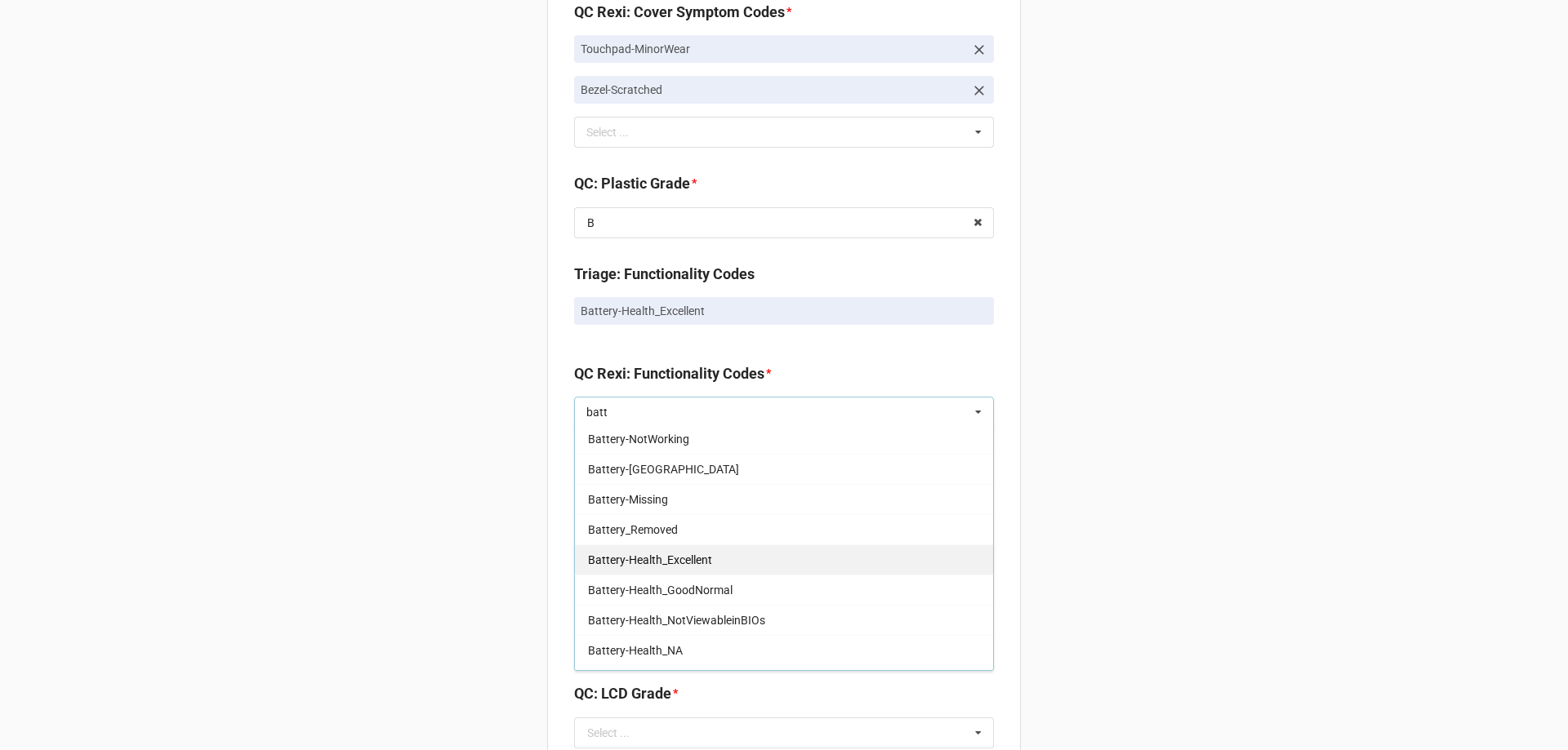
scroll to position [163, 0]
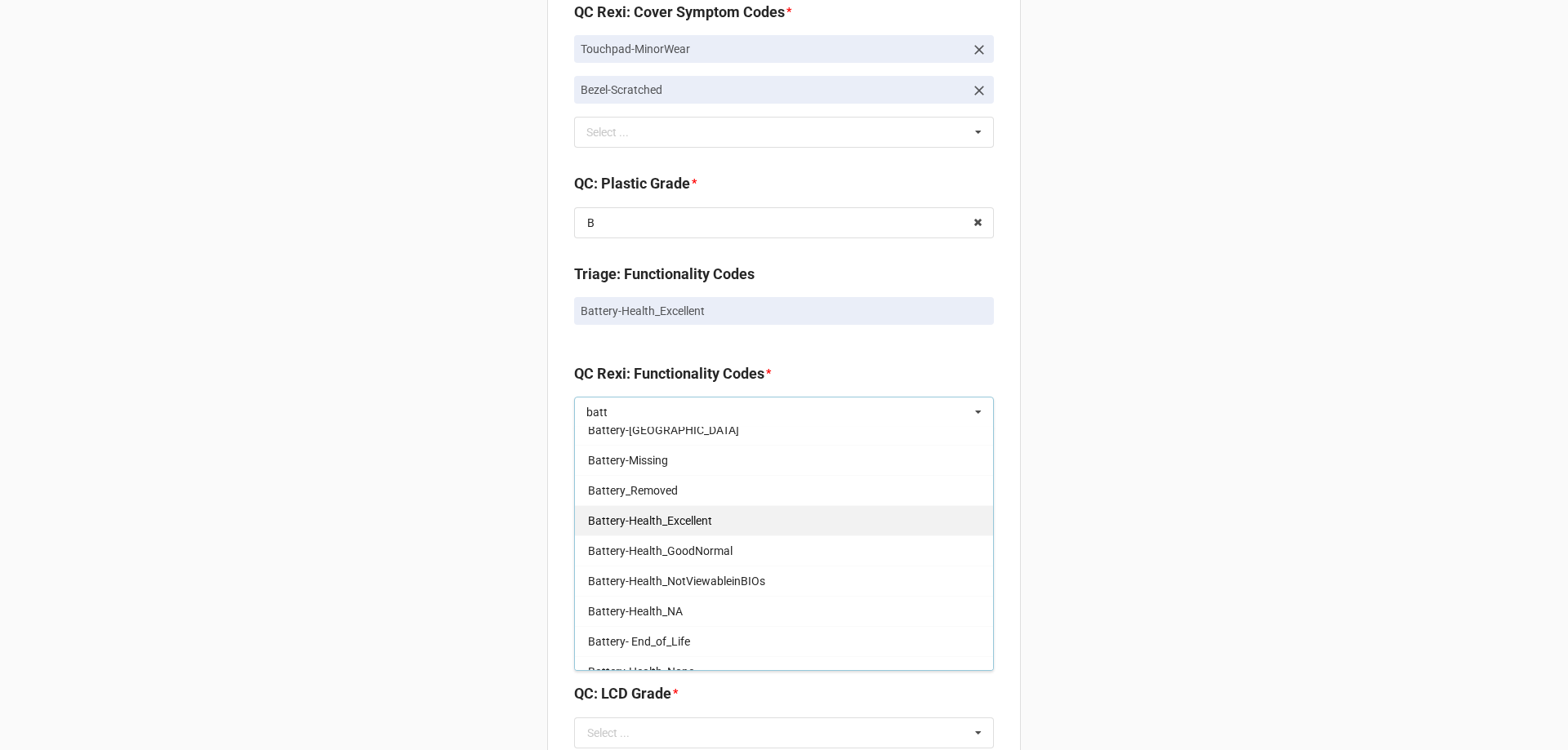
type input "batt"
click at [708, 519] on div "Battery-Health_Excellent" at bounding box center [783, 520] width 418 height 30
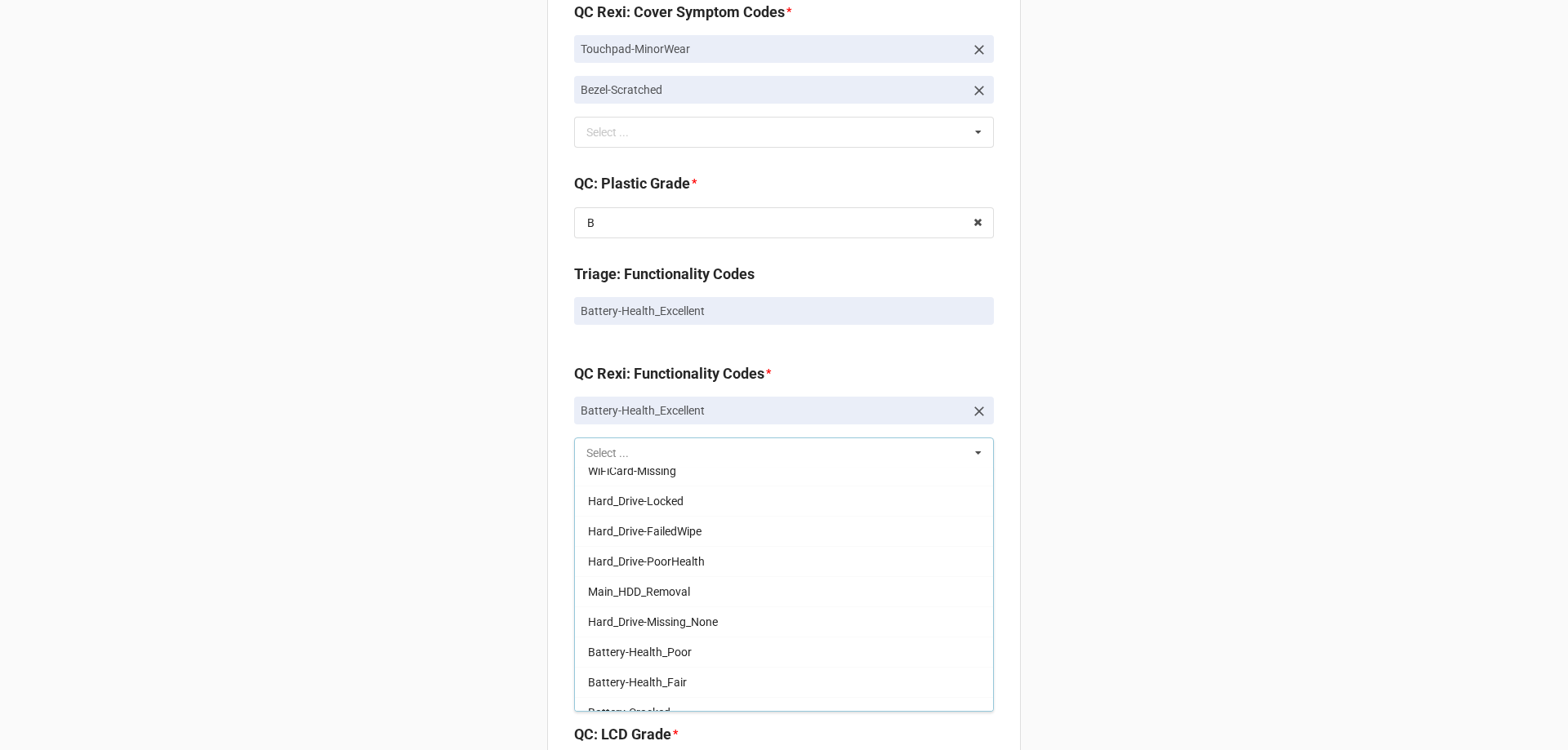
scroll to position [495, 0]
click at [280, 457] on div "Back Receiving Triage Imaging Cleaning Tech & Repair QC Packing Order Picking R…" at bounding box center [784, 162] width 1568 height 2936
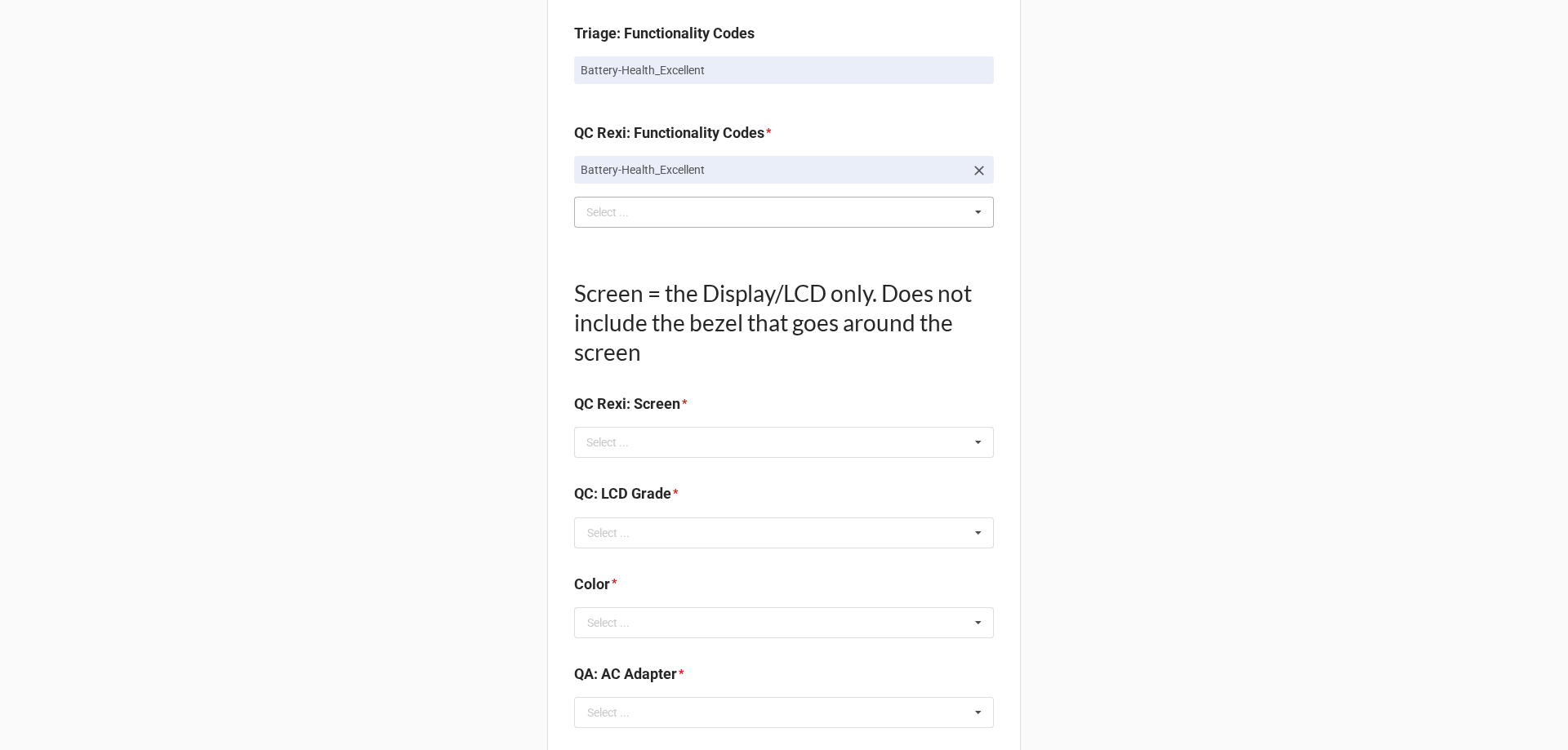
scroll to position [1551, 0]
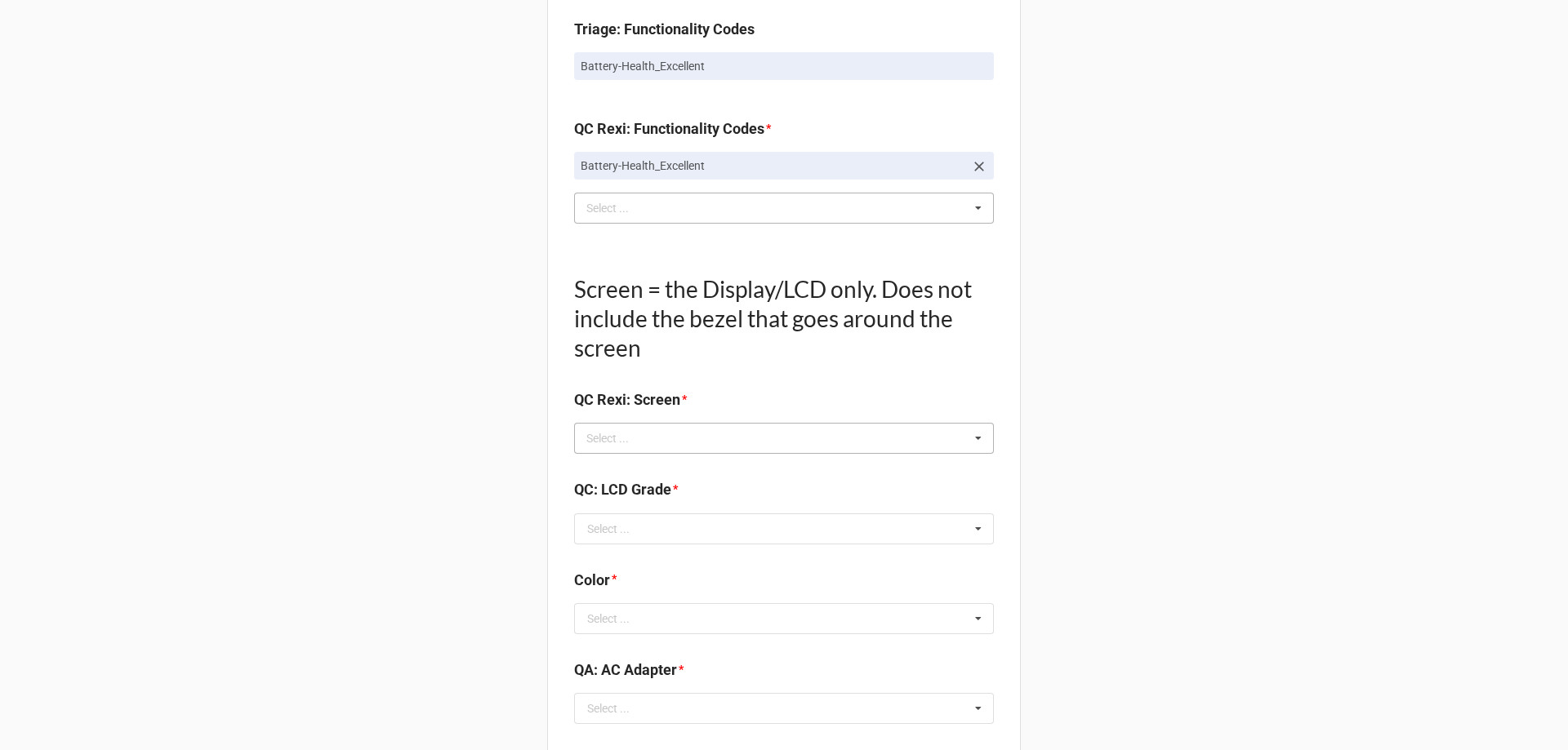
click at [605, 445] on div "Select ..." at bounding box center [616, 439] width 70 height 19
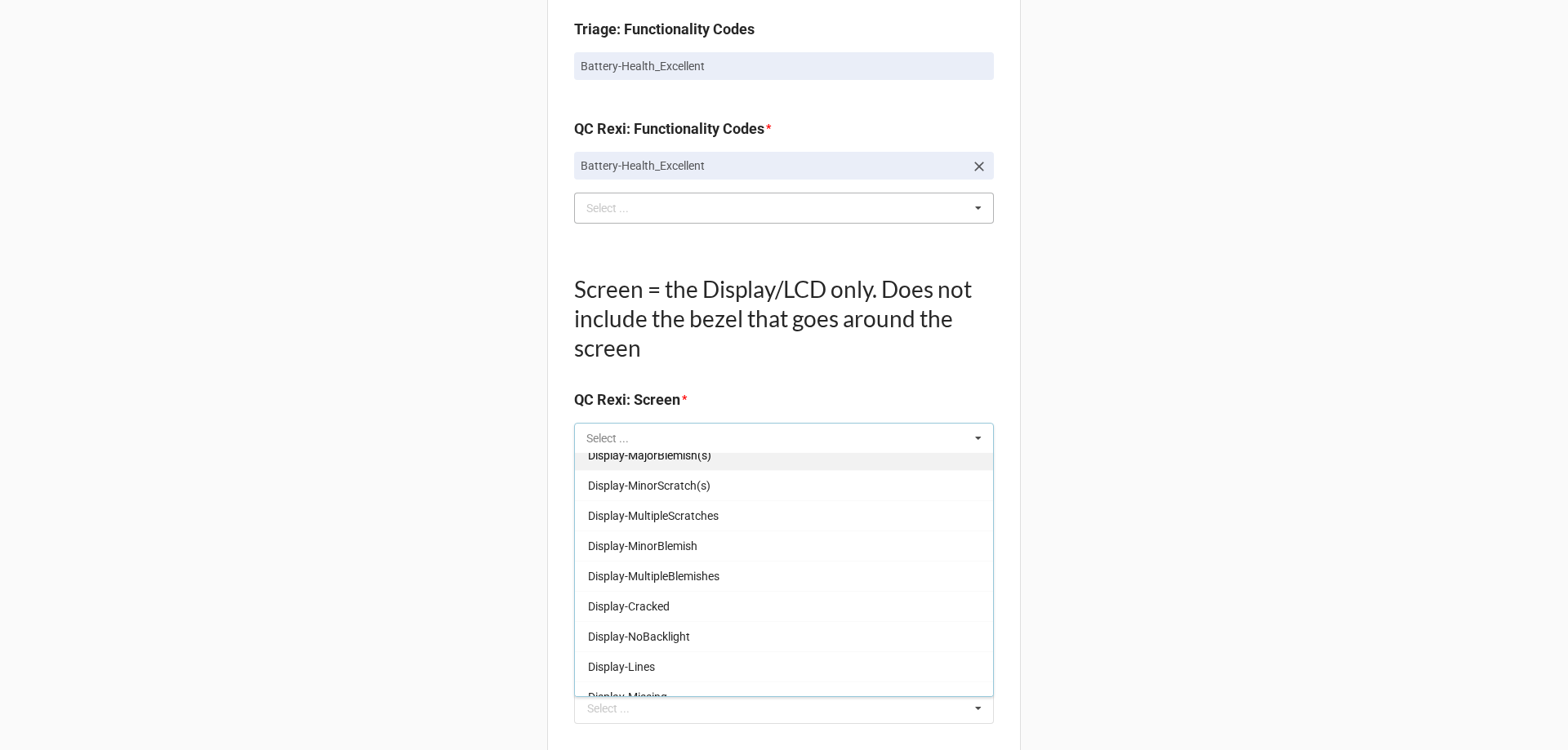
scroll to position [270, 0]
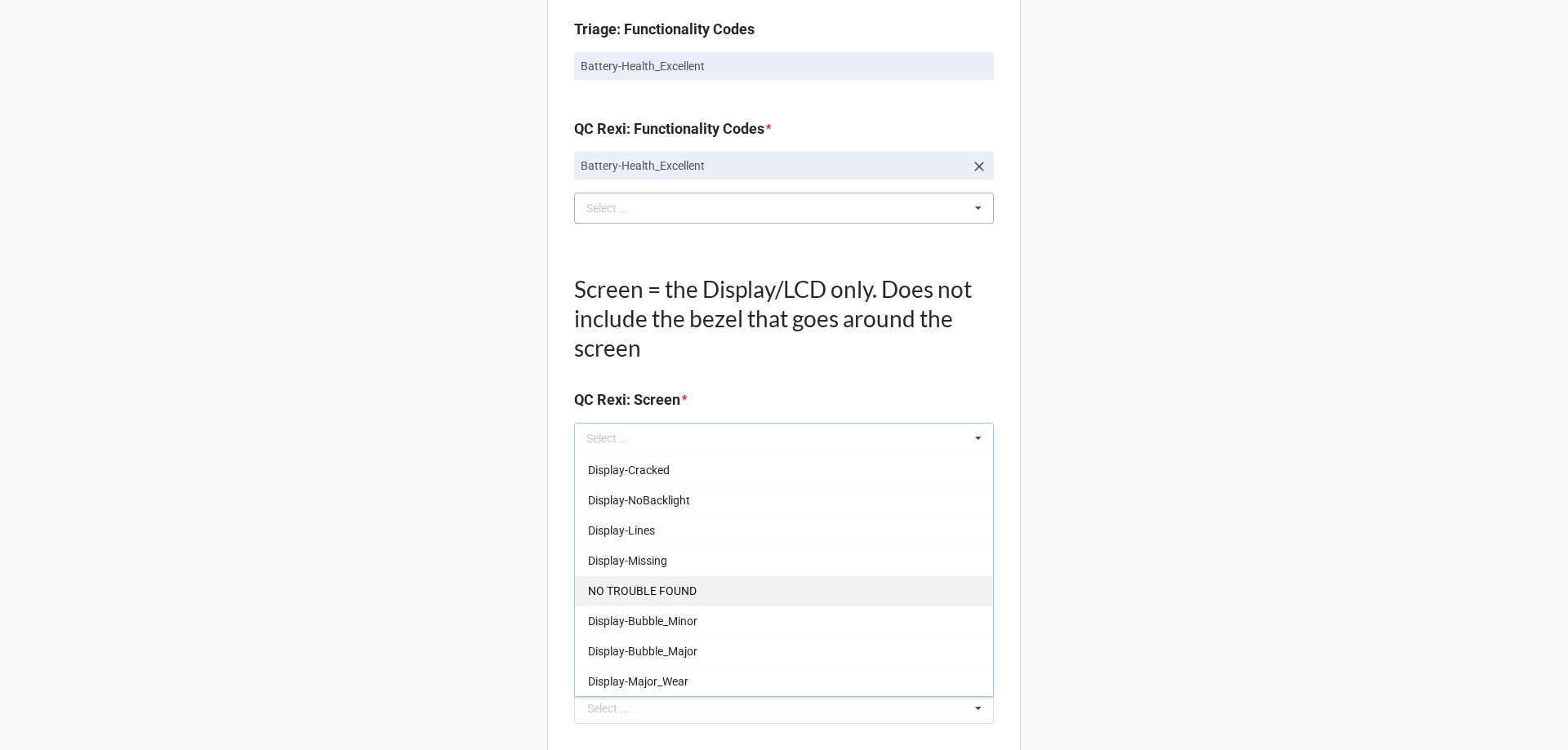
click at [617, 580] on div "NO TROUBLE FOUND" at bounding box center [783, 590] width 418 height 30
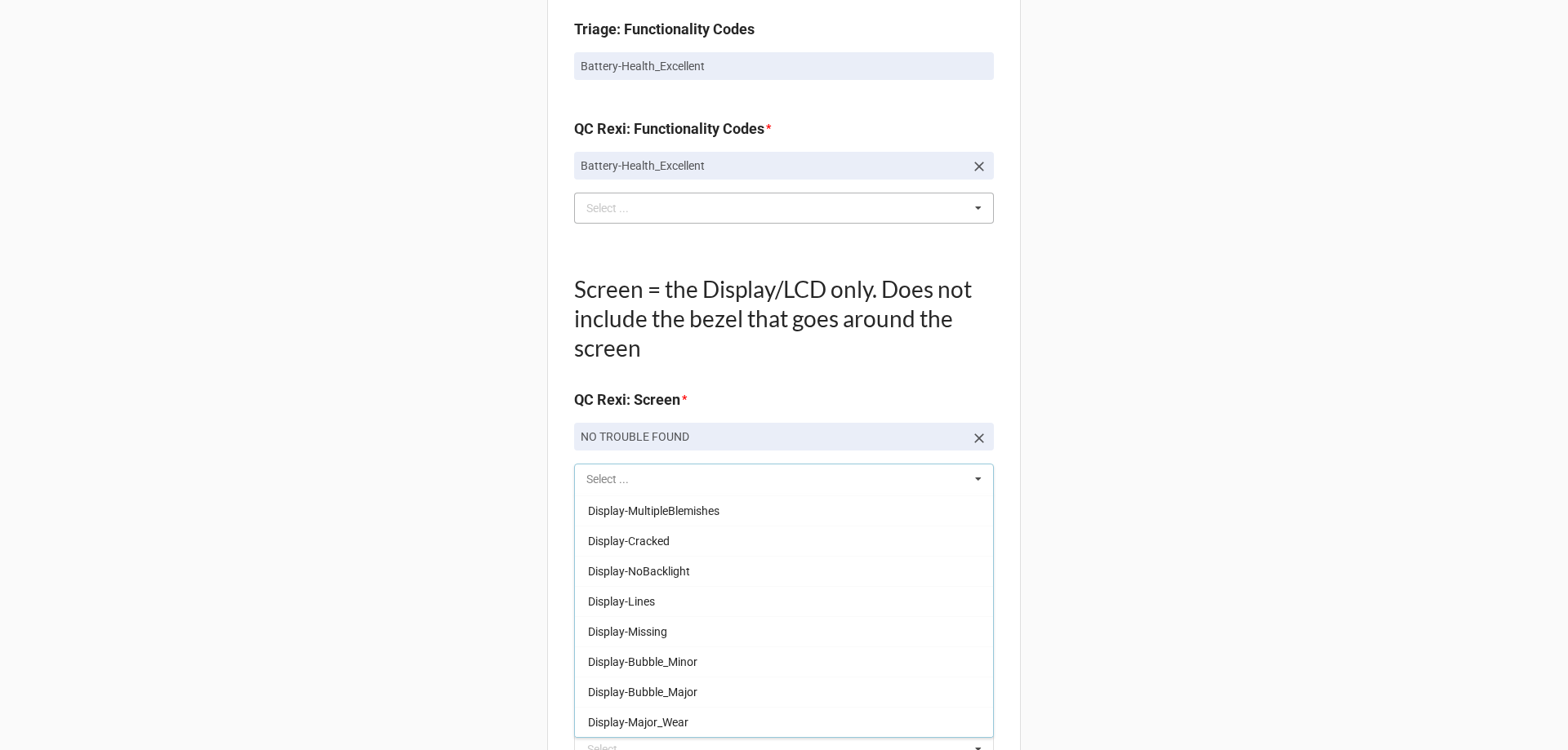
scroll to position [240, 0]
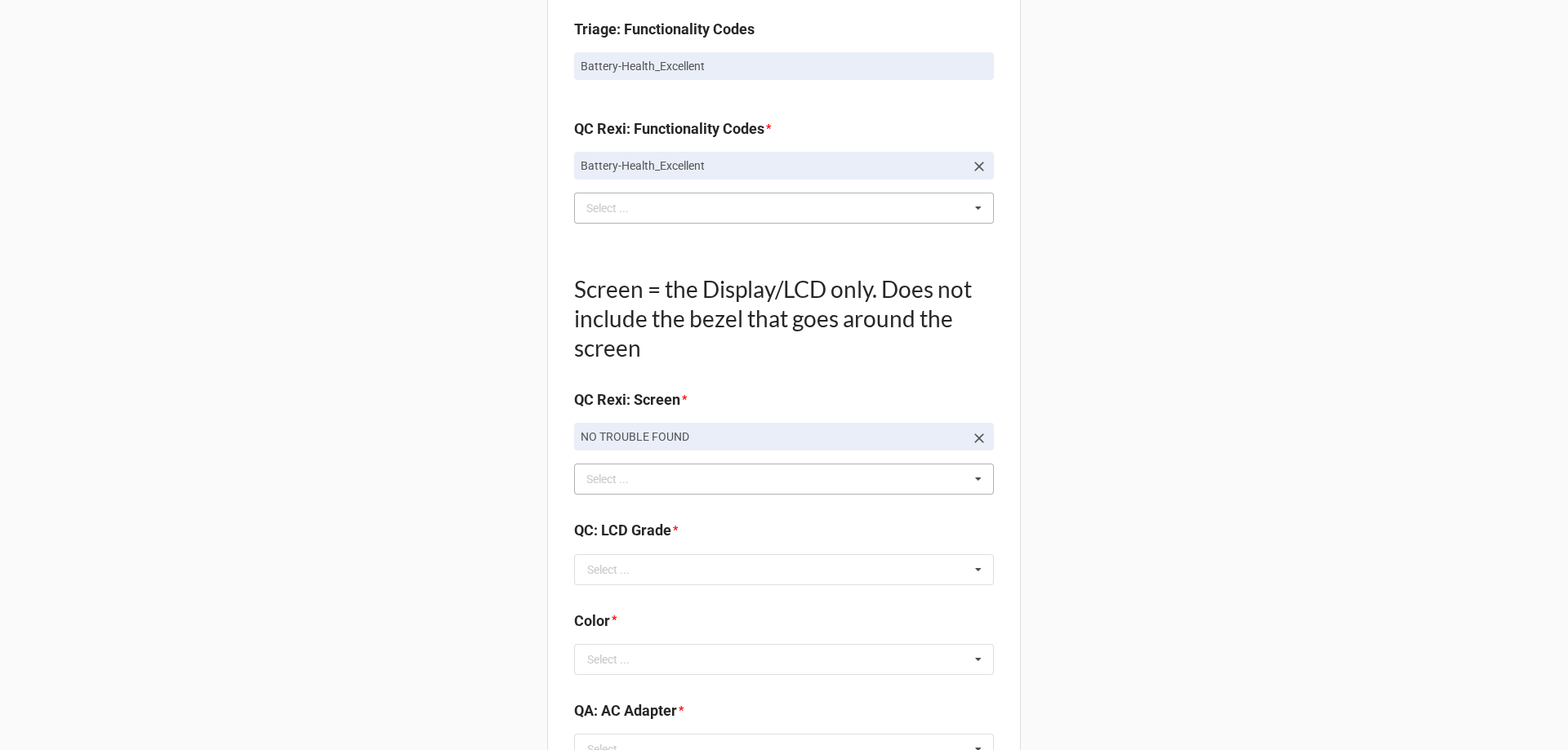
click at [630, 565] on input "text" at bounding box center [784, 570] width 418 height 29
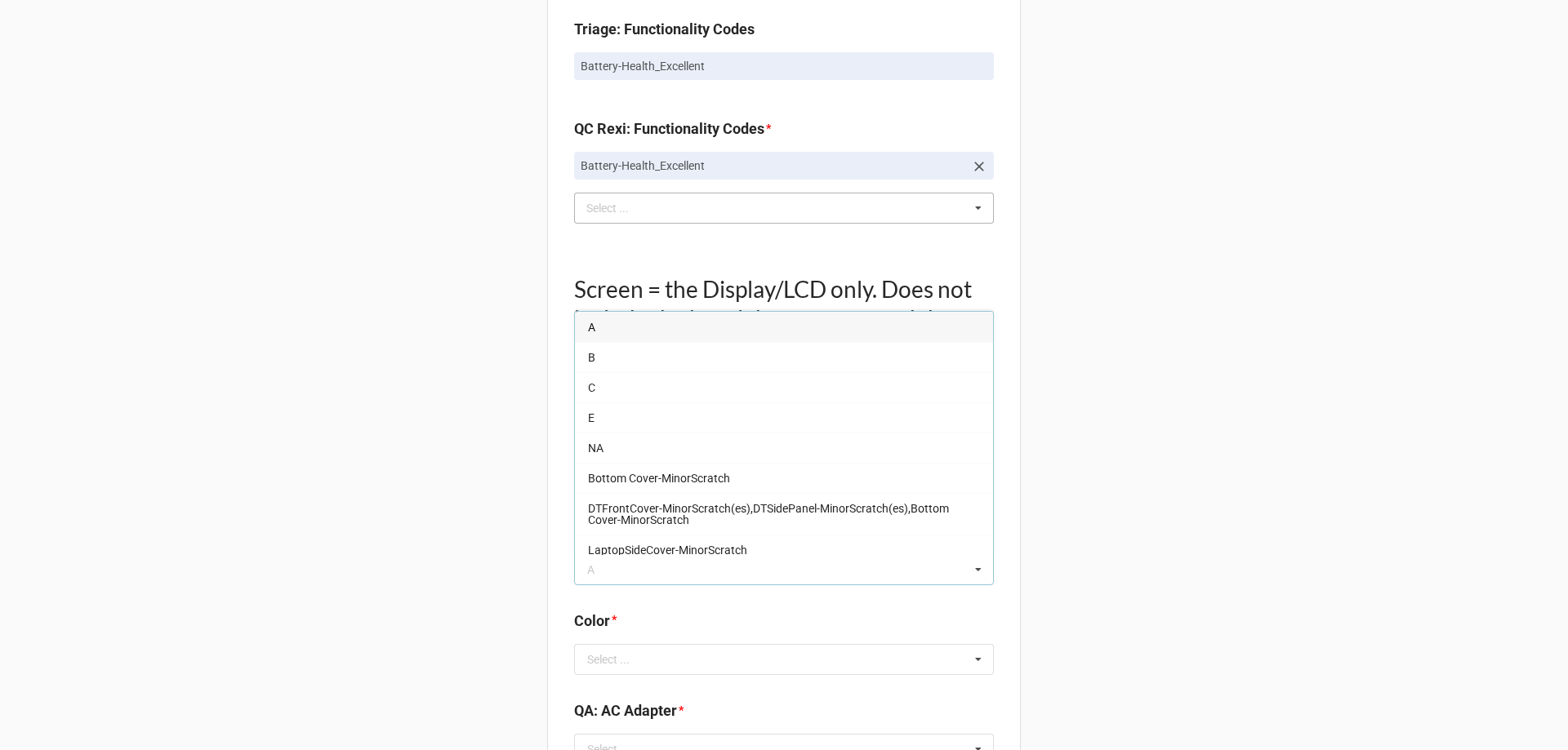
click at [575, 324] on div "A" at bounding box center [783, 327] width 418 height 30
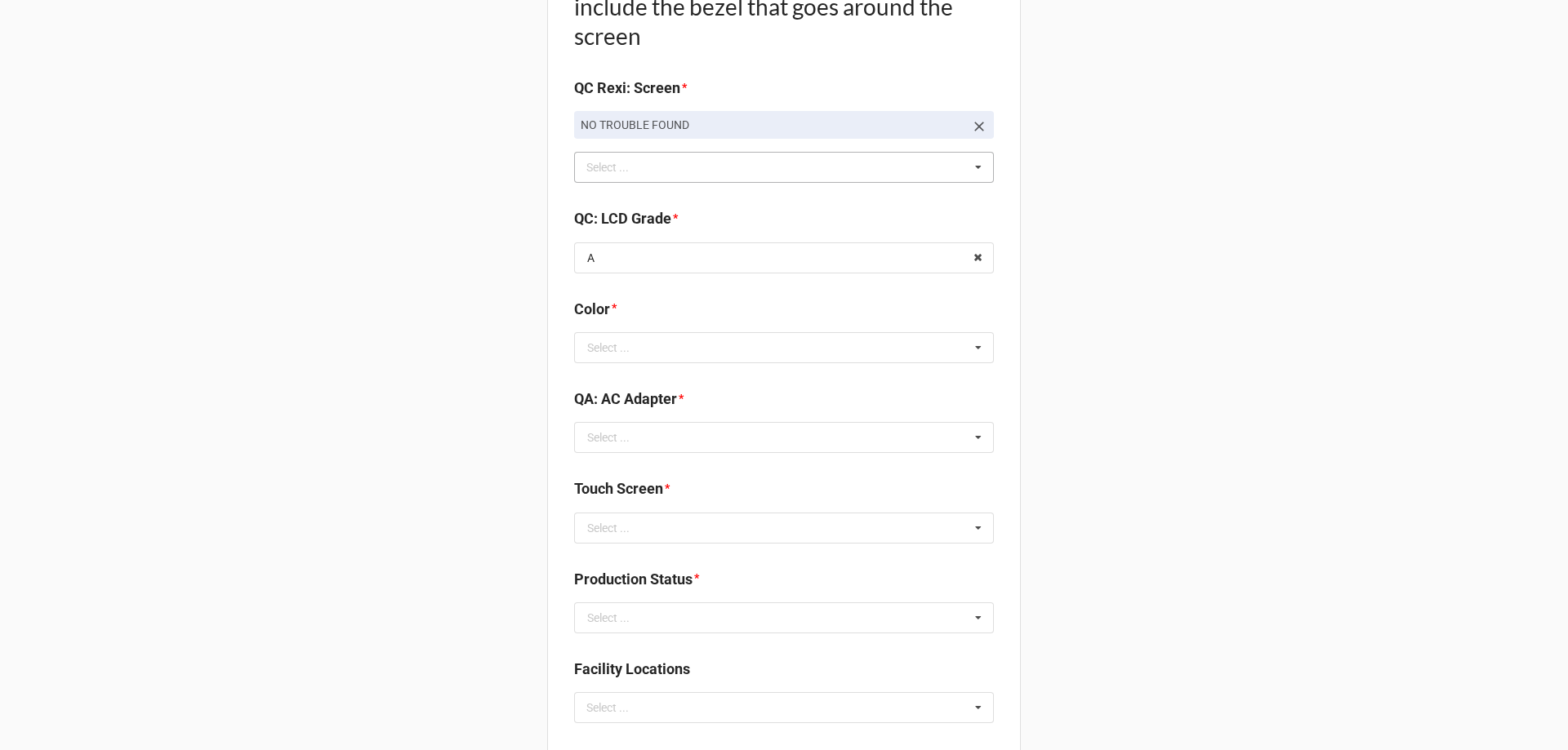
scroll to position [1878, 0]
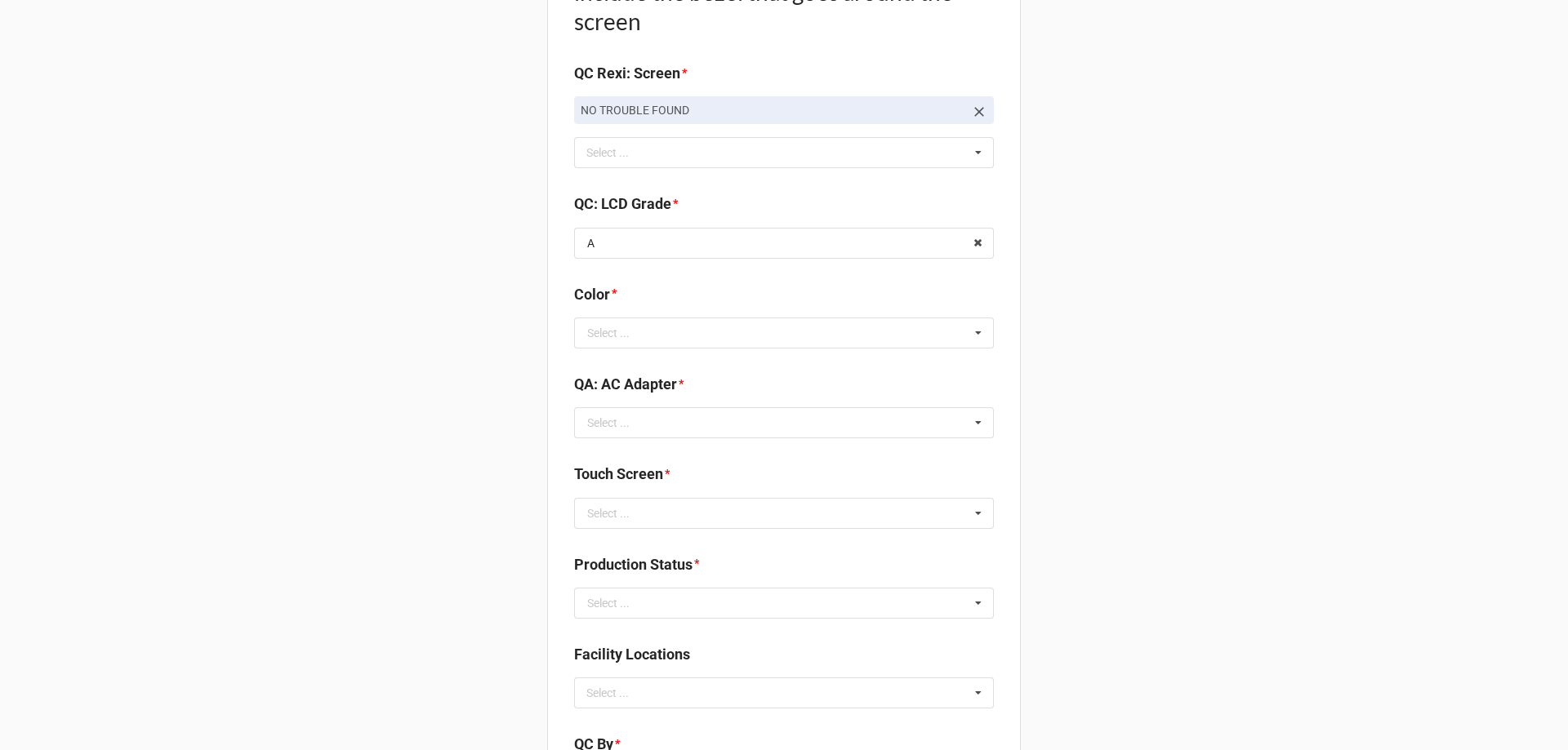
click at [684, 350] on div "Color * Select ... BLACK BLUE Gold PURPLE RED Rose Gold SILVER White GREY" at bounding box center [783, 321] width 420 height 76
click at [684, 341] on input "text" at bounding box center [784, 333] width 418 height 29
click at [700, 359] on div "BLACK" at bounding box center [783, 362] width 418 height 30
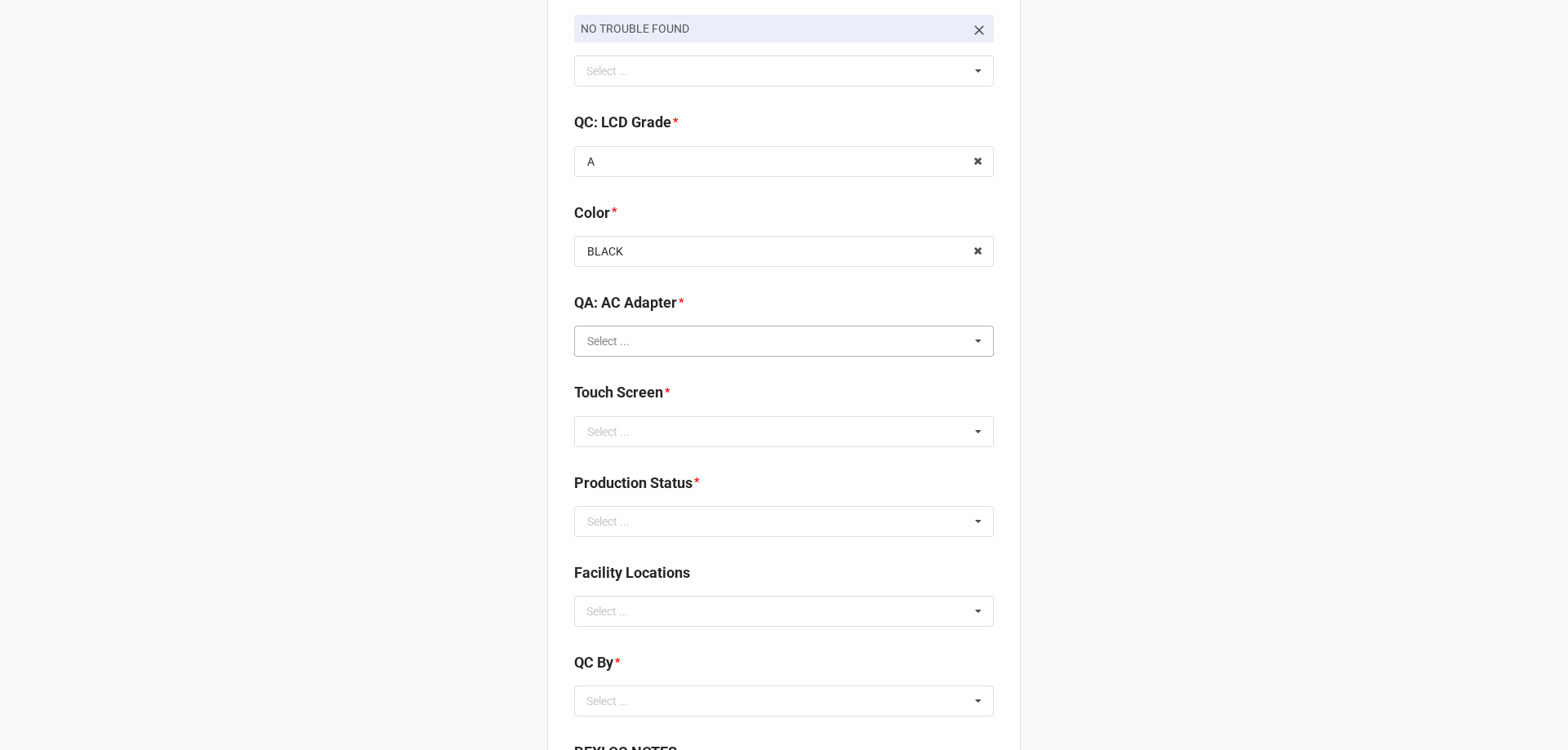
click at [716, 347] on input "text" at bounding box center [784, 341] width 418 height 29
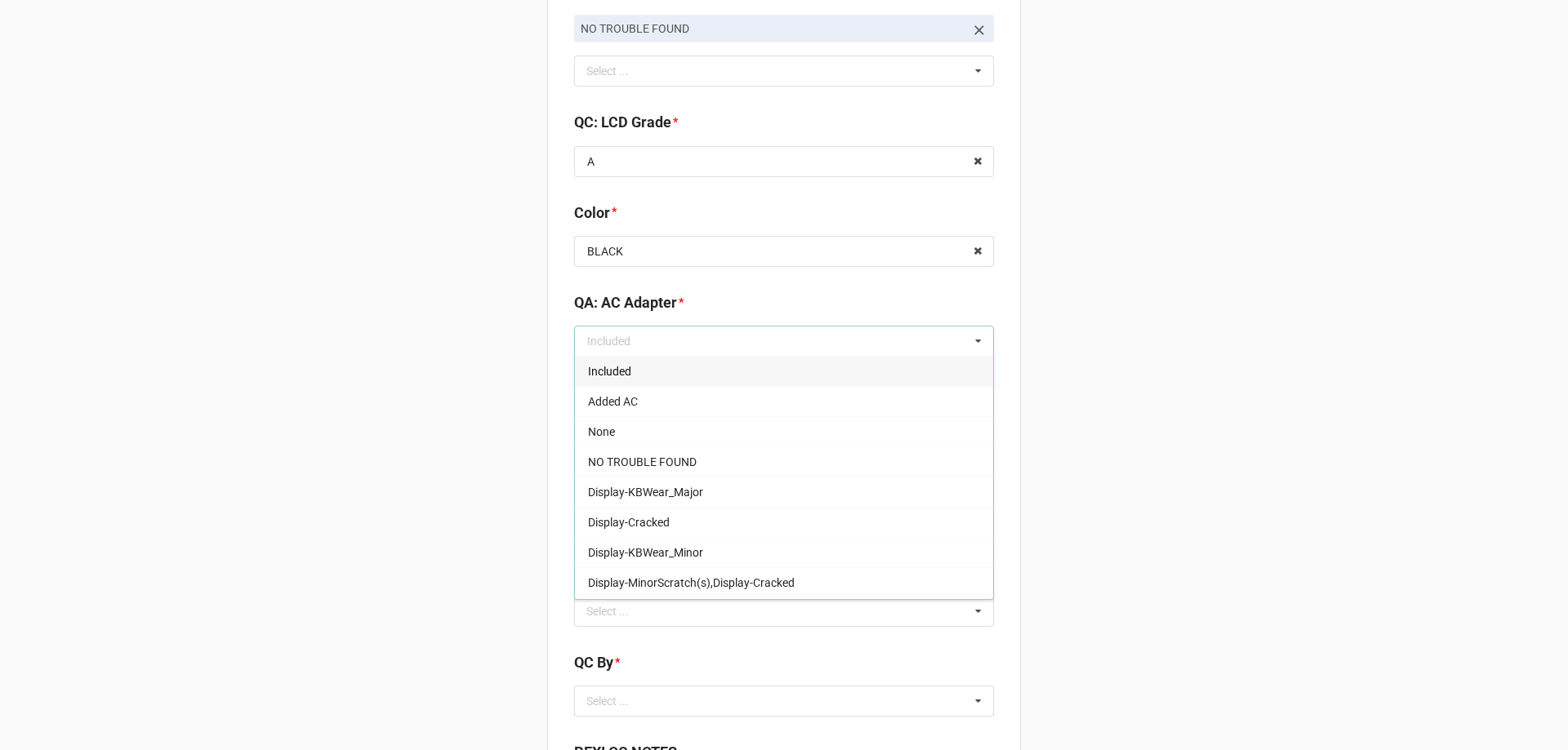
click at [700, 374] on div "Included" at bounding box center [783, 370] width 418 height 30
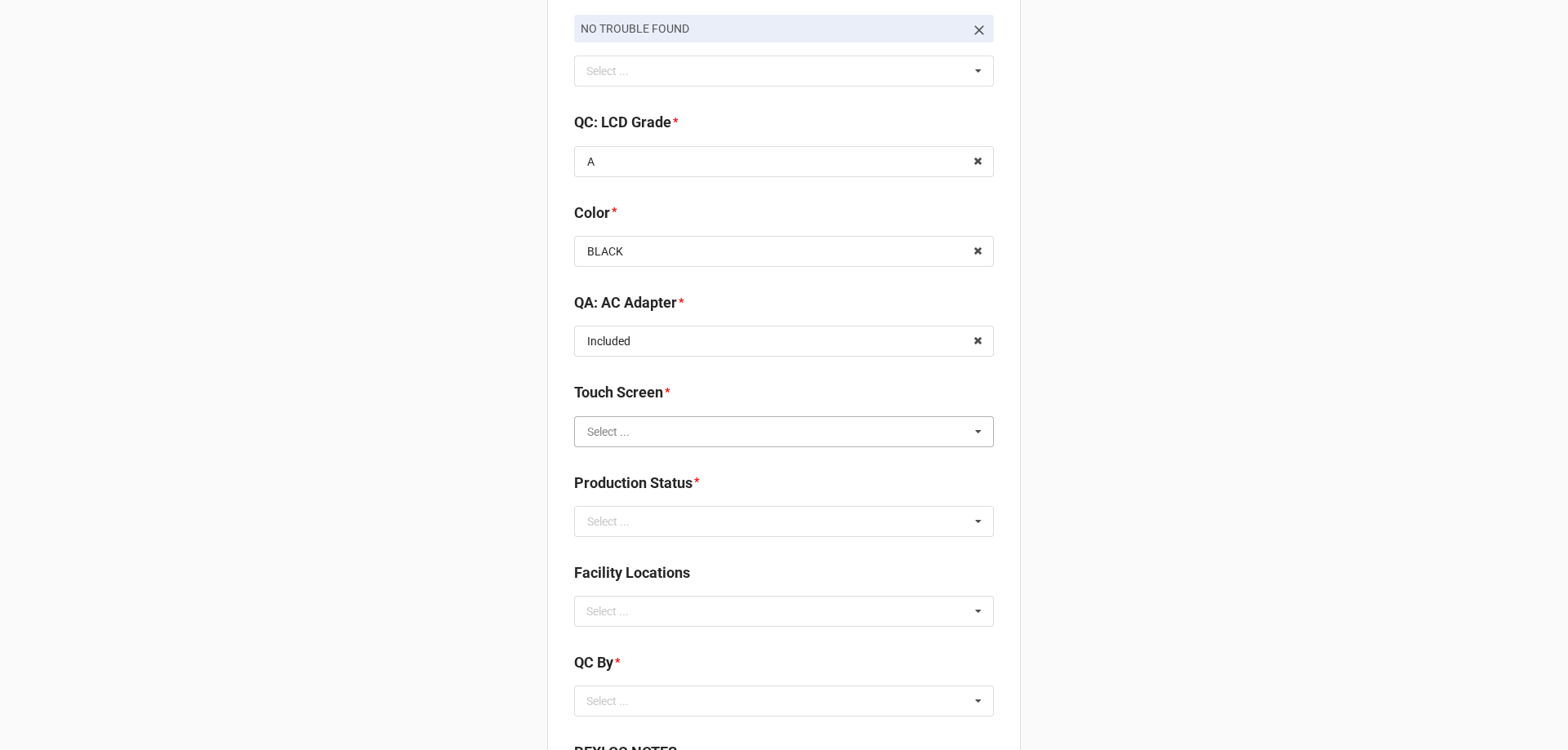
click at [689, 438] on input "text" at bounding box center [784, 431] width 418 height 29
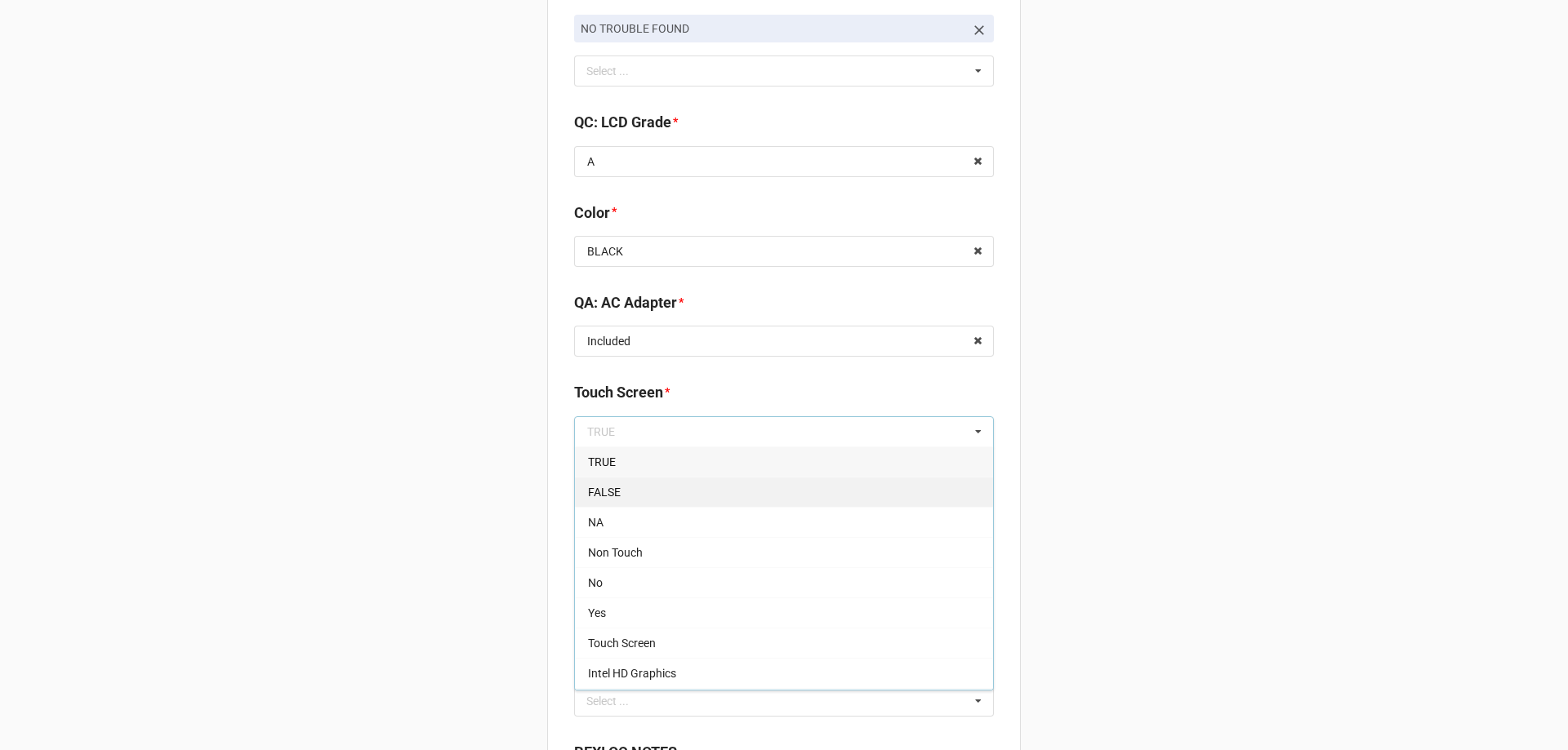
click at [669, 494] on div "FALSE" at bounding box center [783, 492] width 418 height 30
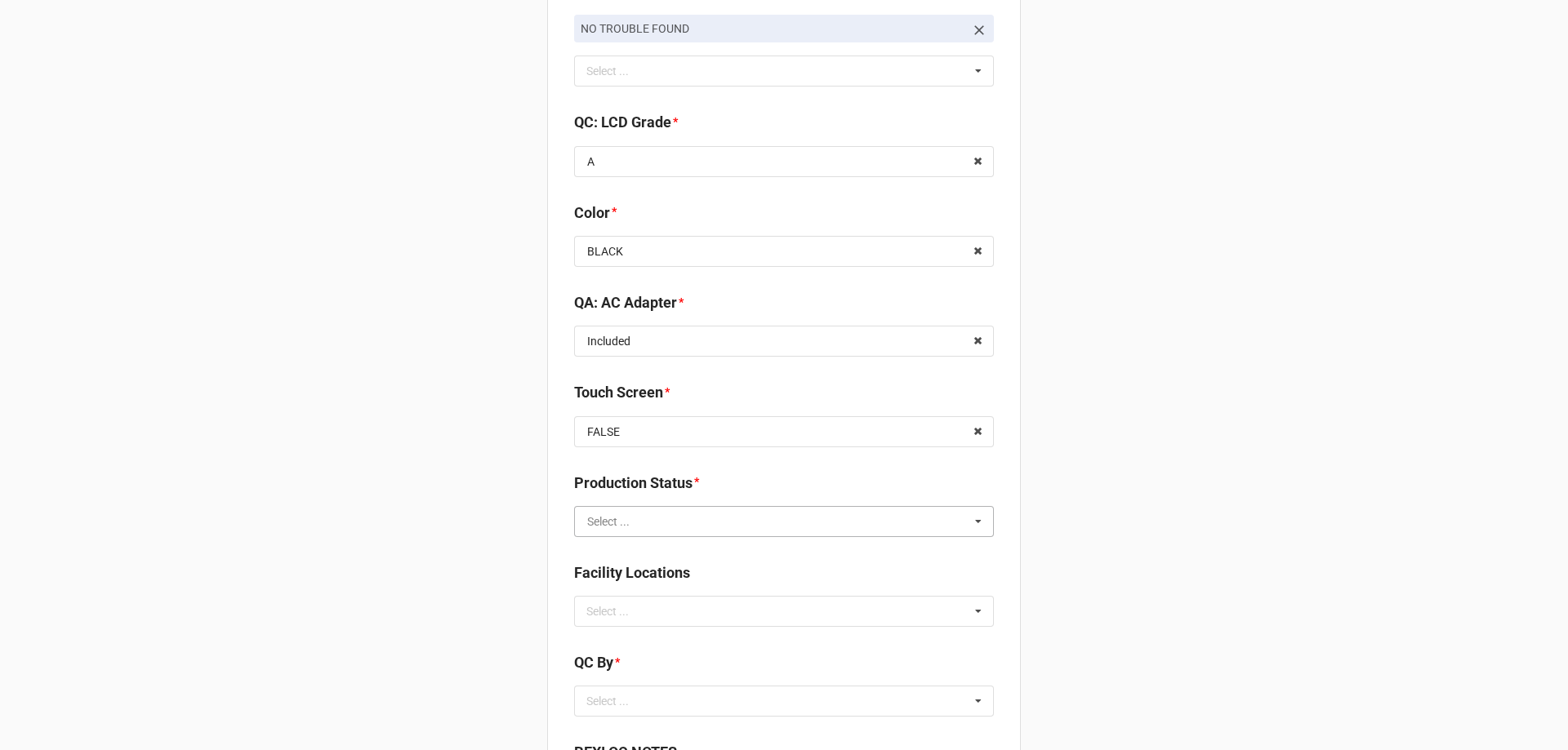
click at [661, 529] on input "text" at bounding box center [784, 522] width 418 height 29
drag, startPoint x: 643, startPoint y: 653, endPoint x: 615, endPoint y: 663, distance: 29.7
click at [644, 653] on div "Packing" at bounding box center [783, 642] width 418 height 30
click at [689, 615] on div "Select ... No results found." at bounding box center [783, 612] width 420 height 31
type input "re"
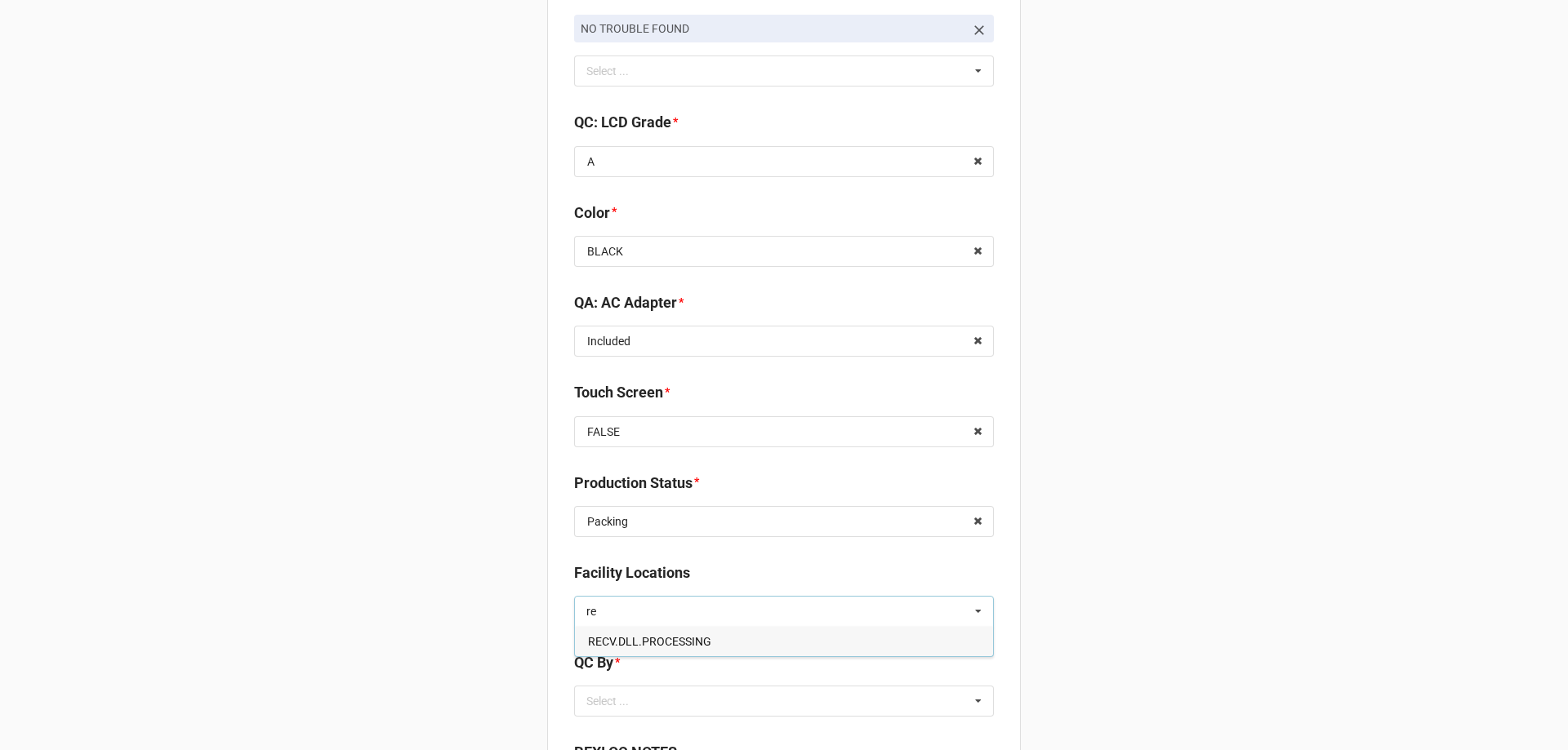
click at [698, 638] on span "RECV.DLL.PROCESSING" at bounding box center [649, 642] width 123 height 13
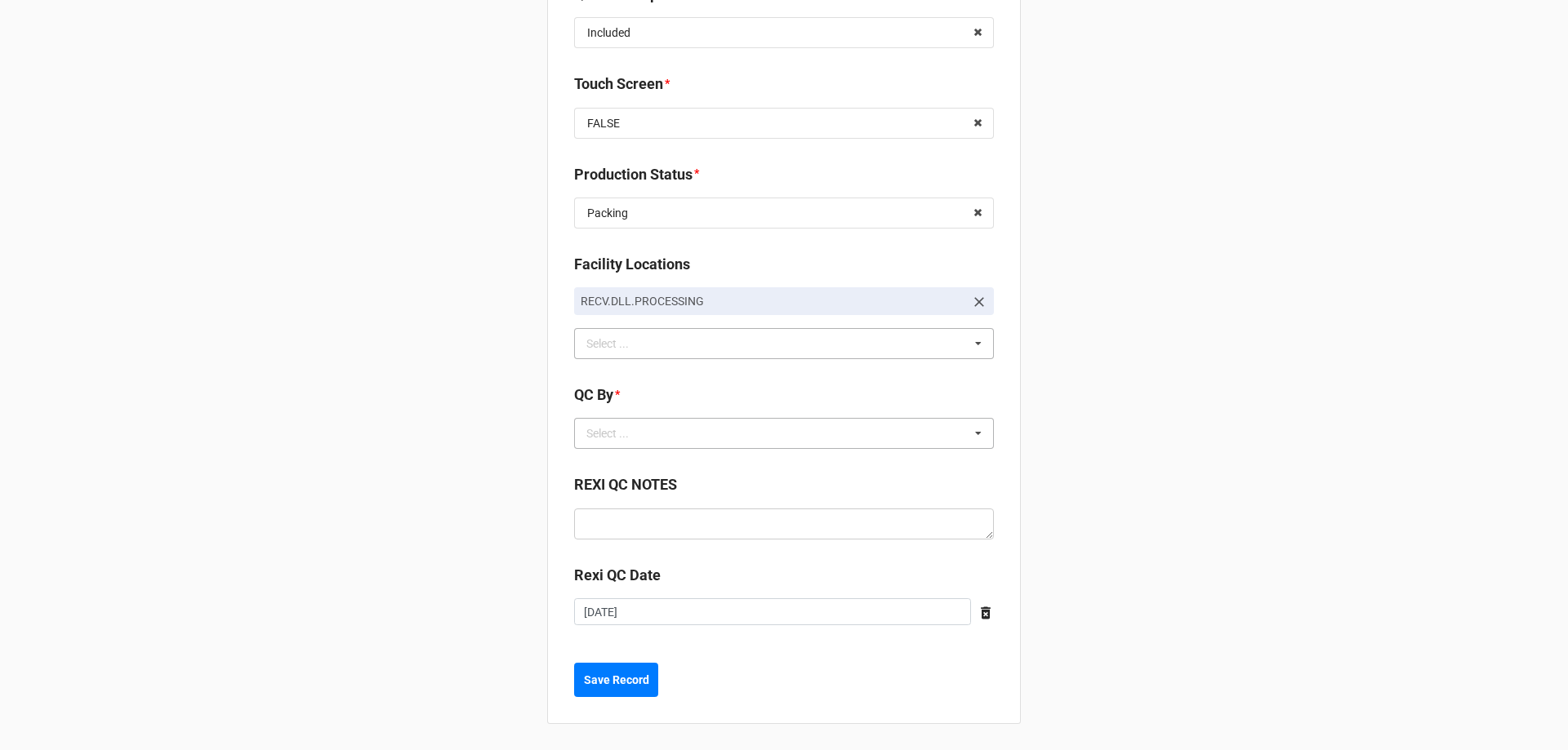
click at [767, 430] on div "Select ... No results found." at bounding box center [783, 433] width 420 height 31
click at [663, 549] on div "TreS" at bounding box center [783, 553] width 418 height 30
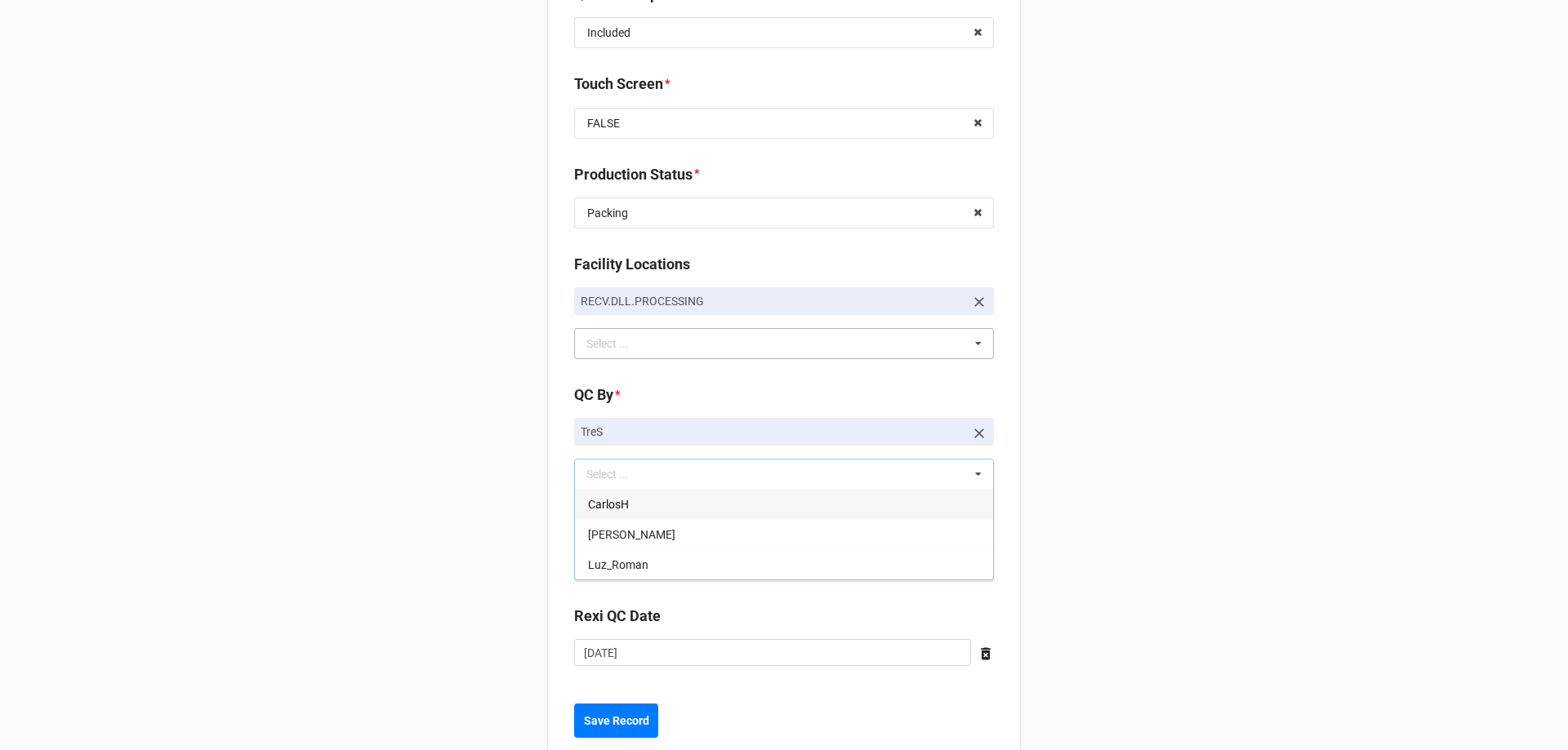
drag, startPoint x: 304, startPoint y: 543, endPoint x: 360, endPoint y: 502, distance: 69.4
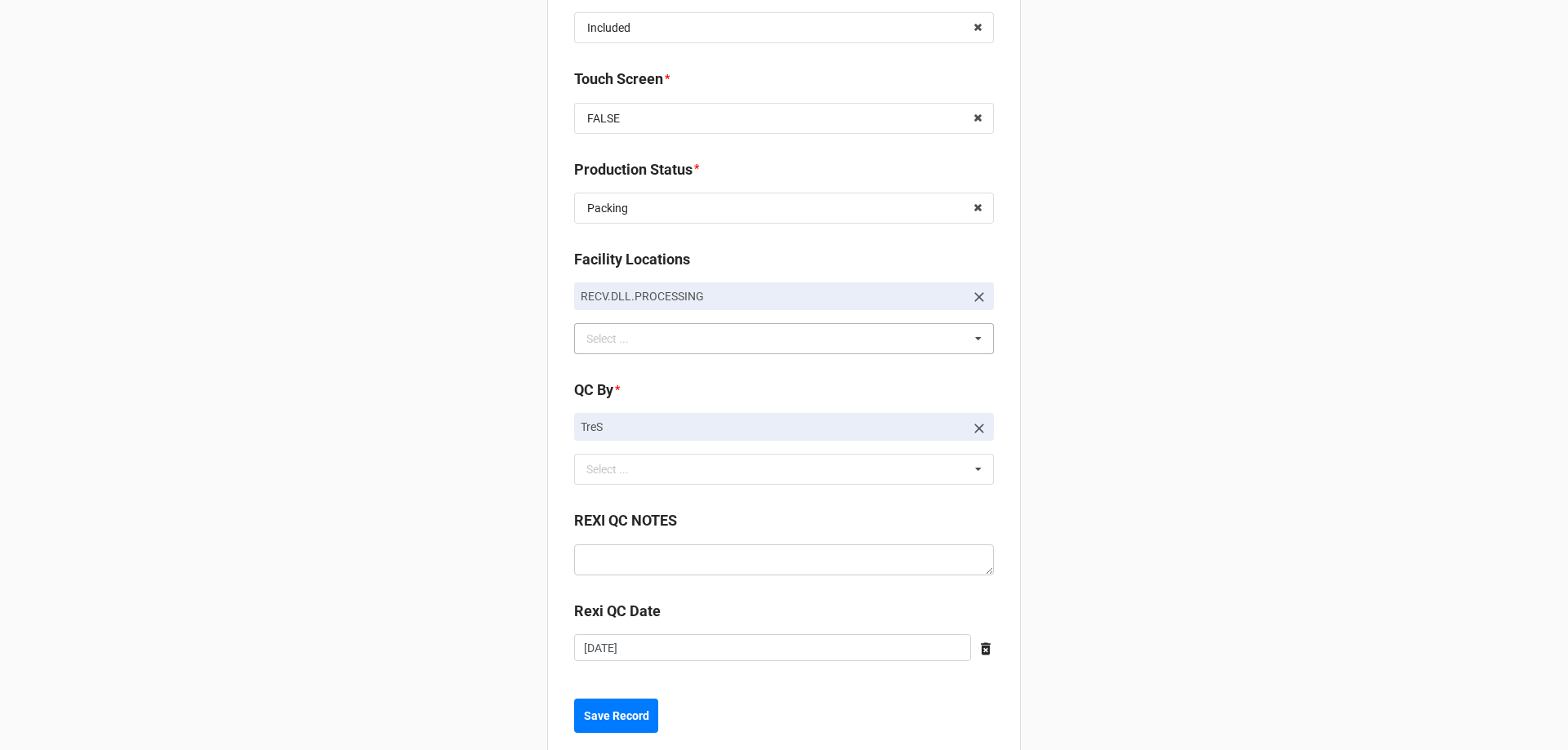
scroll to position [2308, 0]
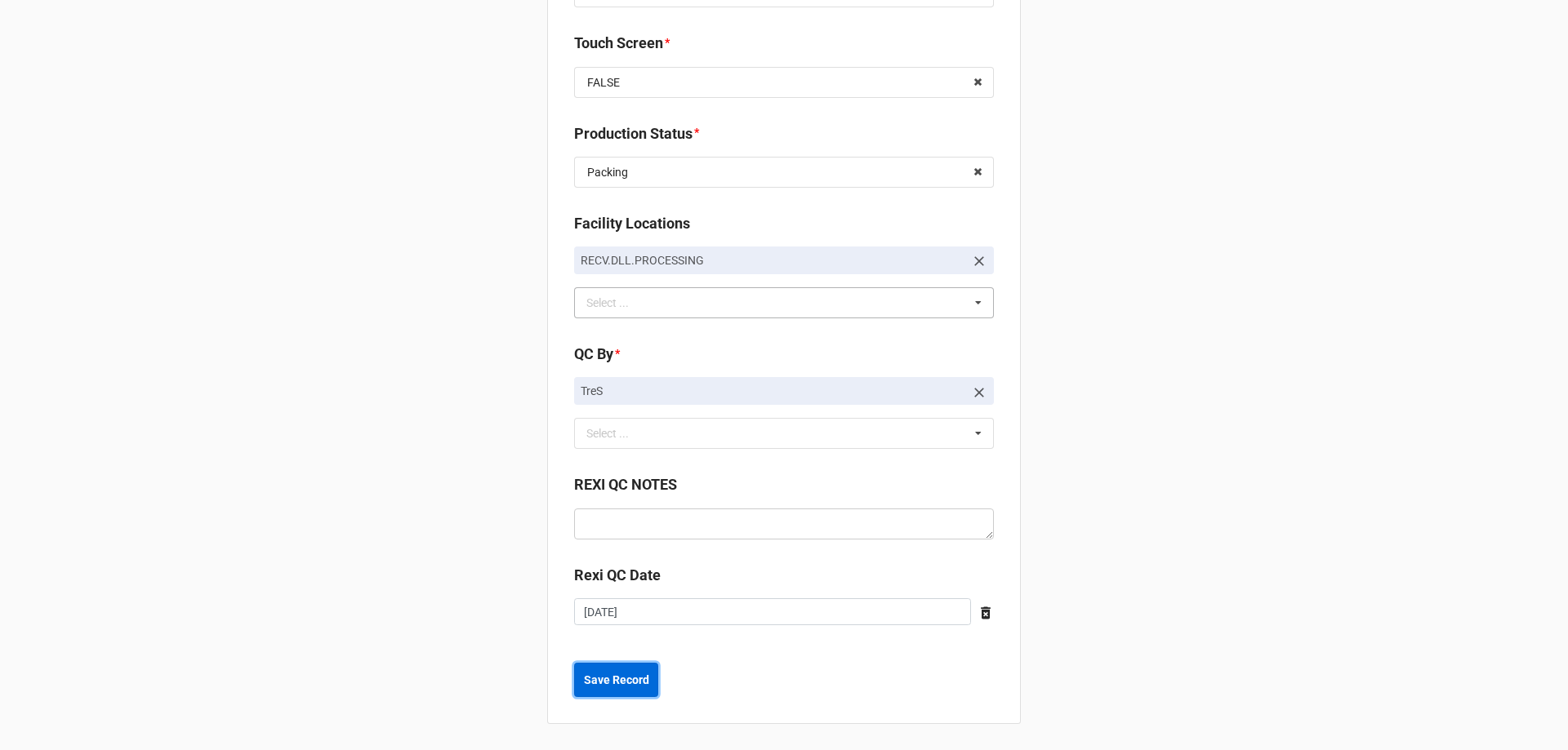
click at [613, 688] on b "Save Record" at bounding box center [616, 680] width 66 height 17
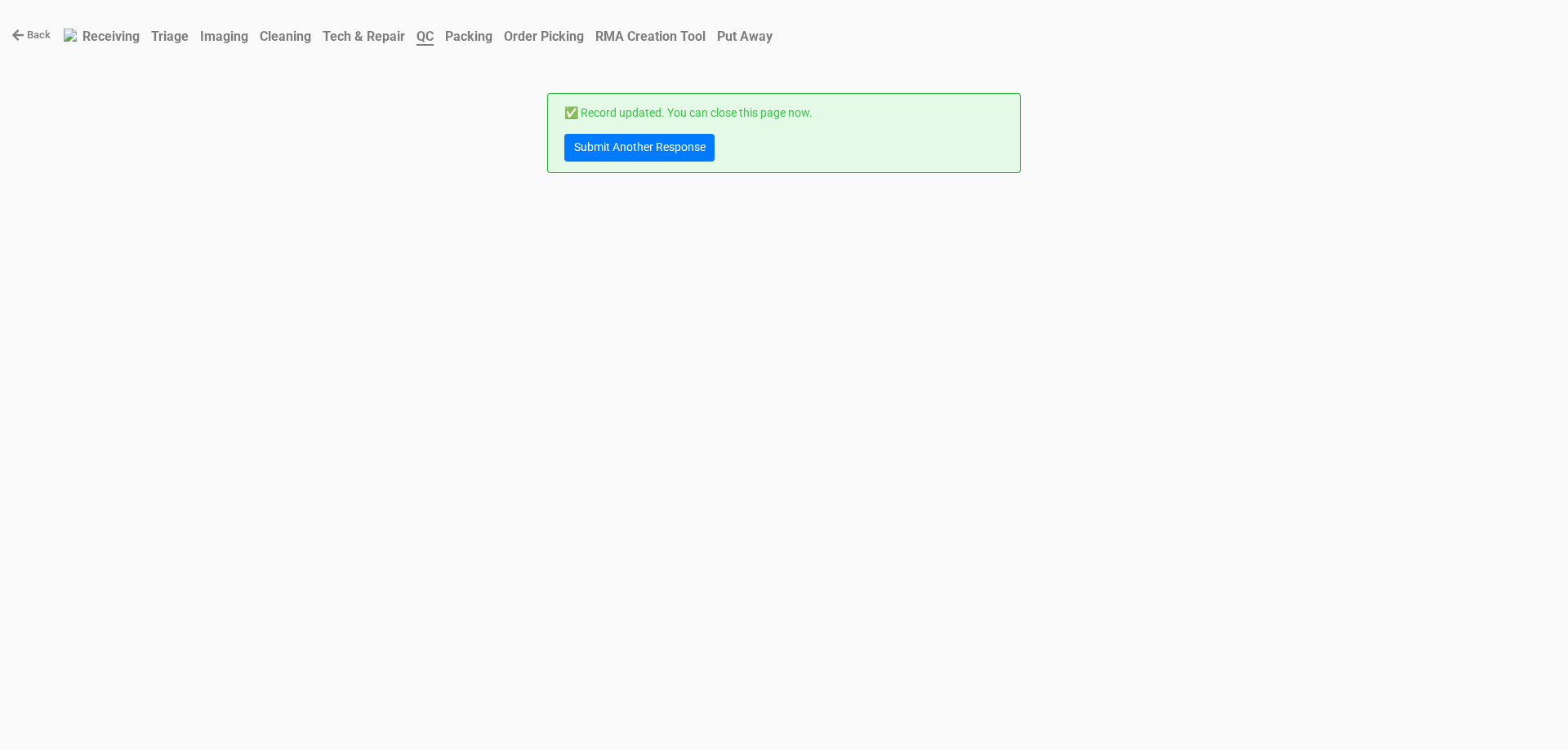
scroll to position [0, 0]
